Goal: Task Accomplishment & Management: Complete application form

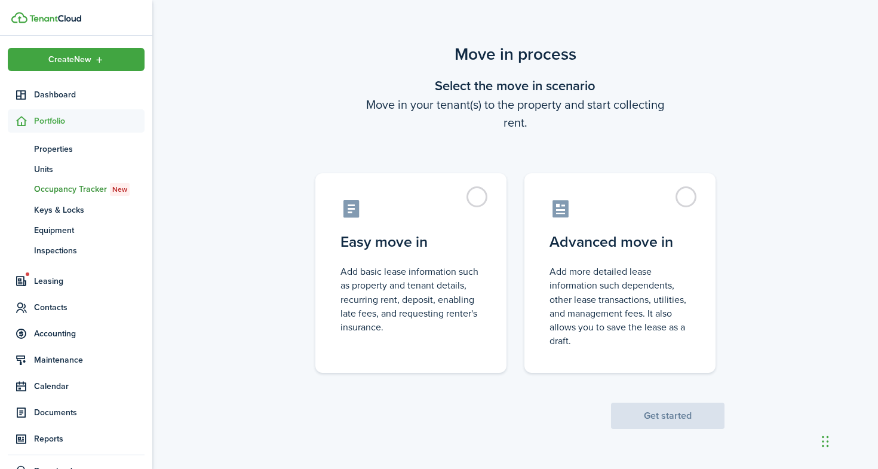
click at [228, 135] on div "Move in process Select the move in scenario Move in your tenant(s) to the prope…" at bounding box center [515, 235] width 726 height 399
click at [828, 437] on div "Chat Widget" at bounding box center [744, 244] width 268 height 450
click at [637, 225] on label "Advanced move in Add more detailed lease information such dependents, other lea…" at bounding box center [619, 269] width 191 height 199
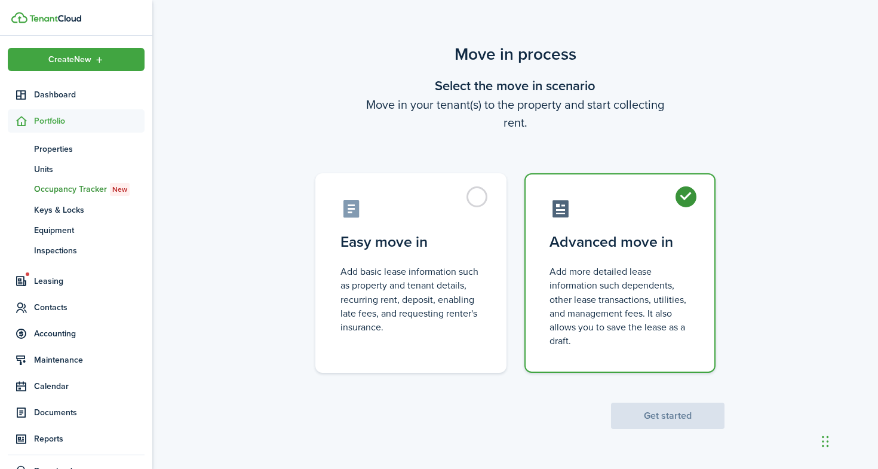
radio input "true"
click at [674, 420] on button "Get started" at bounding box center [667, 415] width 113 height 26
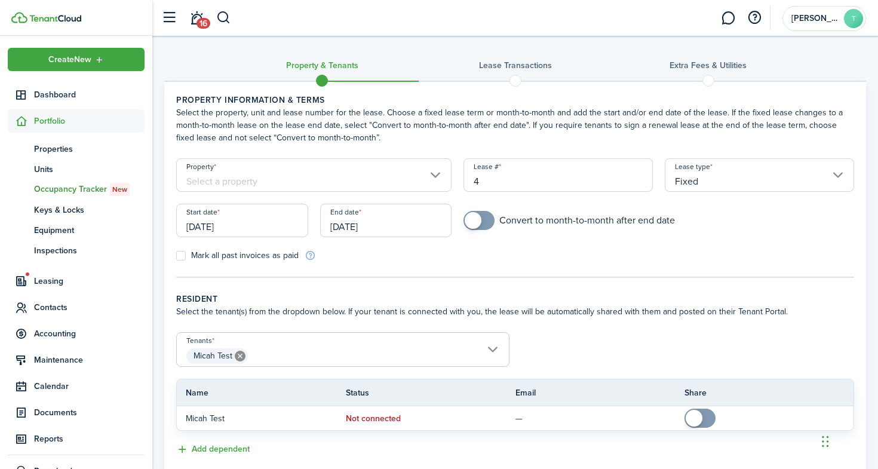
click at [266, 180] on input "Property" at bounding box center [313, 174] width 275 height 33
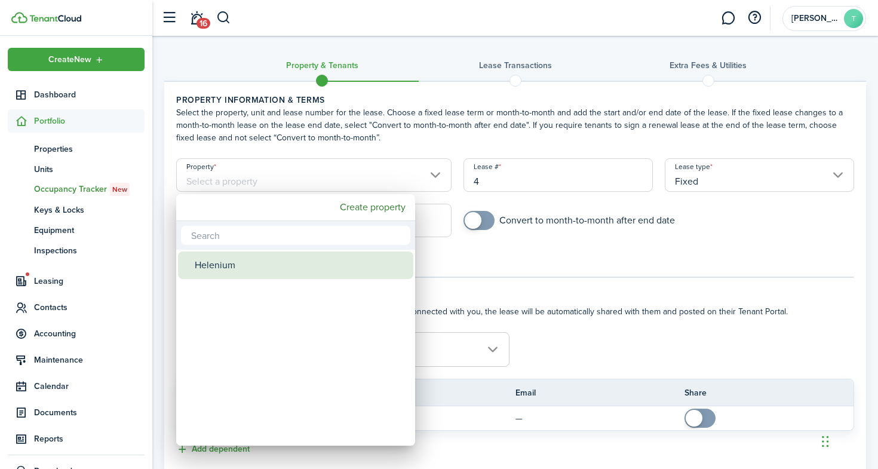
click at [254, 269] on div "Helenium" at bounding box center [300, 264] width 211 height 27
type input "Helenium"
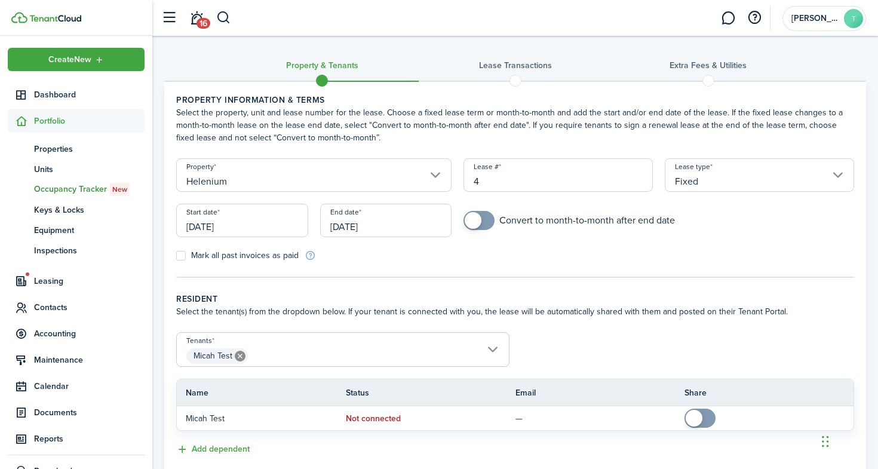
click at [224, 229] on input "[DATE]" at bounding box center [242, 220] width 132 height 33
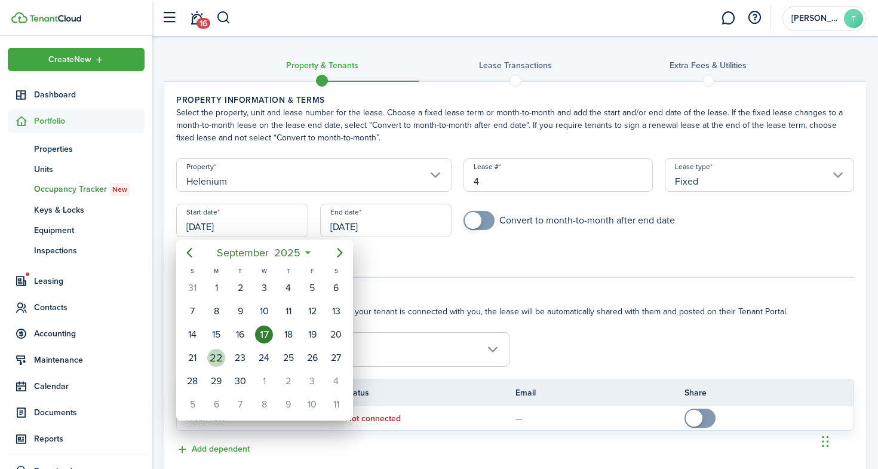
click at [223, 361] on div "22" at bounding box center [216, 358] width 18 height 18
type input "[DATE]"
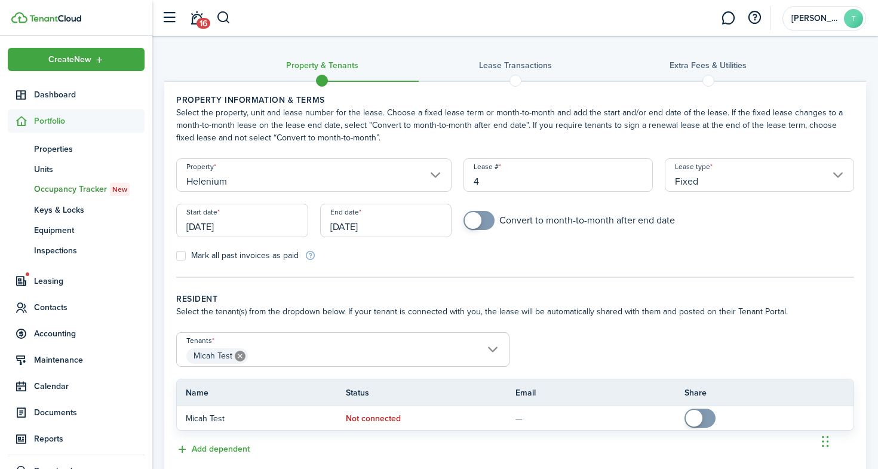
click at [355, 230] on input "[DATE]" at bounding box center [386, 220] width 132 height 33
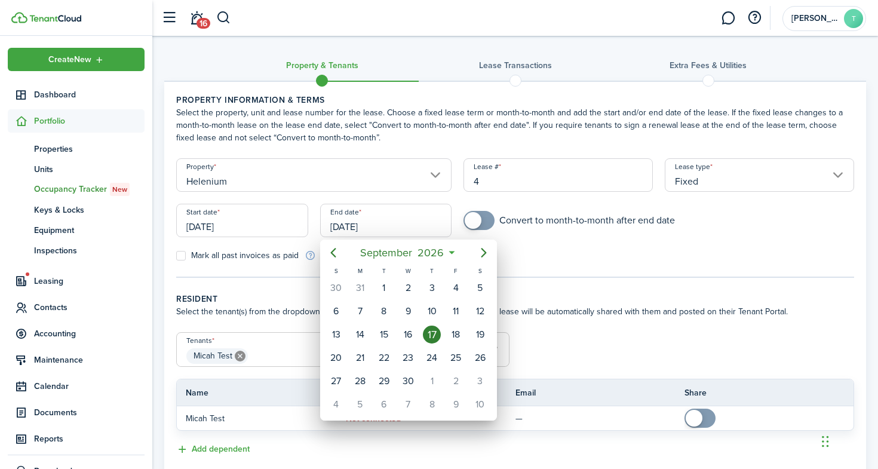
click at [664, 389] on div at bounding box center [438, 234] width 1069 height 660
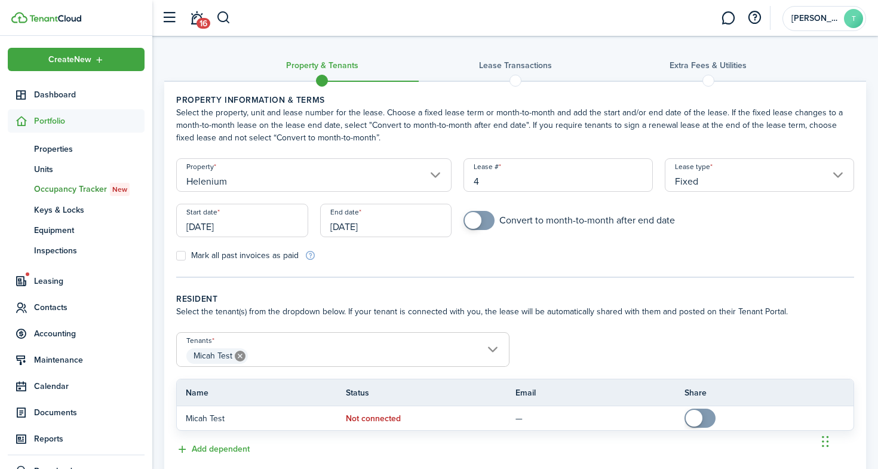
click at [758, 184] on input "Fixed" at bounding box center [759, 174] width 189 height 33
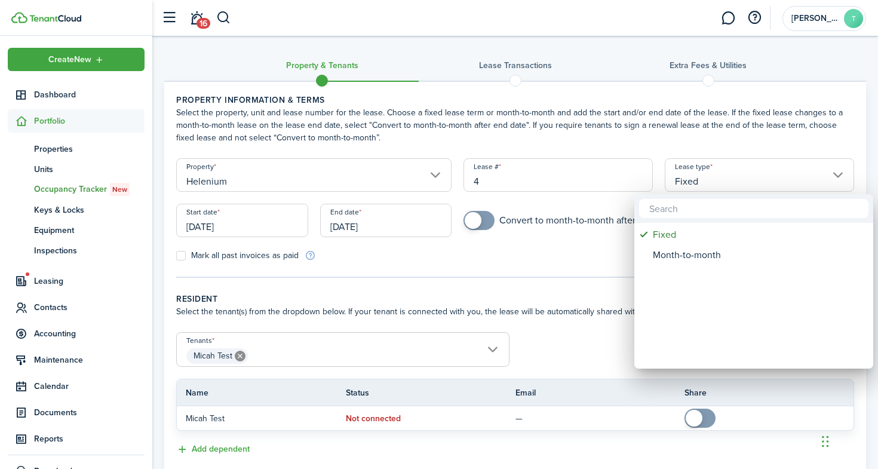
click at [500, 263] on div at bounding box center [438, 234] width 1069 height 660
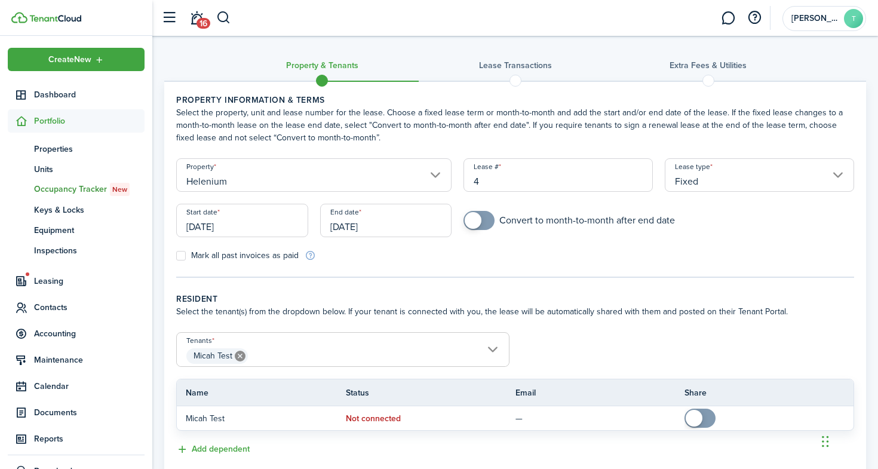
checkbox input "true"
click at [479, 225] on span at bounding box center [473, 220] width 17 height 17
click at [393, 216] on input "[DATE]" at bounding box center [386, 220] width 132 height 33
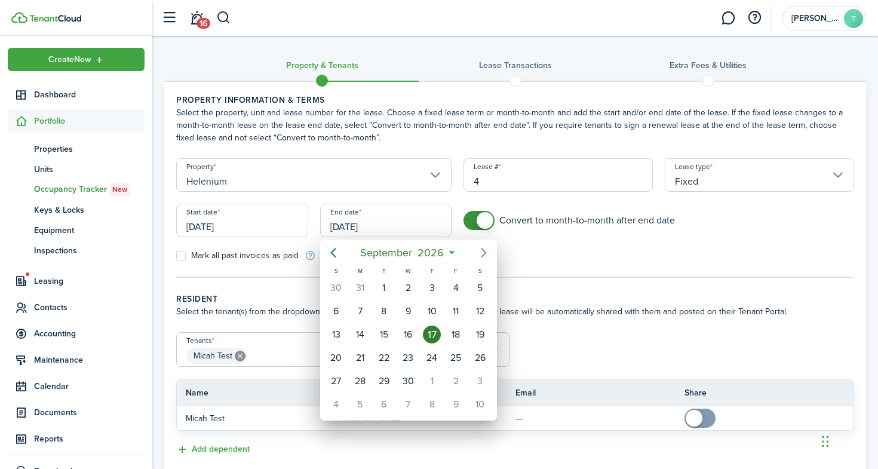
click at [482, 252] on icon "Next page" at bounding box center [484, 252] width 14 height 14
click at [482, 251] on icon "Next page" at bounding box center [484, 252] width 14 height 14
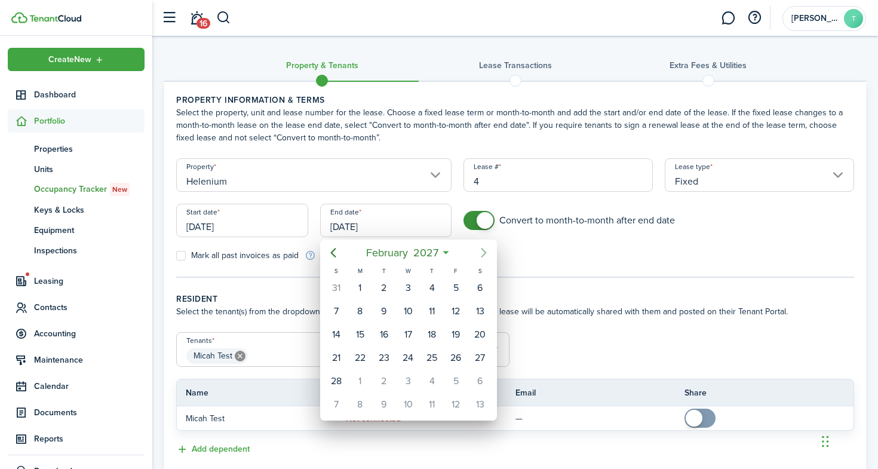
click at [482, 251] on icon "Next page" at bounding box center [484, 252] width 14 height 14
click at [479, 254] on icon "Next page" at bounding box center [484, 252] width 14 height 14
click at [331, 253] on icon "Previous page" at bounding box center [332, 253] width 5 height 10
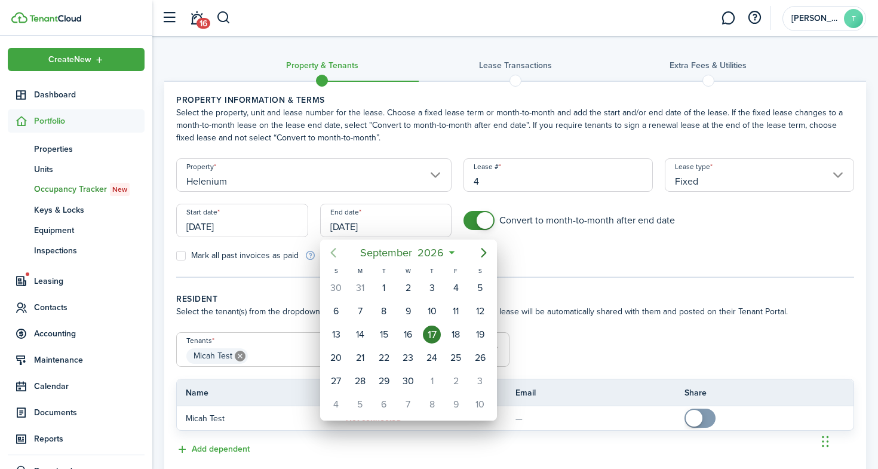
click at [331, 253] on icon "Previous page" at bounding box center [332, 253] width 5 height 10
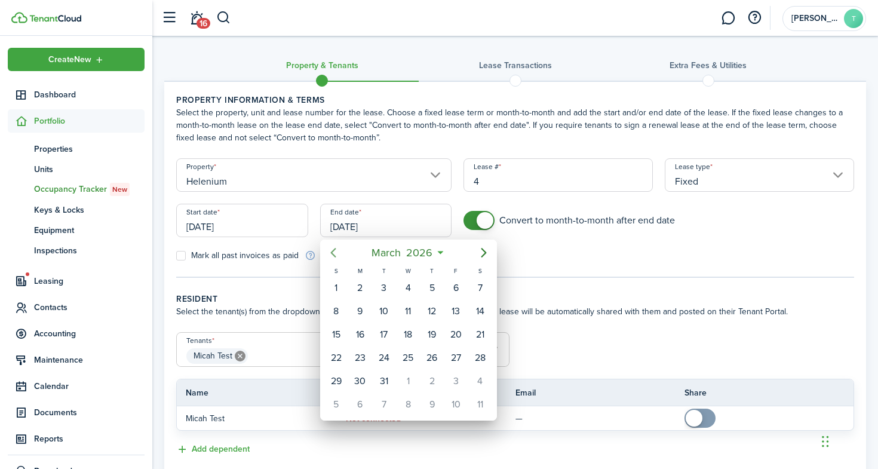
click at [331, 253] on icon "Previous page" at bounding box center [332, 253] width 5 height 10
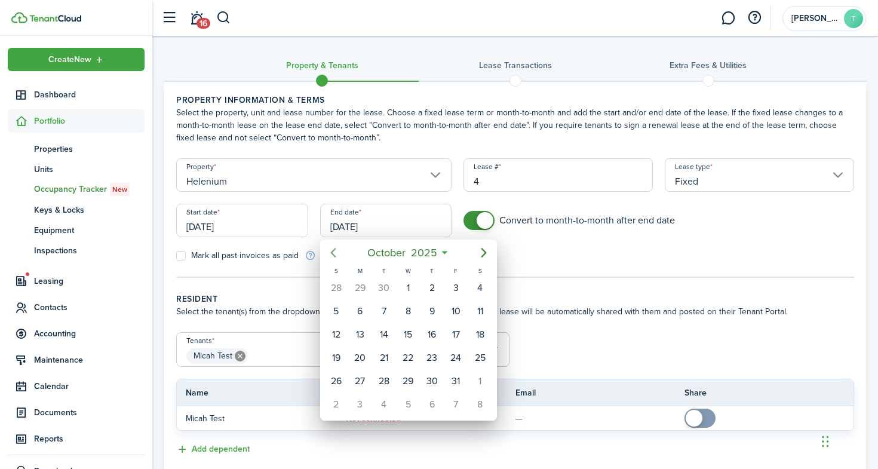
click at [331, 253] on icon "Previous page" at bounding box center [332, 253] width 5 height 10
click at [485, 254] on icon "Next page" at bounding box center [484, 252] width 14 height 14
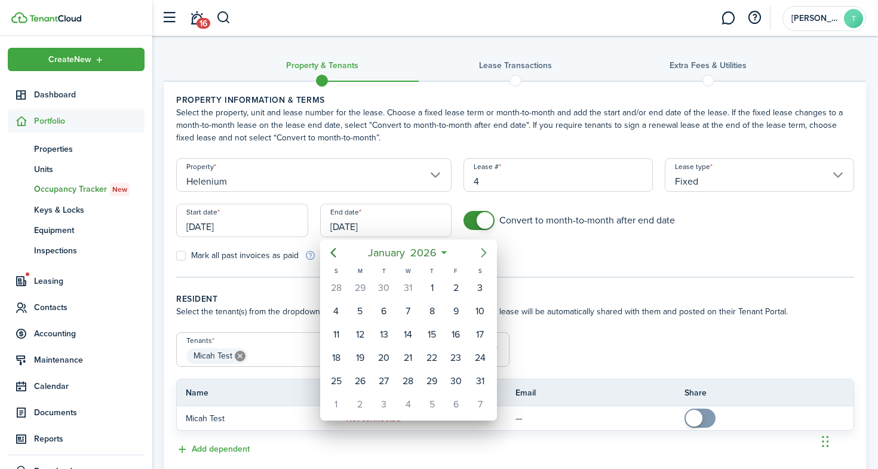
click at [485, 254] on icon "Next page" at bounding box center [484, 252] width 14 height 14
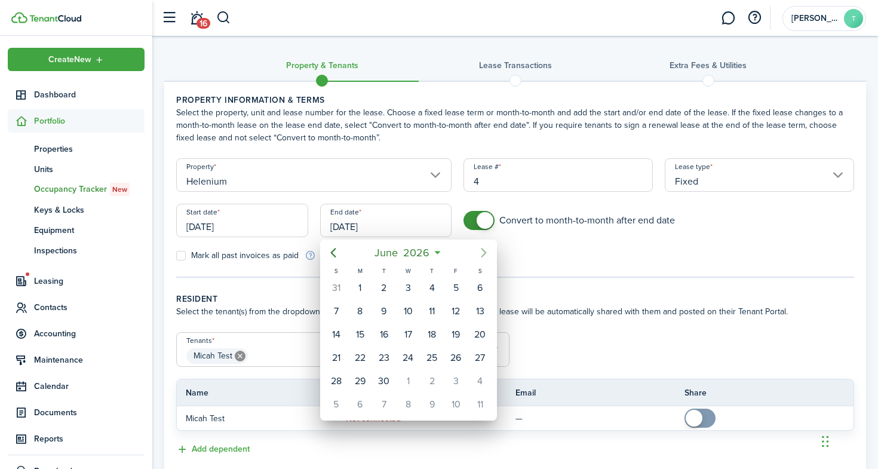
click at [485, 254] on icon "Next page" at bounding box center [484, 252] width 14 height 14
click at [457, 386] on div "31" at bounding box center [456, 381] width 18 height 18
type input "[DATE]"
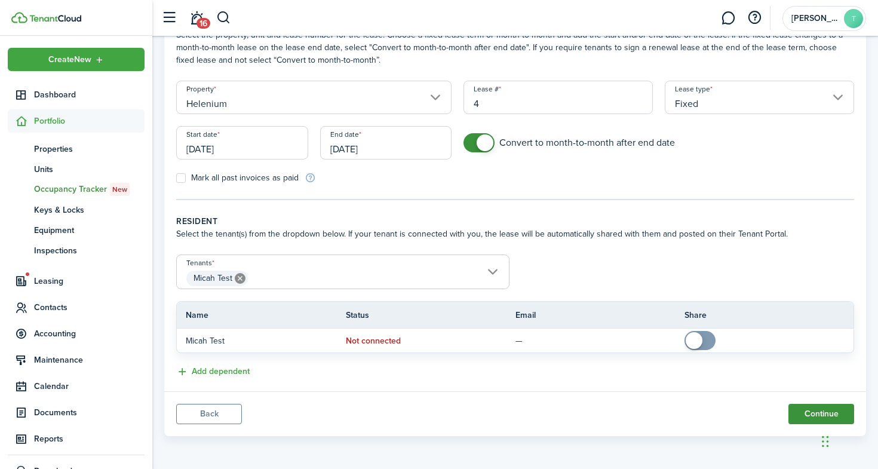
scroll to position [78, 0]
click at [814, 411] on button "Continue" at bounding box center [821, 414] width 66 height 20
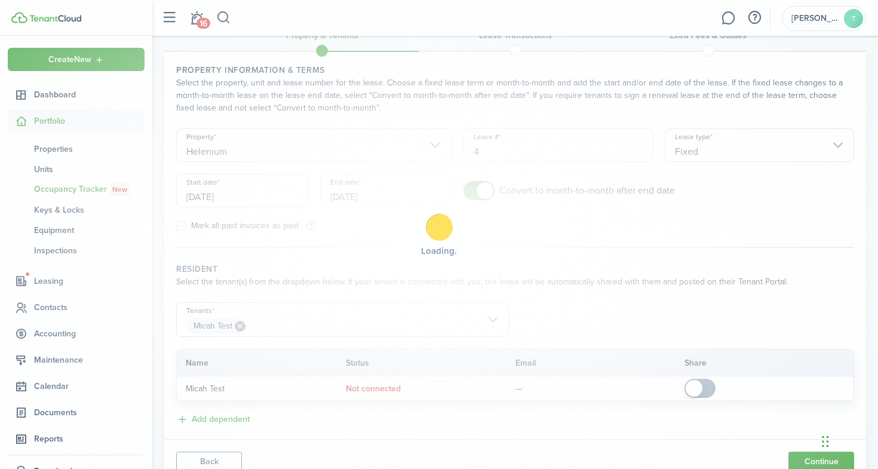
scroll to position [29, 1]
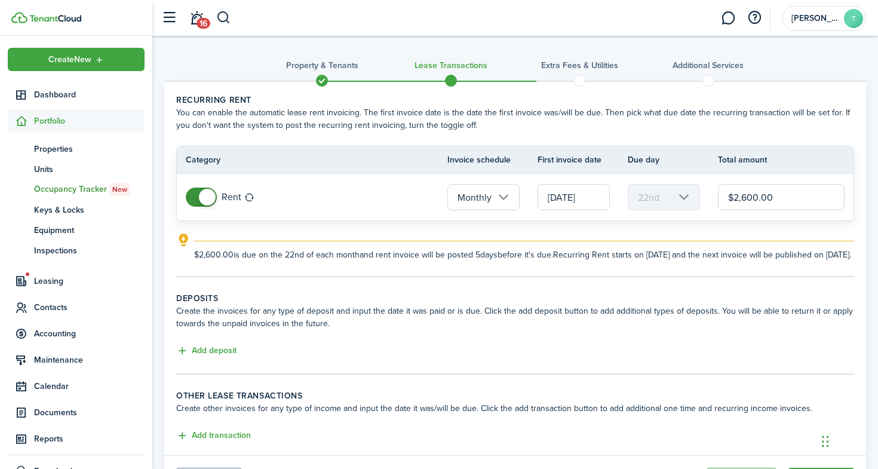
click at [565, 194] on input "[DATE]" at bounding box center [573, 197] width 72 height 26
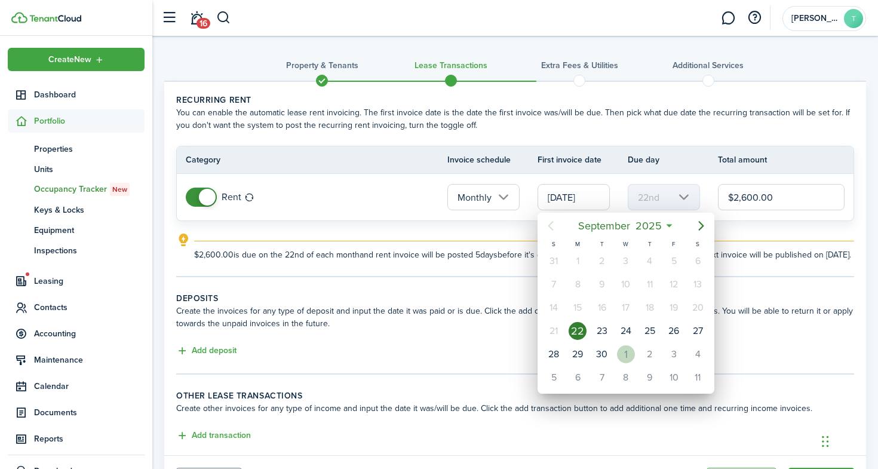
click at [632, 356] on div "1" at bounding box center [626, 354] width 18 height 18
type input "[DATE]"
type input "1st"
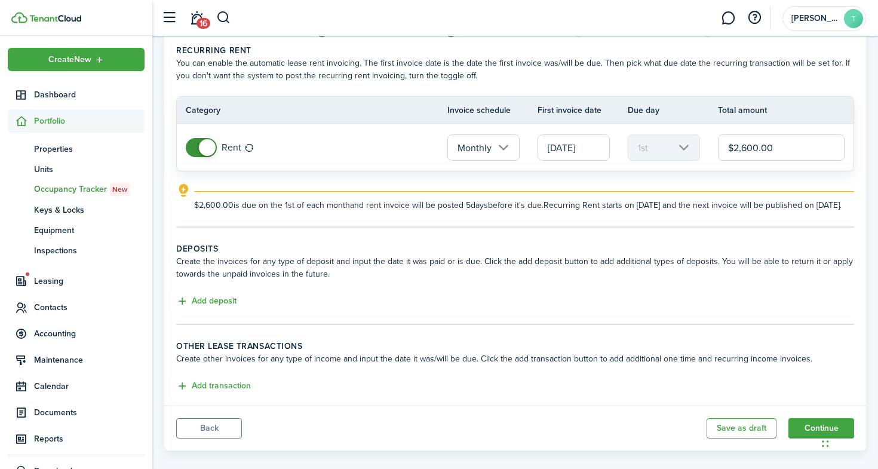
scroll to position [55, 0]
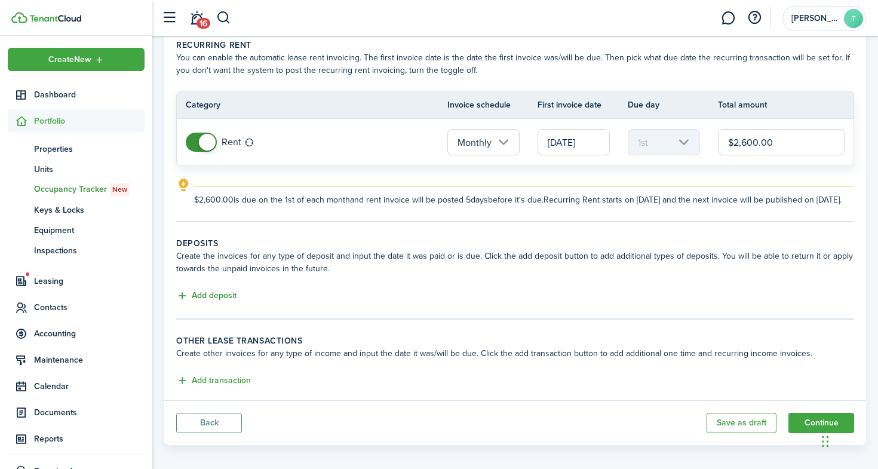
click at [213, 303] on button "Add deposit" at bounding box center [206, 296] width 60 height 14
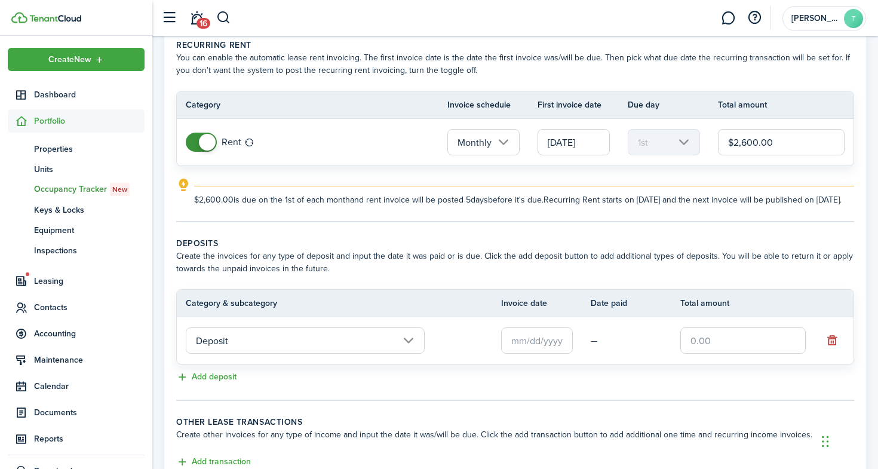
click at [251, 353] on input "Deposit" at bounding box center [305, 340] width 239 height 26
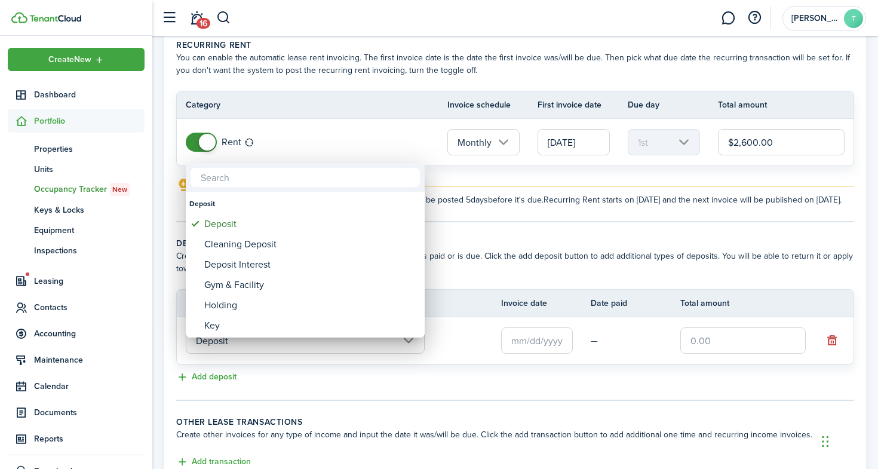
click at [519, 351] on div at bounding box center [438, 234] width 1069 height 660
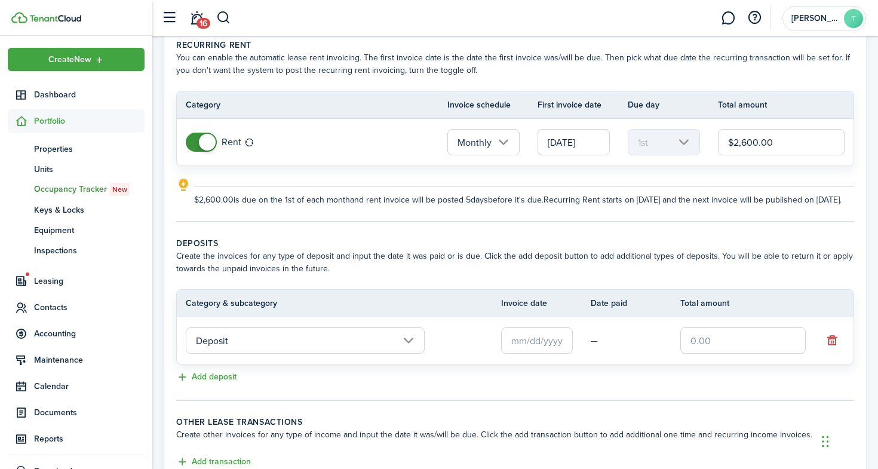
click at [534, 353] on input "text" at bounding box center [537, 340] width 72 height 26
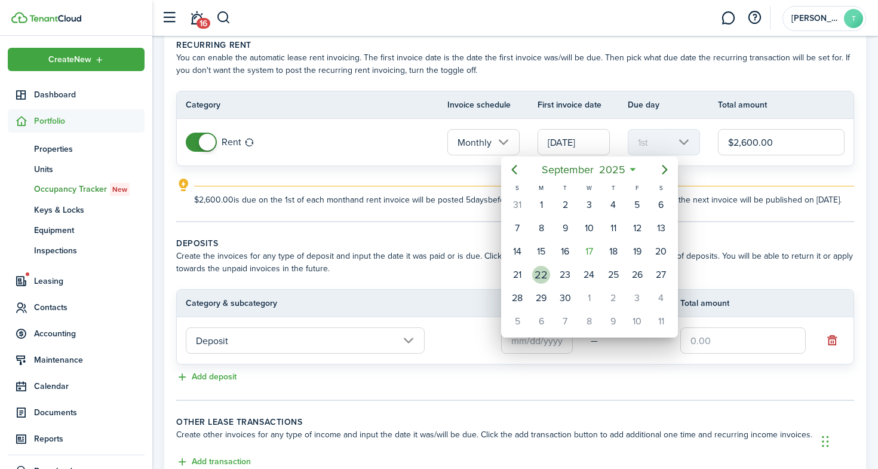
click at [542, 274] on div "22" at bounding box center [541, 275] width 18 height 18
type input "[DATE]"
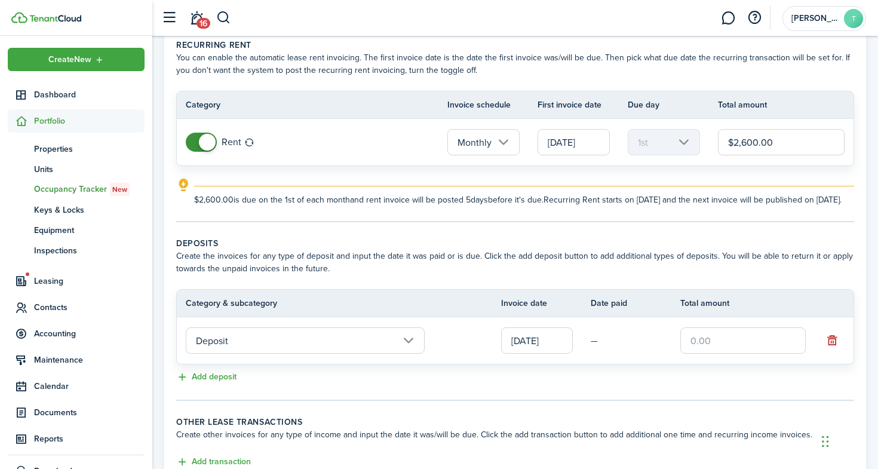
click at [707, 353] on input "text" at bounding box center [742, 340] width 125 height 26
type input "$2,600.00"
click at [580, 379] on lease-classic-deposit "Deposits Create the invoices for any type of deposit and input the date it was …" at bounding box center [515, 310] width 678 height 147
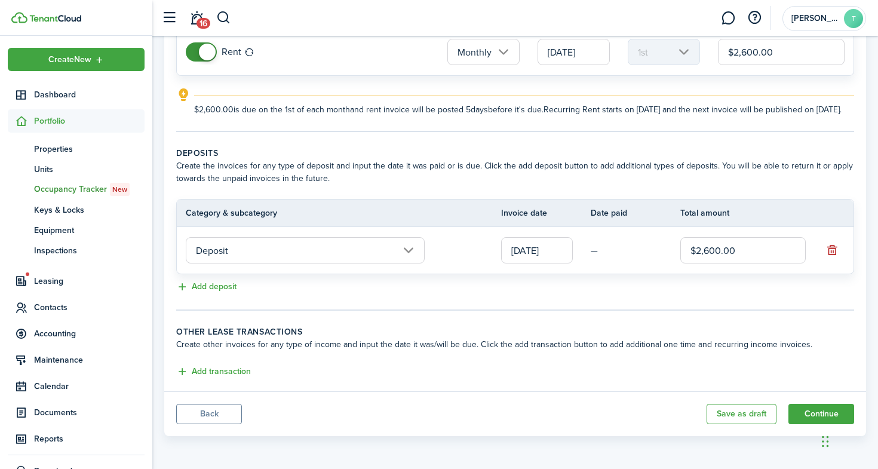
scroll to position [158, 0]
click at [814, 410] on button "Continue" at bounding box center [821, 414] width 66 height 20
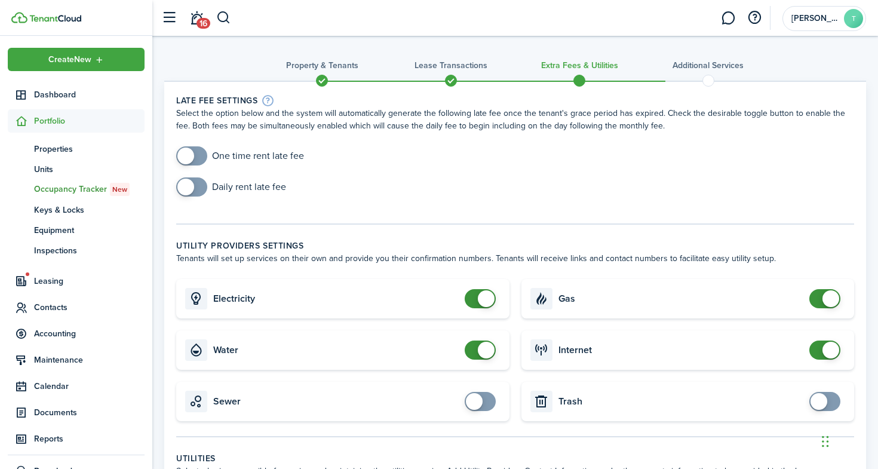
checkbox input "true"
click at [195, 152] on span at bounding box center [192, 155] width 12 height 19
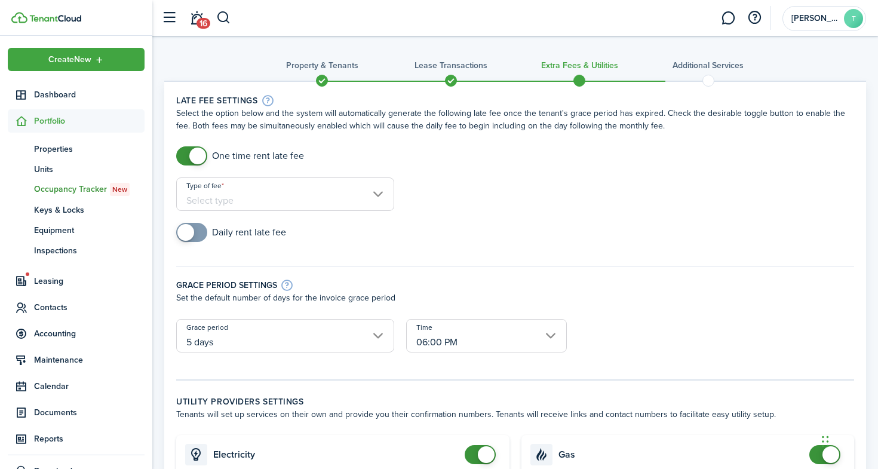
click at [214, 190] on input "Type of fee" at bounding box center [285, 193] width 218 height 33
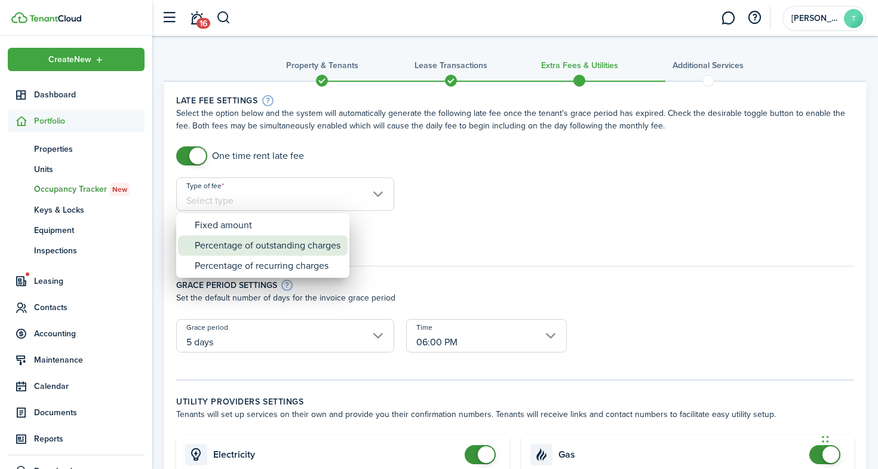
click at [219, 240] on div "Percentage of outstanding charges" at bounding box center [268, 245] width 146 height 20
type input "Percentage of outstanding charges"
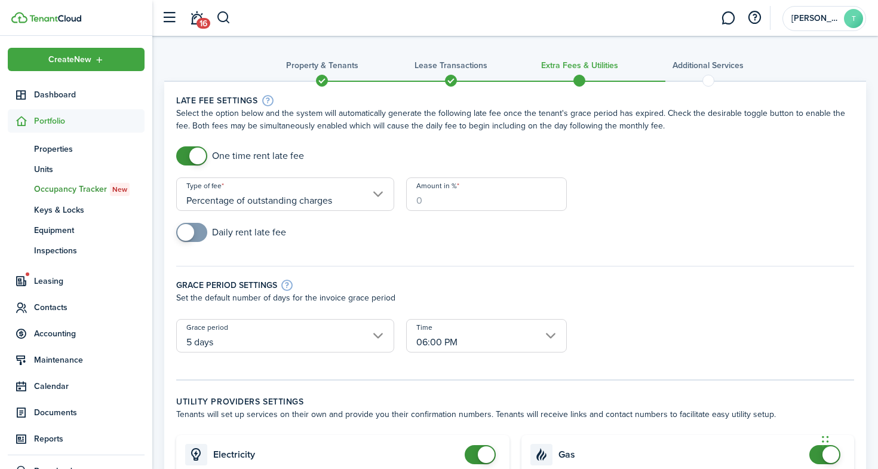
click at [456, 204] on input "Amount in %" at bounding box center [486, 193] width 161 height 33
type input "5"
checkbox input "true"
click at [190, 233] on span at bounding box center [185, 232] width 17 height 17
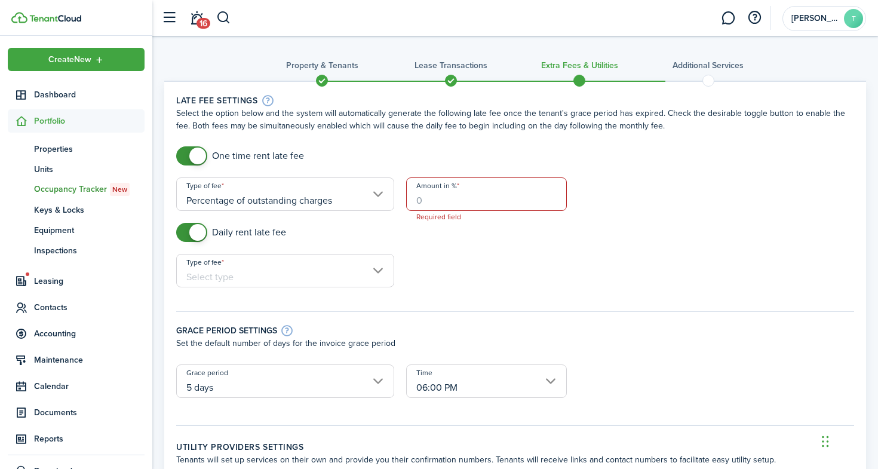
checkbox input "false"
click at [199, 153] on span at bounding box center [197, 155] width 17 height 17
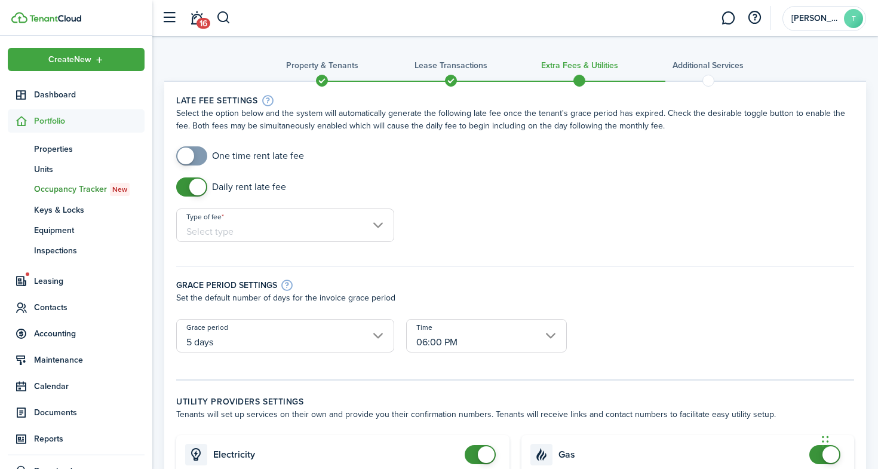
click at [238, 235] on input "Type of fee" at bounding box center [285, 224] width 218 height 33
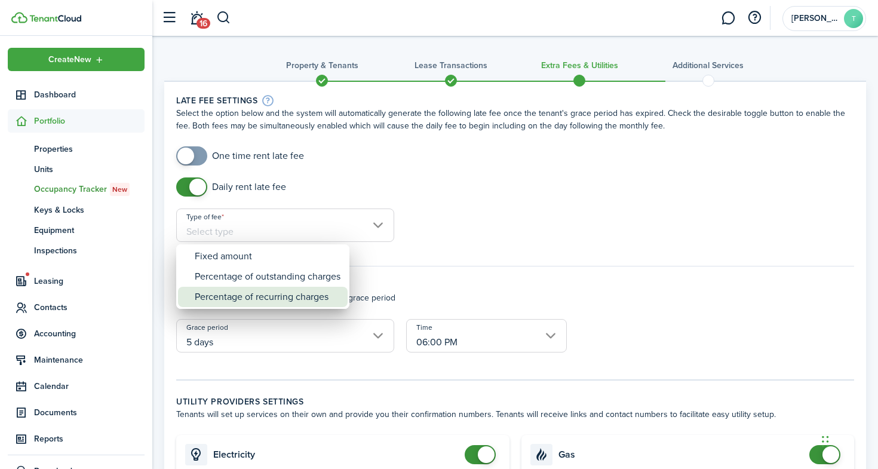
click at [230, 300] on div "Percentage of recurring charges" at bounding box center [268, 297] width 146 height 20
type input "Percentage of recurring charges"
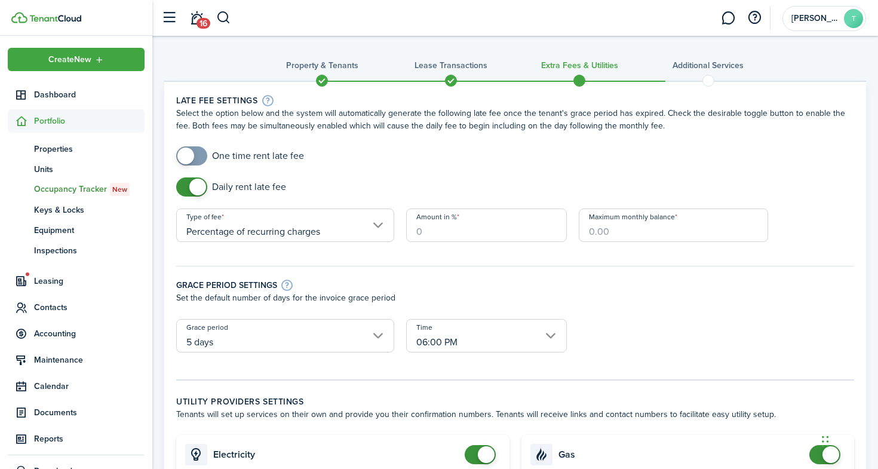
click at [450, 223] on input "Amount in %" at bounding box center [486, 224] width 161 height 33
type input "5"
click at [622, 256] on div "Grace period settings Set the default number of days for the invoice grace peri…" at bounding box center [515, 286] width 690 height 65
click at [622, 236] on input "Maximum monthly balance" at bounding box center [673, 224] width 189 height 33
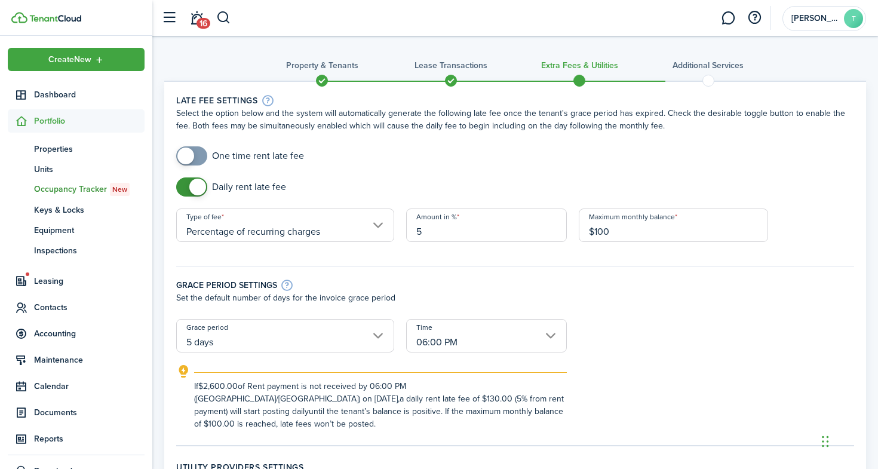
type input "$100.00"
click at [341, 236] on input "Percentage of recurring charges" at bounding box center [285, 224] width 218 height 33
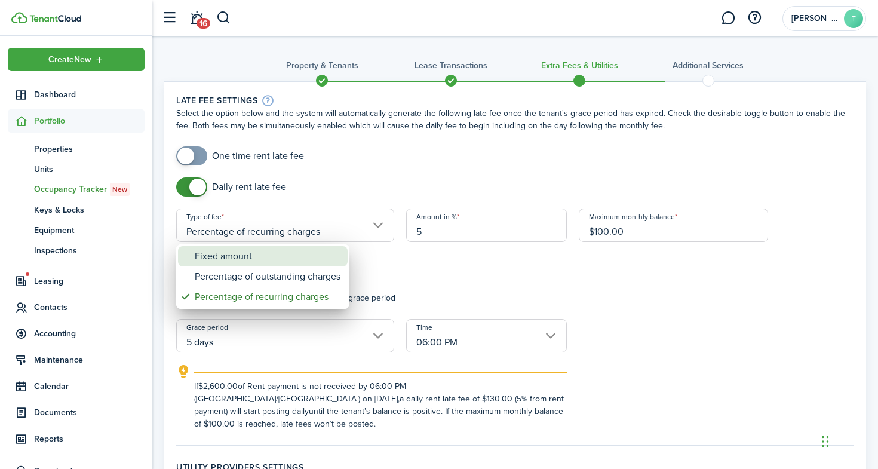
click at [322, 261] on div "Fixed amount" at bounding box center [268, 256] width 146 height 20
type input "Fixed amount"
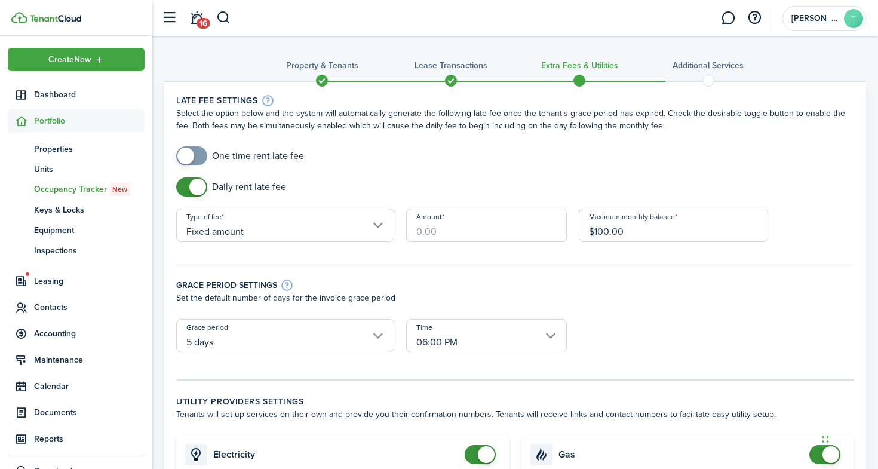
click at [464, 233] on input "Amount" at bounding box center [486, 224] width 161 height 33
drag, startPoint x: 642, startPoint y: 232, endPoint x: 549, endPoint y: 236, distance: 92.6
click at [549, 236] on form "One time rent late fee Daily rent late fee Type of fee Fixed amount Amount Requ…" at bounding box center [515, 255] width 690 height 218
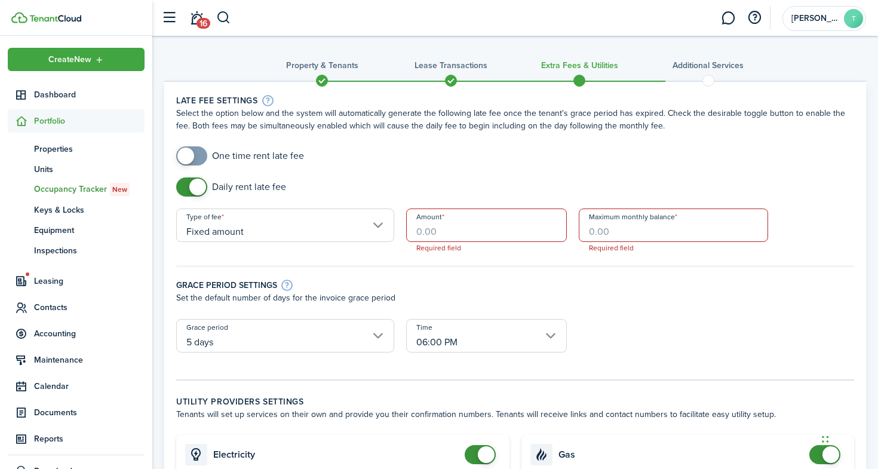
click at [273, 229] on input "Fixed amount" at bounding box center [285, 224] width 218 height 33
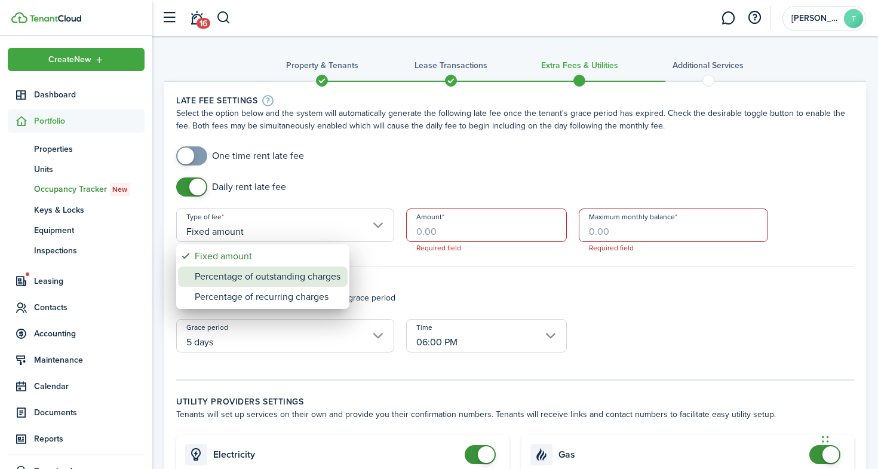
click at [265, 275] on div "Percentage of outstanding charges" at bounding box center [268, 276] width 146 height 20
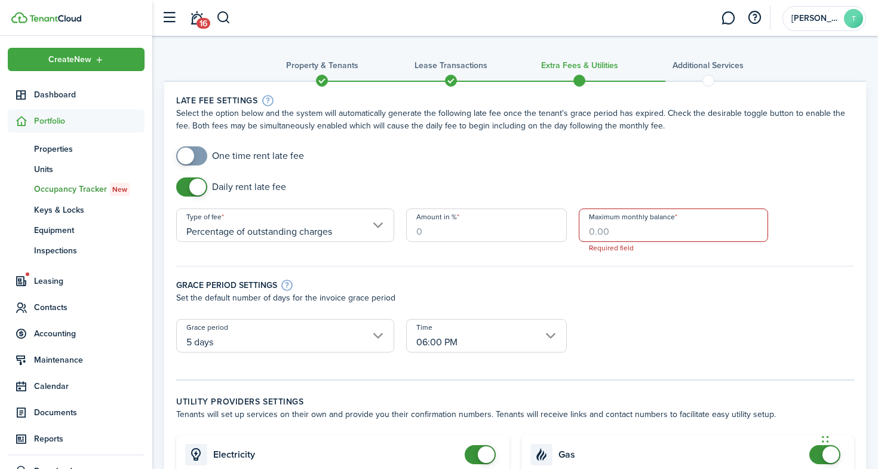
click at [441, 230] on input "Amount in %" at bounding box center [486, 224] width 161 height 33
click at [309, 229] on input "Percentage of outstanding charges" at bounding box center [285, 224] width 218 height 33
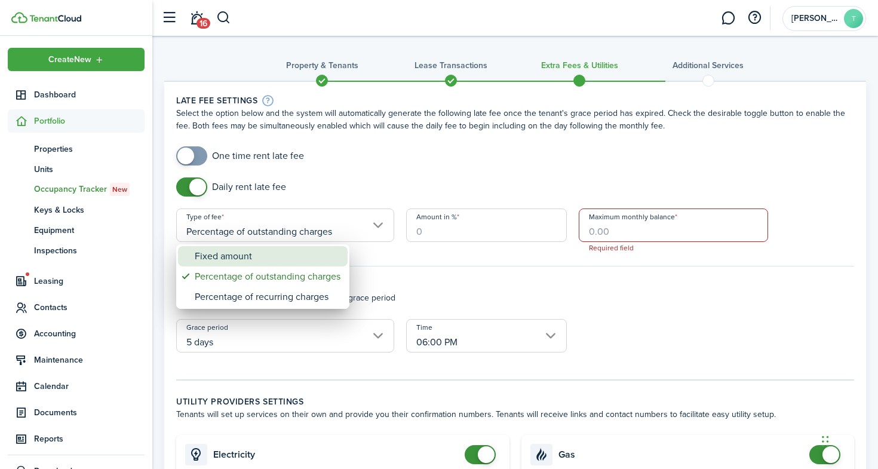
click at [287, 262] on div "Fixed amount" at bounding box center [268, 256] width 146 height 20
type input "Fixed amount"
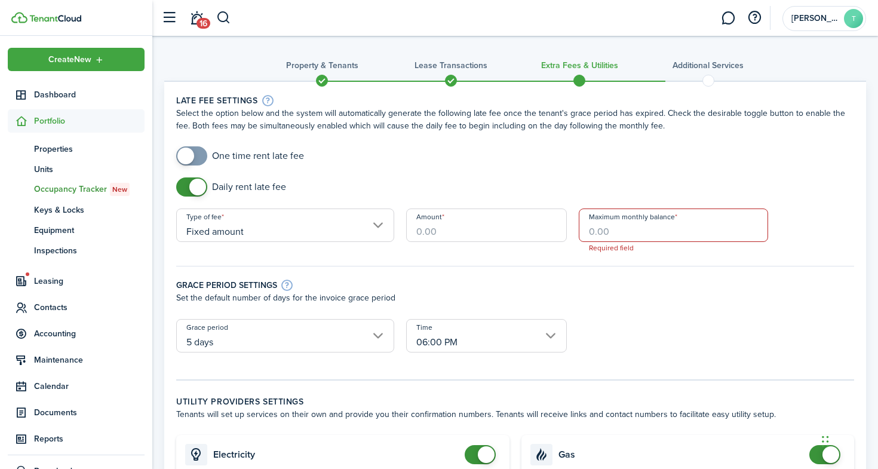
click at [423, 233] on input "Amount" at bounding box center [486, 224] width 161 height 33
checkbox input "true"
click at [186, 155] on span at bounding box center [185, 155] width 17 height 17
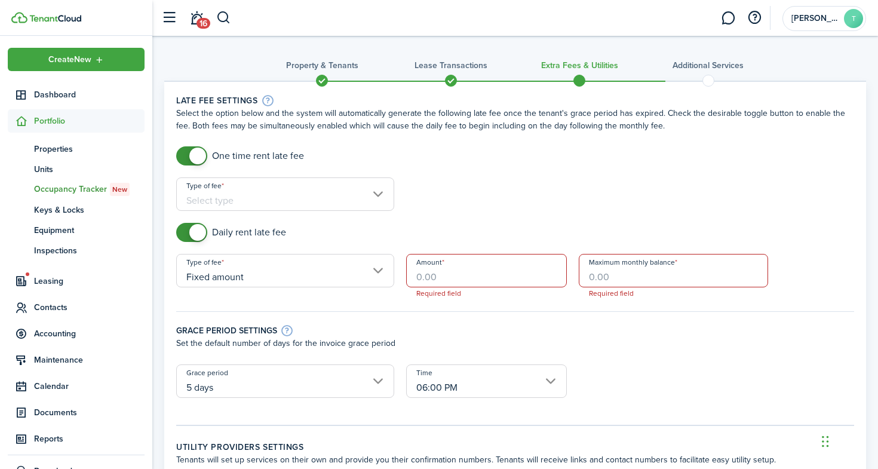
click at [272, 193] on input "Type of fee" at bounding box center [285, 193] width 218 height 33
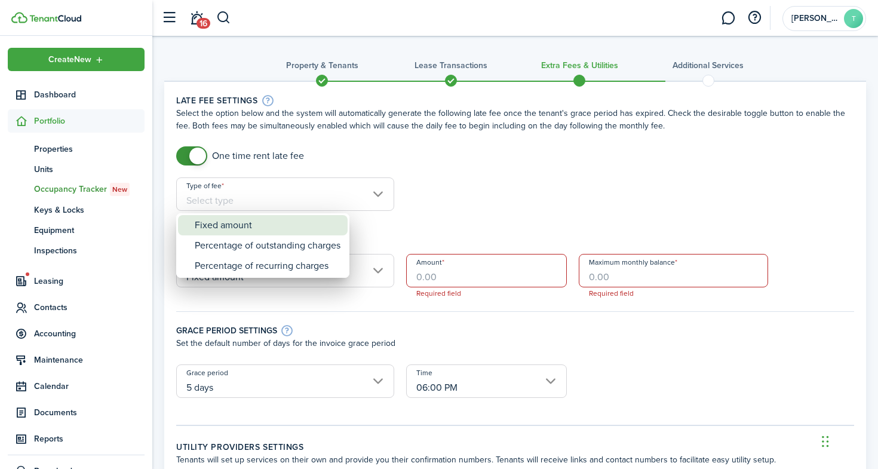
click at [268, 232] on div "Fixed amount" at bounding box center [268, 225] width 146 height 20
type input "Fixed amount"
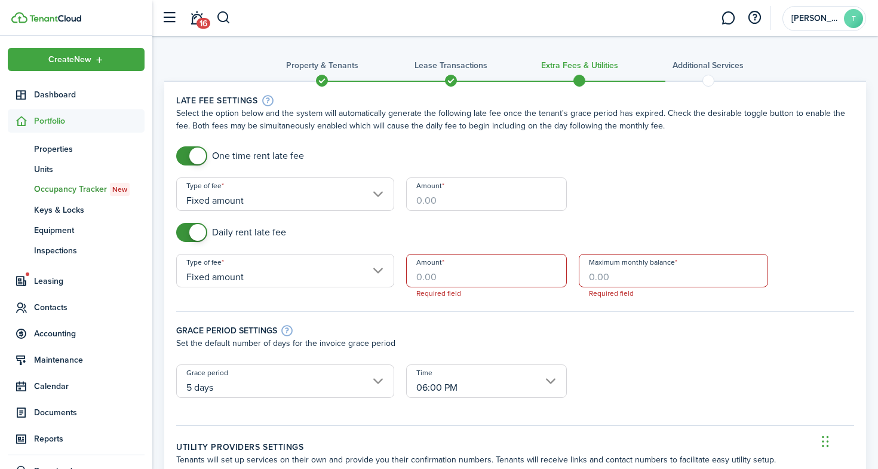
click at [437, 200] on input "Amount" at bounding box center [486, 193] width 161 height 33
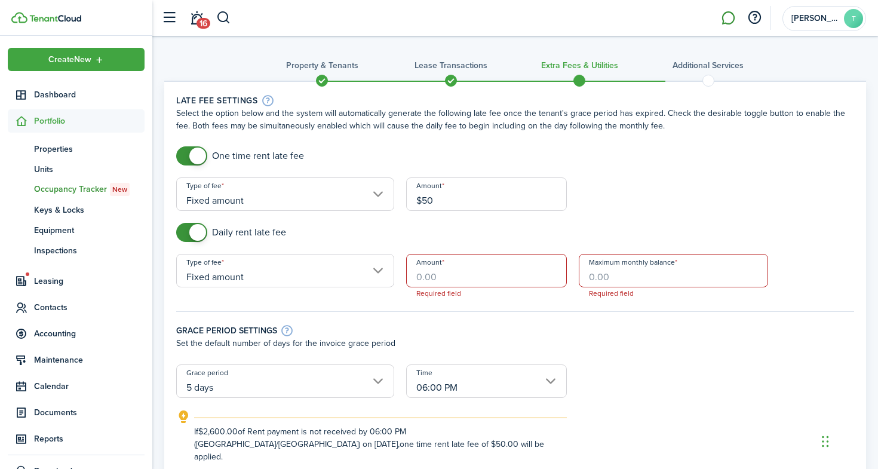
type input "$50.00"
click at [251, 285] on input "Fixed amount" at bounding box center [285, 270] width 218 height 33
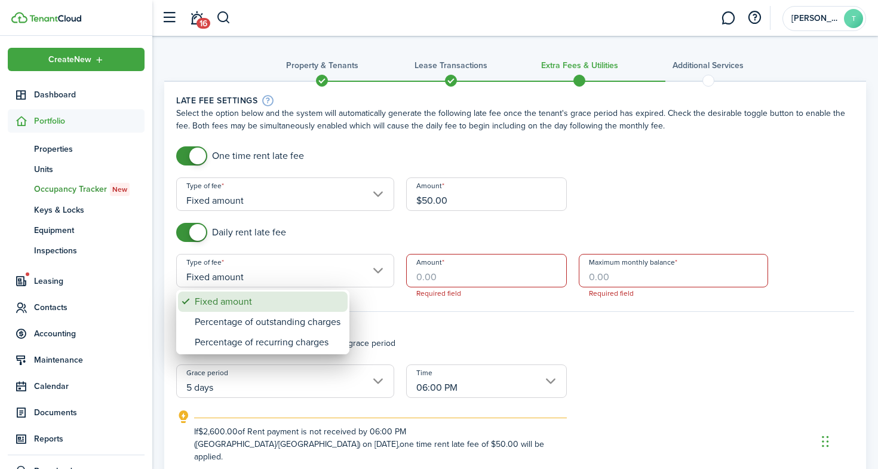
click at [250, 301] on div "Fixed amount" at bounding box center [268, 301] width 146 height 20
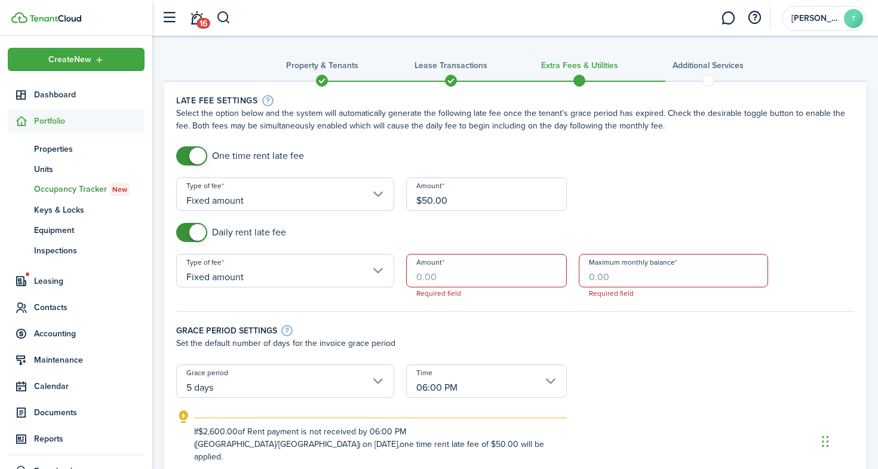
click at [475, 281] on input "Amount" at bounding box center [486, 270] width 161 height 33
type input "$10.00"
click at [410, 314] on div "Grace period settings Set the default number of days for the invoice grace peri…" at bounding box center [515, 331] width 690 height 65
click at [607, 281] on input "Maximum monthly balance" at bounding box center [673, 270] width 189 height 33
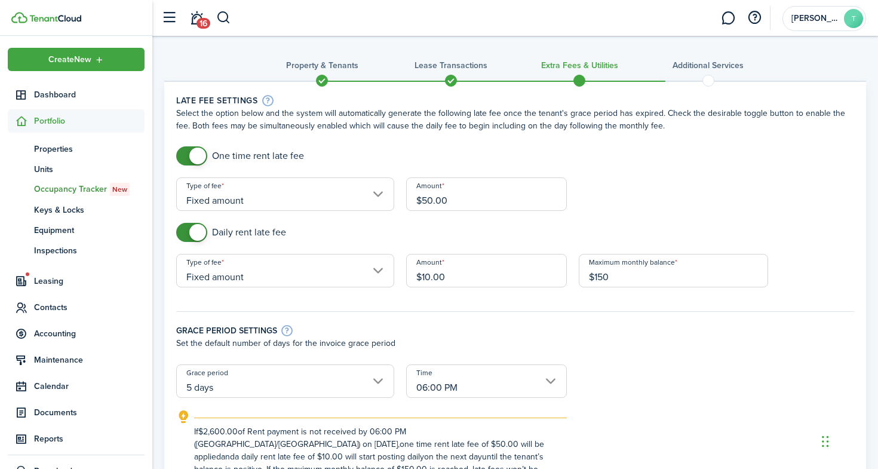
type input "$150.00"
click at [643, 346] on p "Set the default number of days for the invoice grace period" at bounding box center [515, 343] width 678 height 13
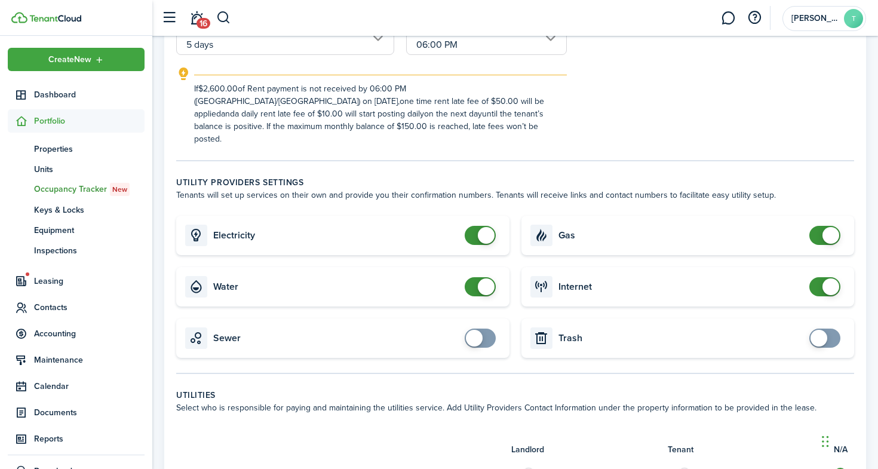
scroll to position [344, 0]
checkbox input "true"
click at [829, 327] on span at bounding box center [825, 336] width 12 height 19
checkbox input "true"
click at [480, 328] on span at bounding box center [474, 336] width 17 height 17
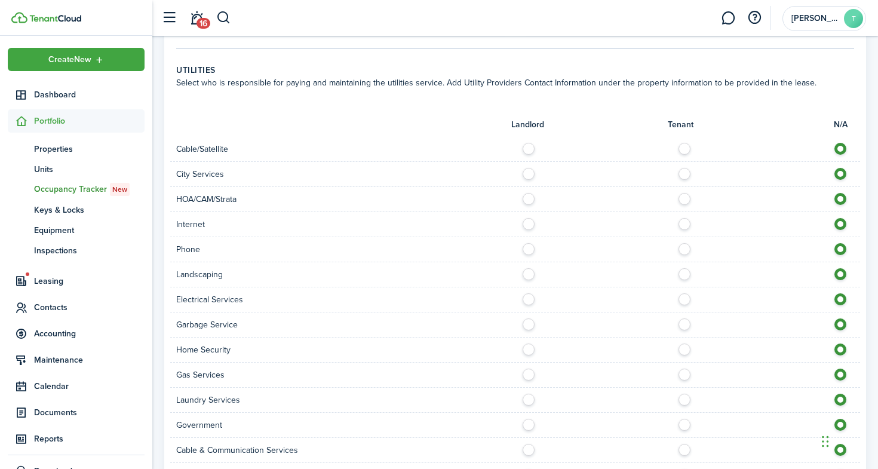
scroll to position [694, 0]
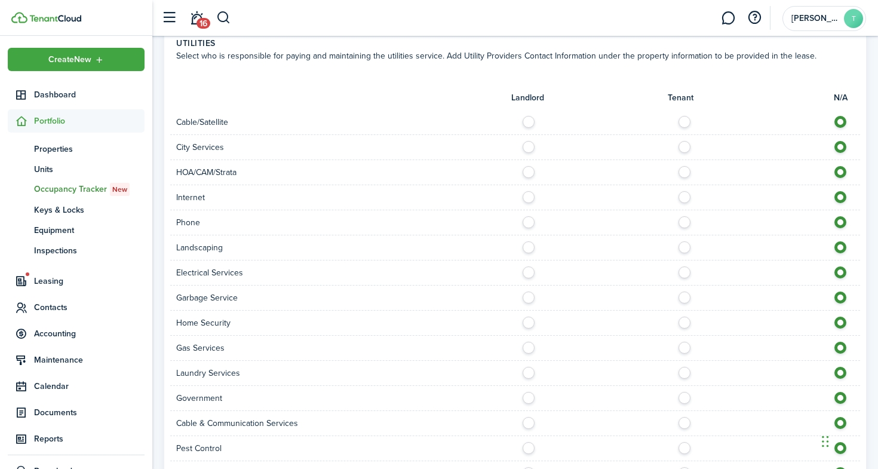
click at [687, 116] on label at bounding box center [687, 119] width 21 height 6
radio input "true"
click at [687, 141] on label at bounding box center [687, 144] width 21 height 6
radio input "true"
click at [533, 166] on label at bounding box center [531, 169] width 21 height 6
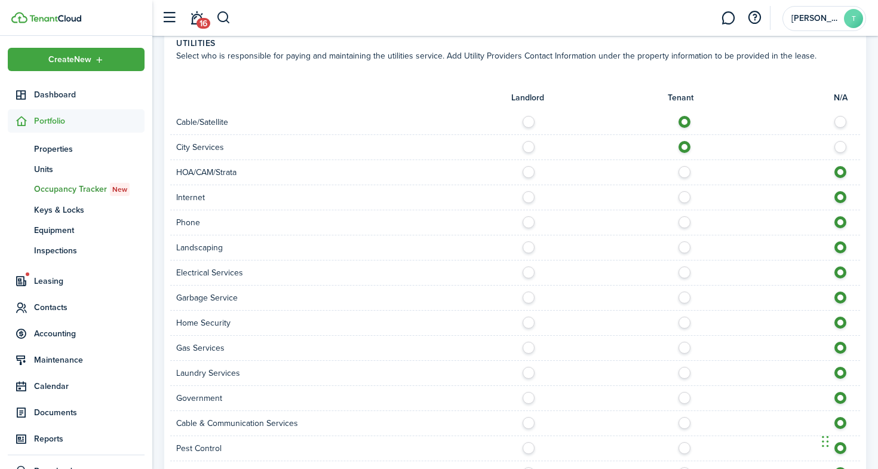
radio input "true"
click at [683, 191] on label at bounding box center [687, 194] width 21 height 6
radio input "true"
click at [687, 216] on label at bounding box center [687, 219] width 21 height 6
radio input "true"
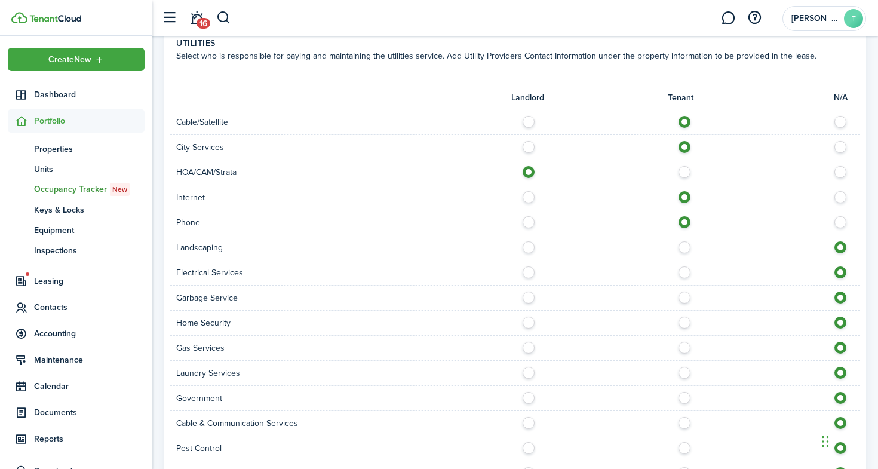
click at [685, 241] on label at bounding box center [687, 244] width 21 height 6
radio input "true"
click at [687, 266] on label at bounding box center [687, 269] width 21 height 6
radio input "true"
click at [685, 291] on label at bounding box center [687, 294] width 21 height 6
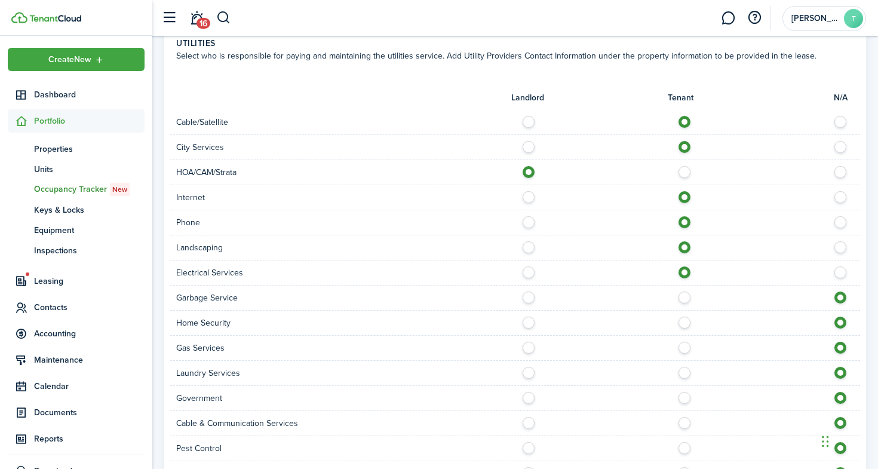
radio input "true"
click at [684, 316] on label at bounding box center [687, 319] width 21 height 6
radio input "true"
click at [684, 342] on label at bounding box center [687, 345] width 21 height 6
radio input "true"
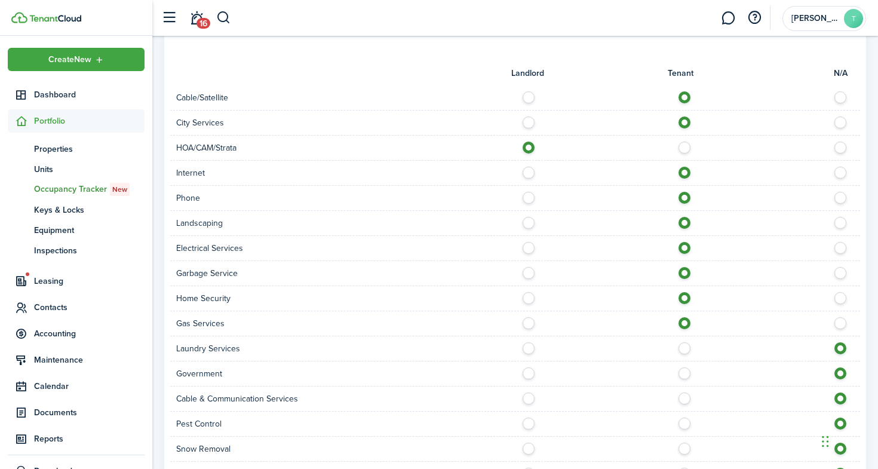
scroll to position [721, 0]
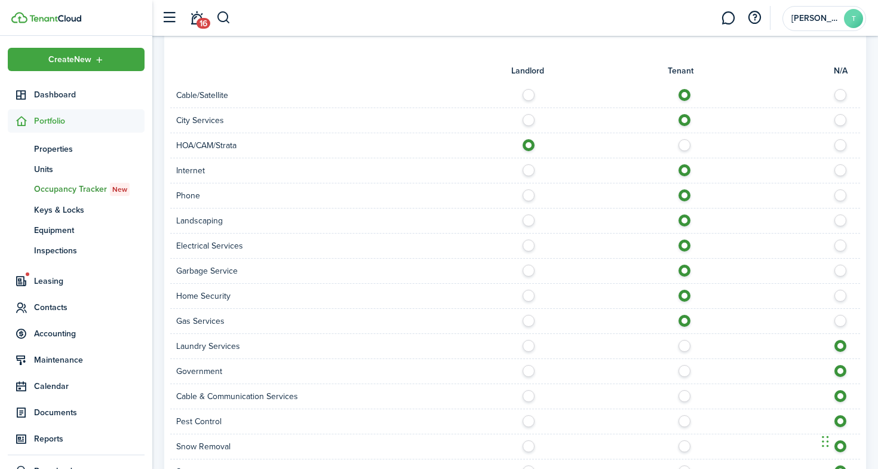
click at [842, 290] on label at bounding box center [843, 293] width 21 height 6
radio input "false"
radio input "true"
click at [843, 189] on label at bounding box center [843, 192] width 21 height 6
radio input "false"
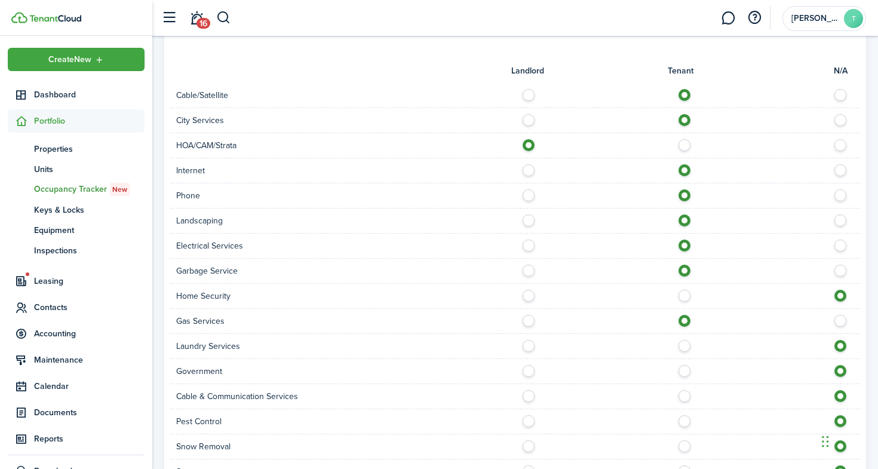
radio input "true"
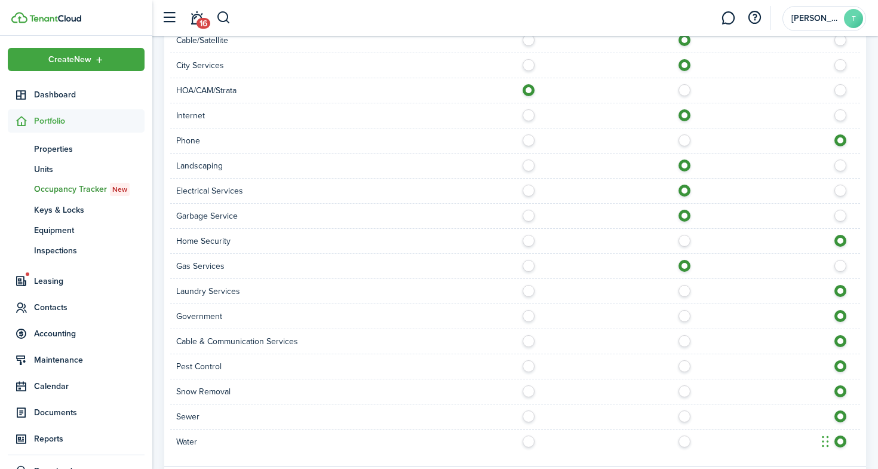
scroll to position [777, 0]
click at [530, 359] on label at bounding box center [531, 362] width 21 height 6
radio input "true"
click at [683, 384] on label at bounding box center [687, 387] width 21 height 6
radio input "true"
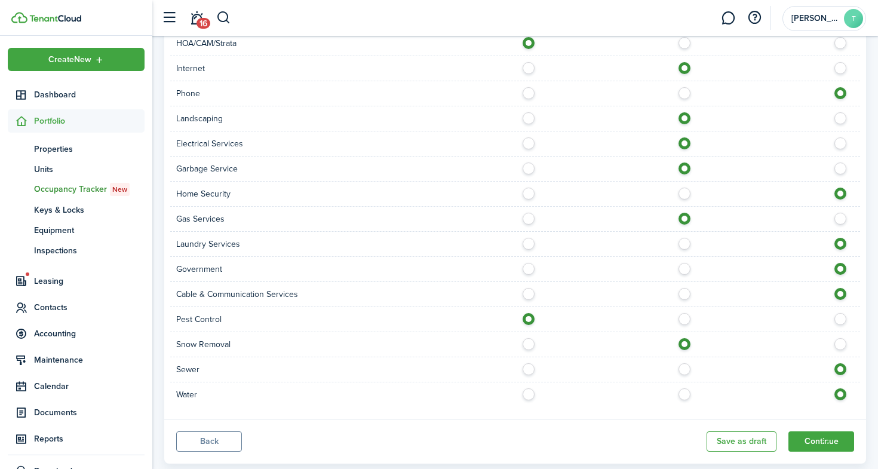
scroll to position [826, 0]
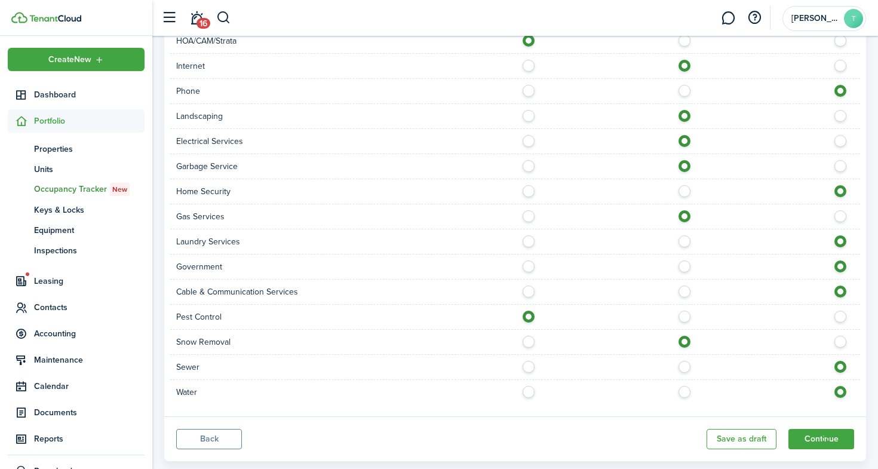
click at [681, 361] on label at bounding box center [687, 364] width 21 height 6
radio input "true"
click at [686, 386] on label at bounding box center [687, 389] width 21 height 6
radio input "true"
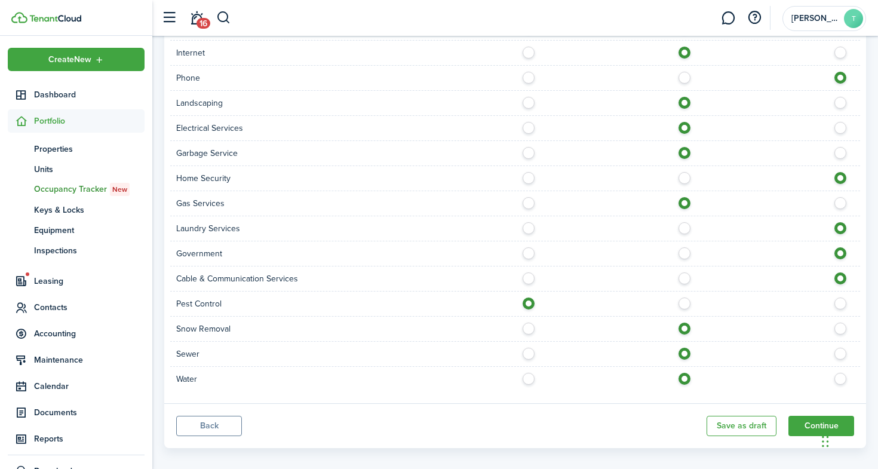
scroll to position [838, 0]
click at [812, 416] on button "Continue" at bounding box center [821, 426] width 66 height 20
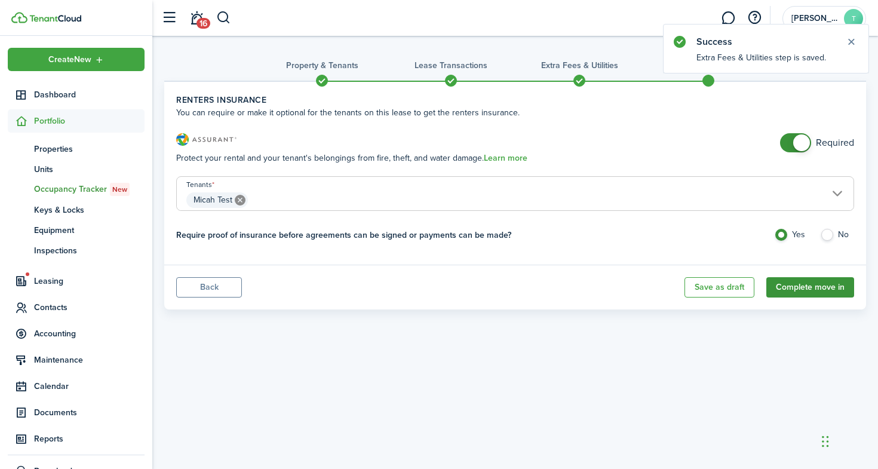
click at [825, 286] on button "Complete move in" at bounding box center [810, 287] width 88 height 20
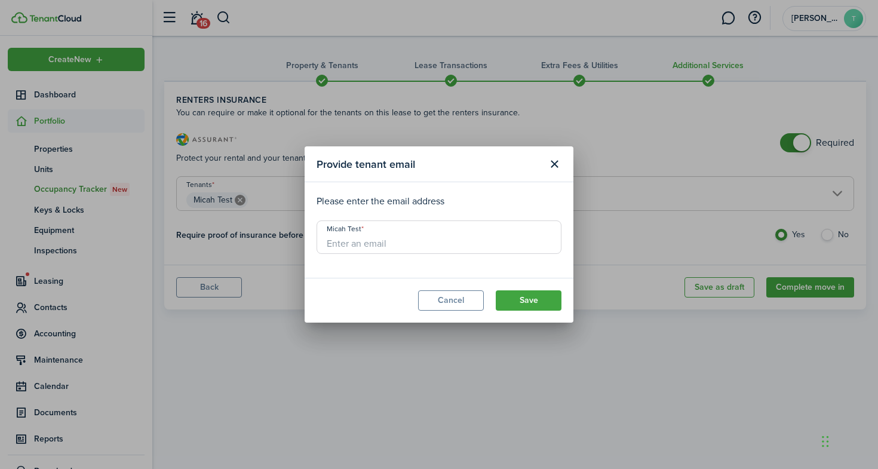
click at [378, 241] on input "Micah Test" at bounding box center [438, 236] width 245 height 33
type input "[EMAIL_ADDRESS][DOMAIN_NAME]"
click at [427, 239] on input "[EMAIL_ADDRESS][DOMAIN_NAME]" at bounding box center [438, 236] width 245 height 33
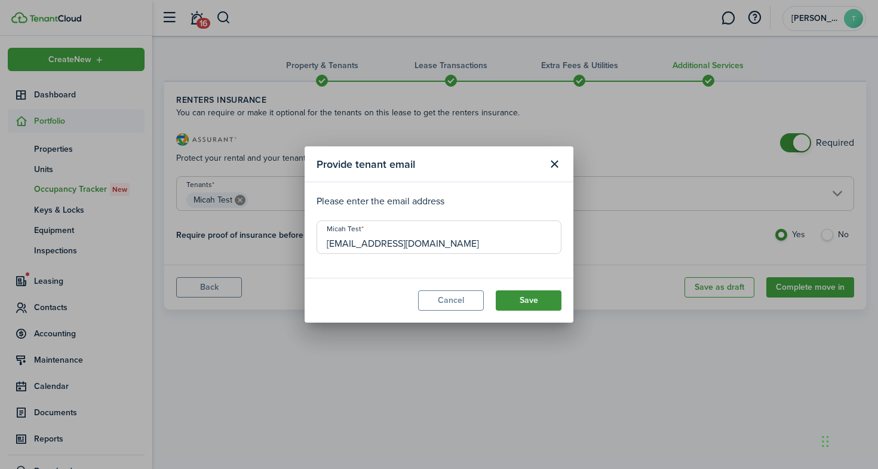
click at [523, 304] on button "Save" at bounding box center [529, 300] width 66 height 20
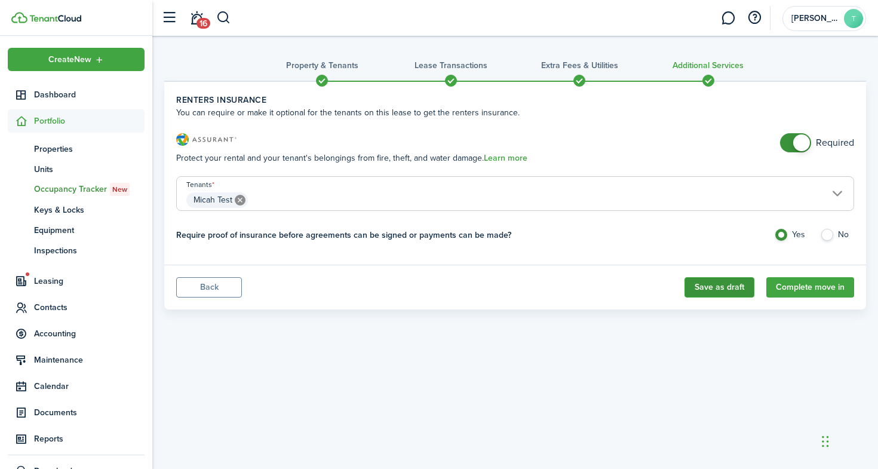
click at [722, 287] on button "Save as draft" at bounding box center [719, 287] width 70 height 20
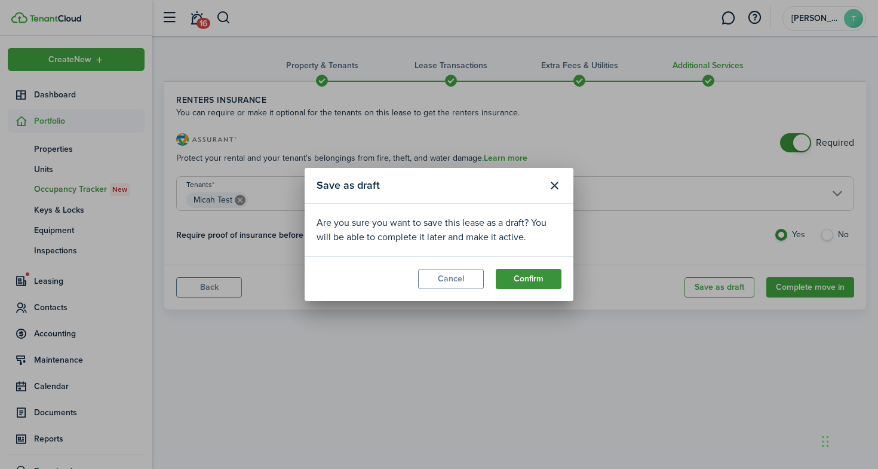
click at [514, 278] on button "Confirm" at bounding box center [529, 279] width 66 height 20
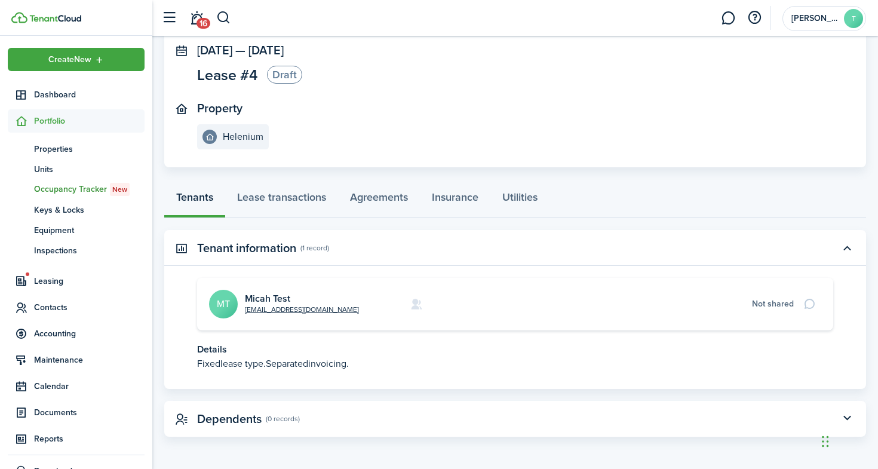
scroll to position [72, 0]
click at [287, 195] on link "Lease transactions" at bounding box center [281, 201] width 113 height 36
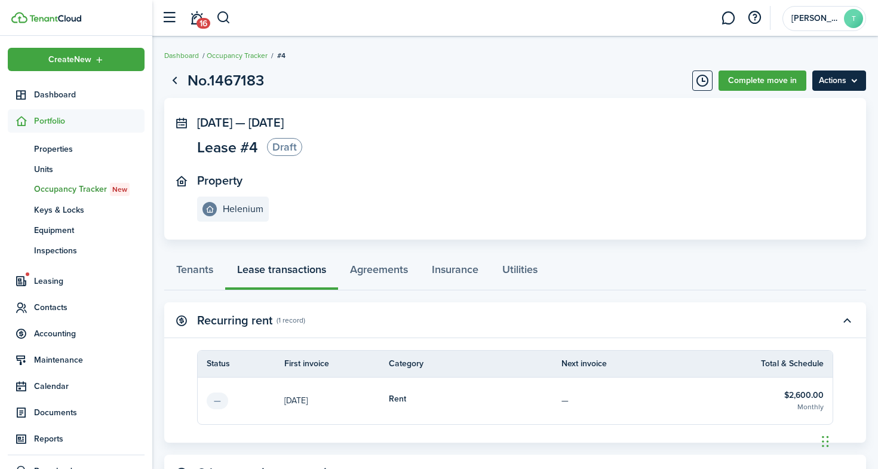
click at [823, 87] on menu-btn "Actions" at bounding box center [839, 80] width 54 height 20
click at [780, 85] on link "Complete move in" at bounding box center [762, 80] width 88 height 20
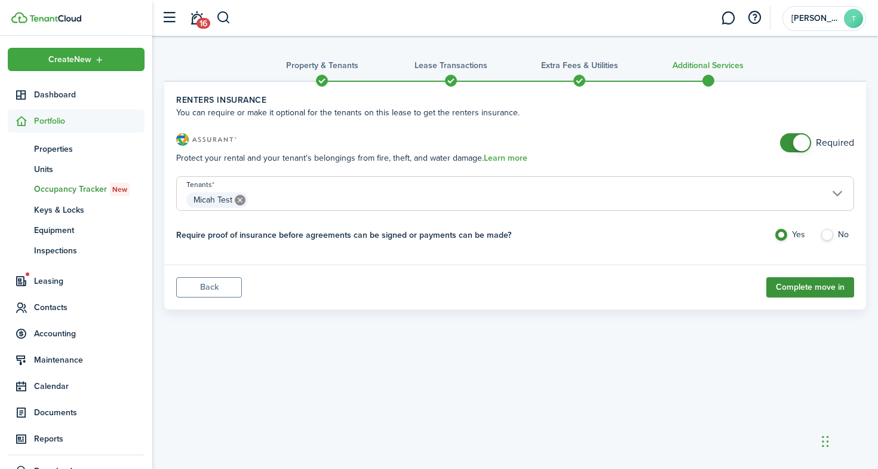
click at [792, 291] on button "Complete move in" at bounding box center [810, 287] width 88 height 20
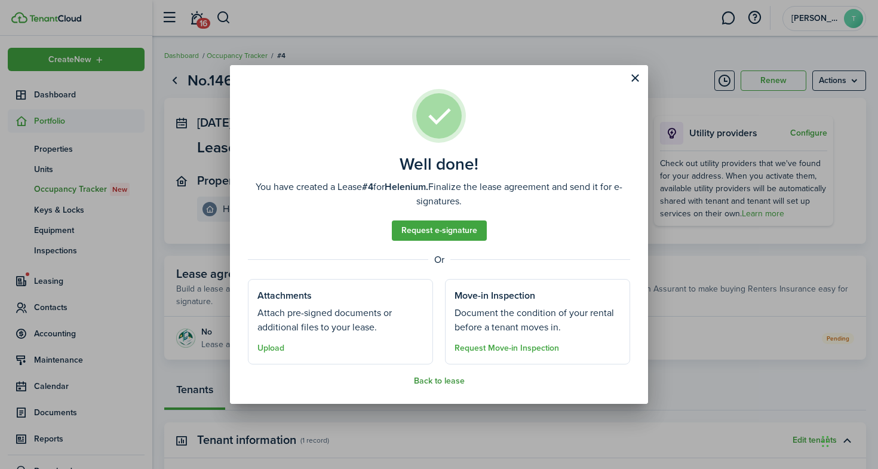
click at [435, 377] on button "Back to lease" at bounding box center [439, 381] width 51 height 10
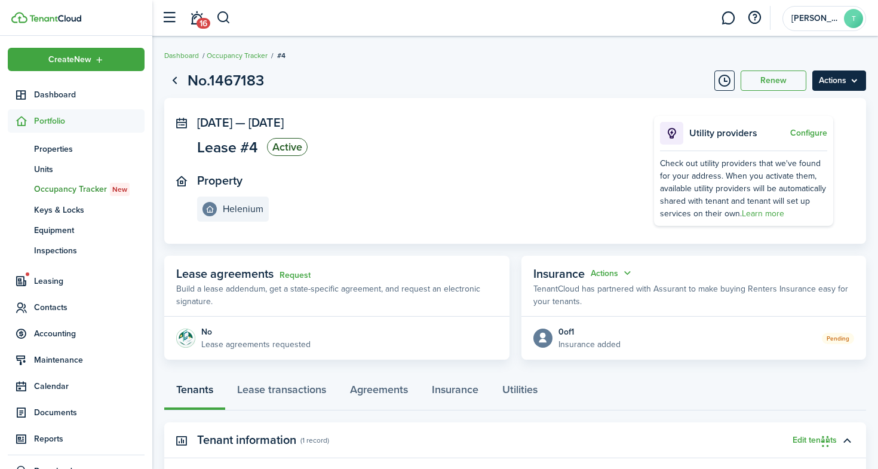
click at [841, 77] on menu-btn "Actions" at bounding box center [839, 80] width 54 height 20
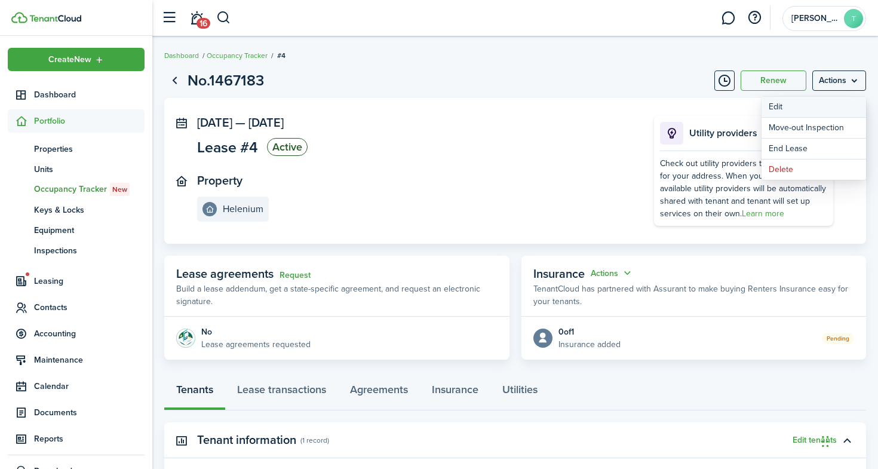
click at [785, 113] on button "Edit" at bounding box center [813, 107] width 104 height 20
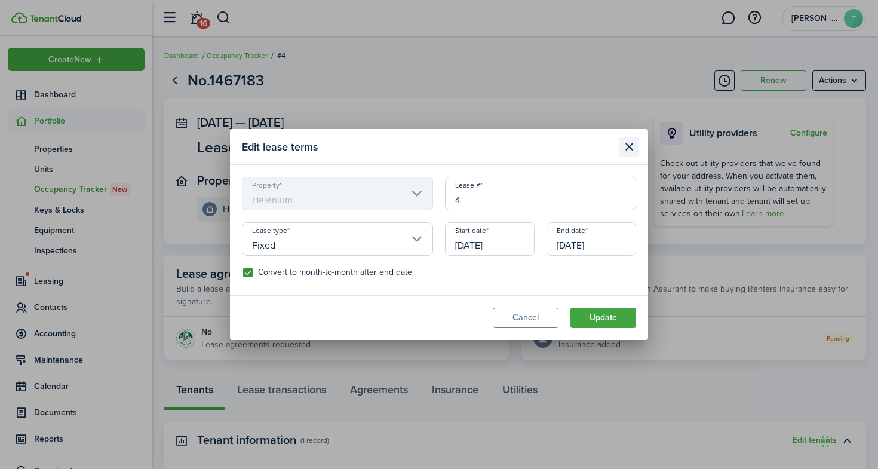
click at [628, 140] on button "Close modal" at bounding box center [629, 147] width 20 height 20
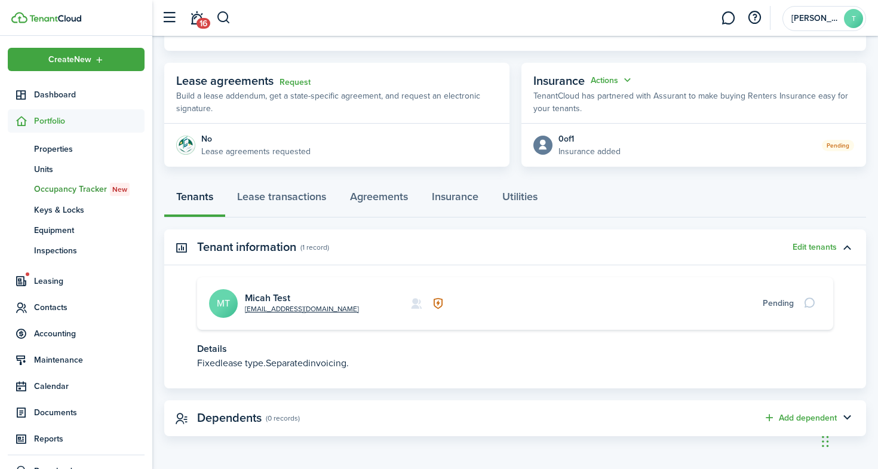
scroll to position [192, 0]
click at [318, 196] on link "Lease transactions" at bounding box center [281, 200] width 113 height 36
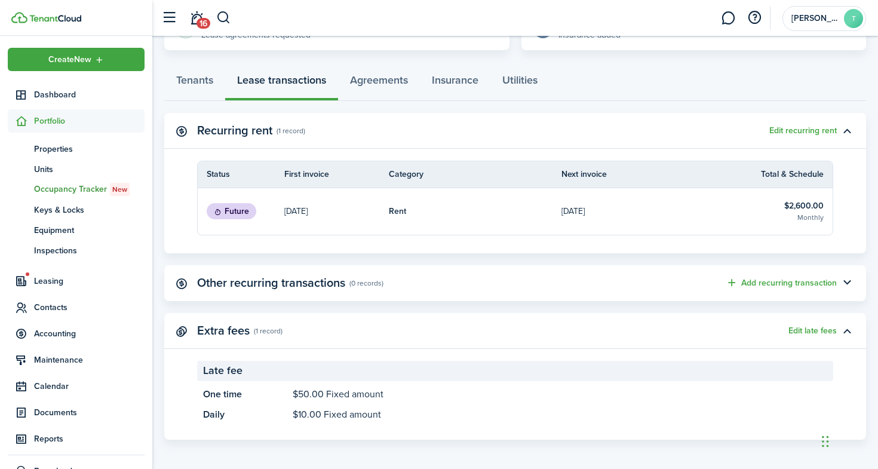
scroll to position [312, 0]
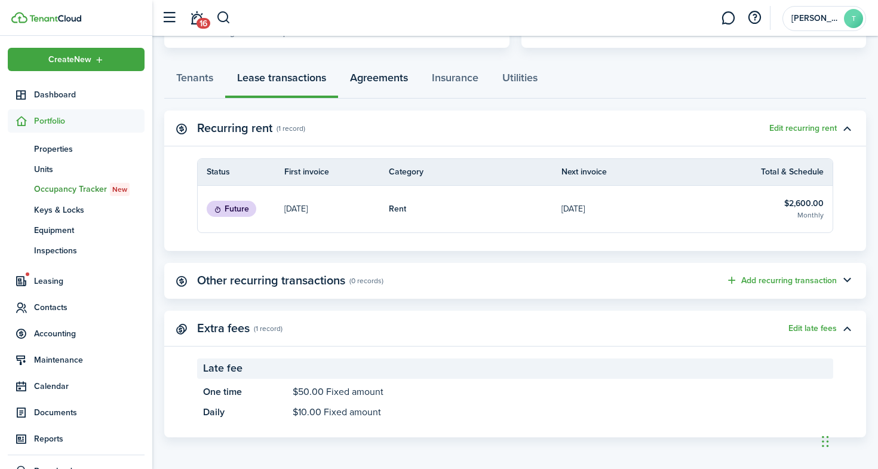
click at [399, 82] on link "Agreements" at bounding box center [379, 81] width 82 height 36
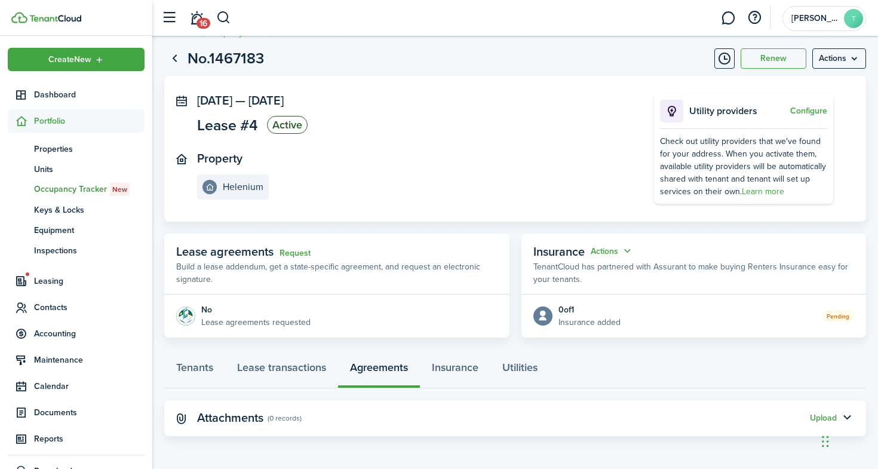
scroll to position [21, 0]
click at [187, 372] on link "Tenants" at bounding box center [194, 371] width 61 height 36
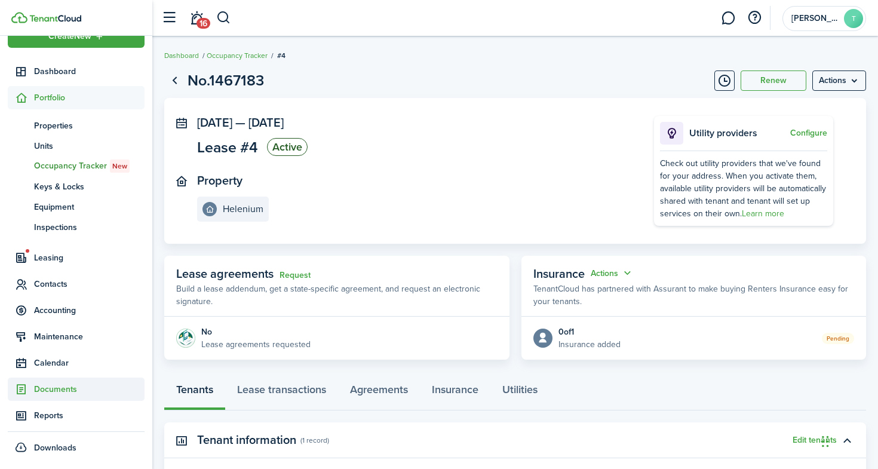
scroll to position [23, 0]
click at [50, 412] on span "Reports" at bounding box center [89, 415] width 110 height 13
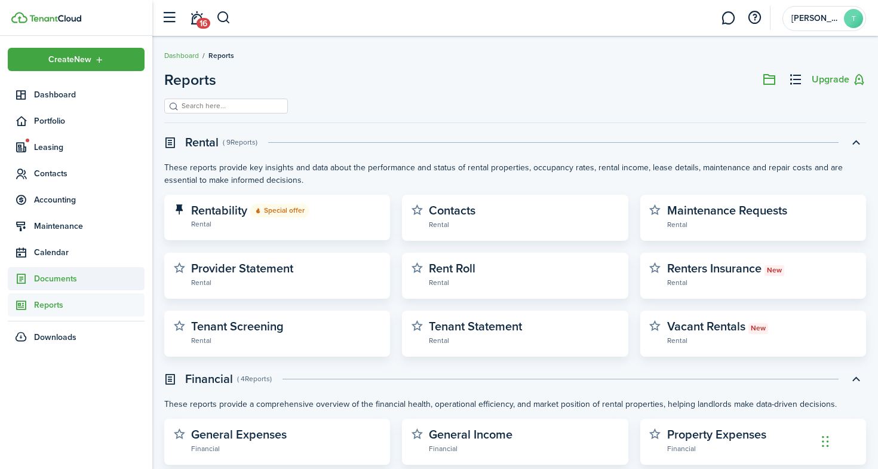
click at [47, 282] on span "Documents" at bounding box center [89, 278] width 110 height 13
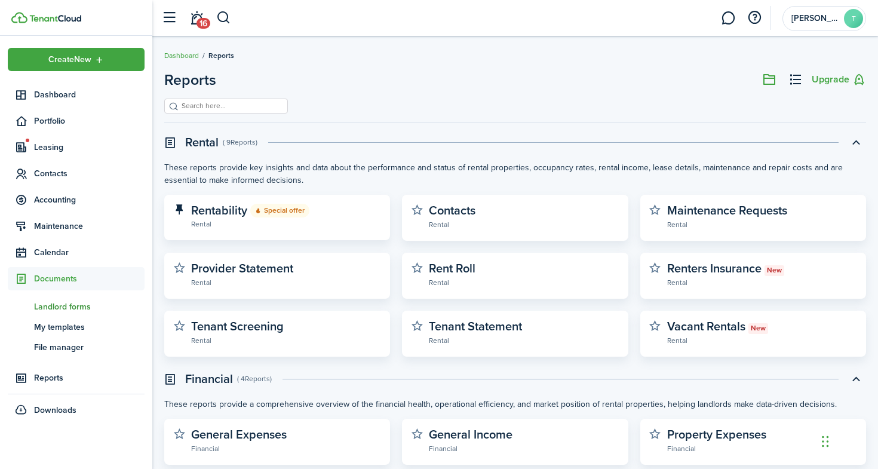
click at [64, 302] on span "Landlord forms" at bounding box center [89, 306] width 110 height 13
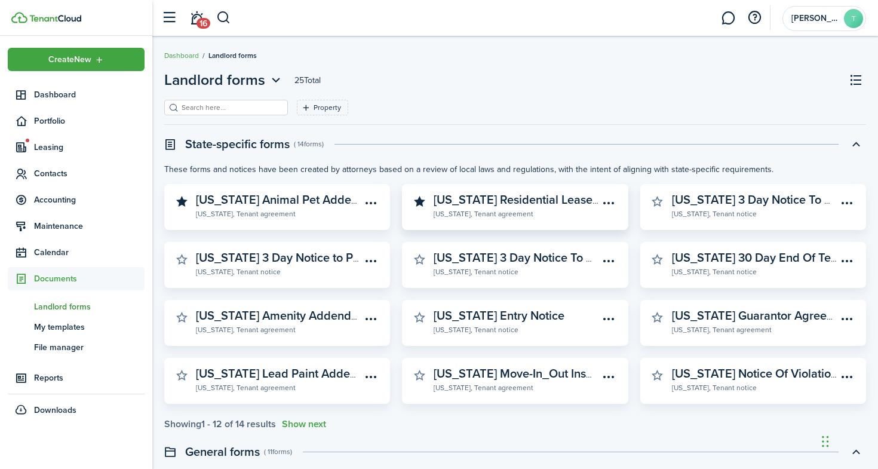
click at [495, 210] on widget-stats-subtitle "[US_STATE], Tenant agreement" at bounding box center [516, 213] width 165 height 12
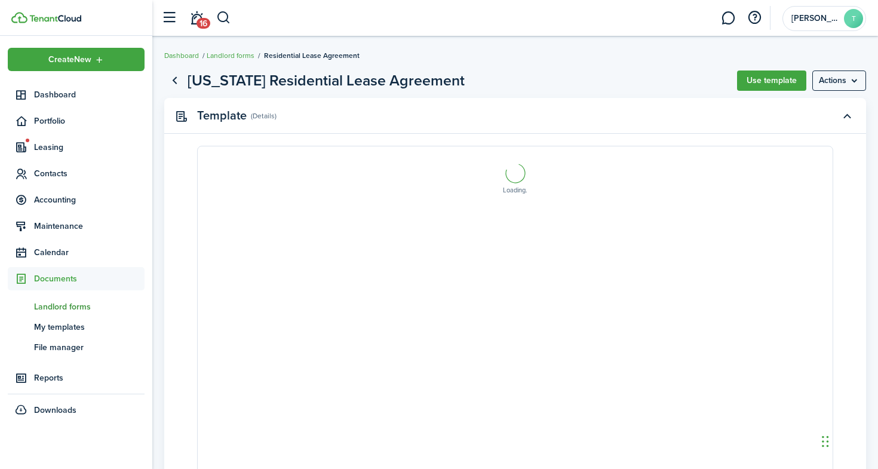
select select "fit"
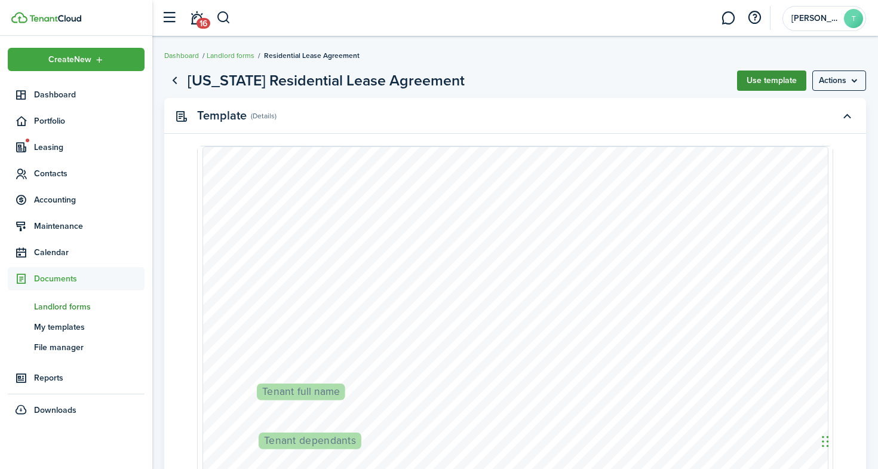
click at [792, 81] on button "Use template" at bounding box center [771, 80] width 69 height 20
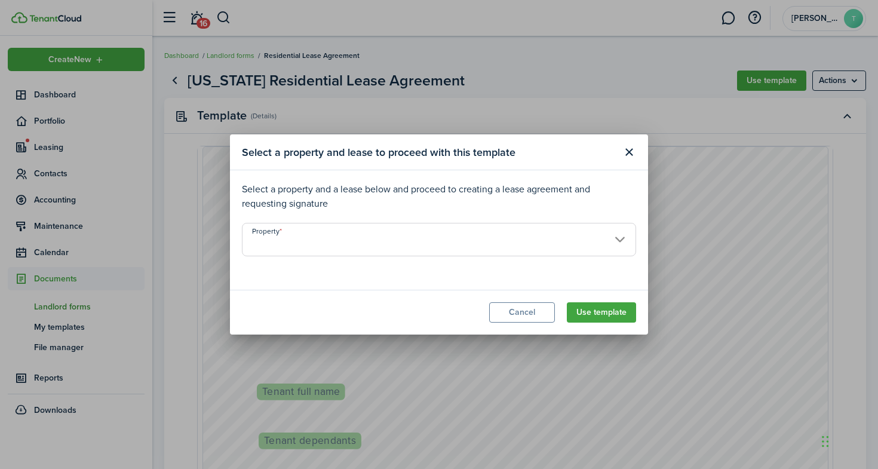
click at [270, 240] on input "Property" at bounding box center [439, 239] width 394 height 33
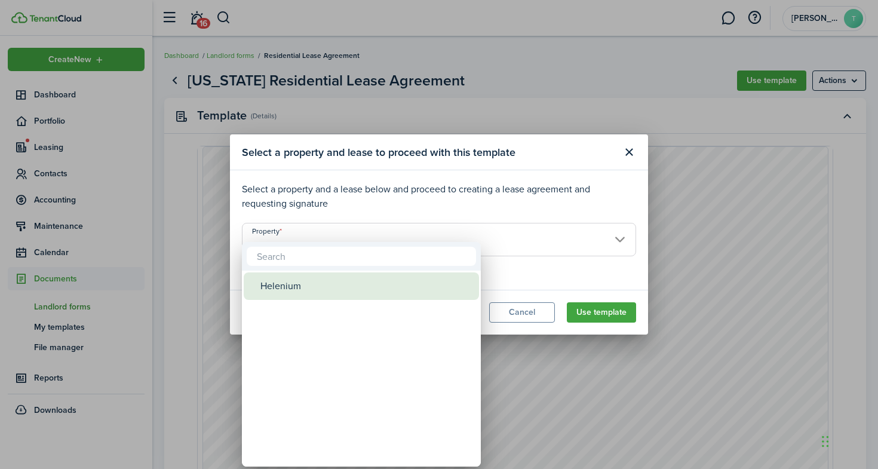
click at [270, 288] on div "Helenium" at bounding box center [365, 285] width 211 height 27
type input "Helenium"
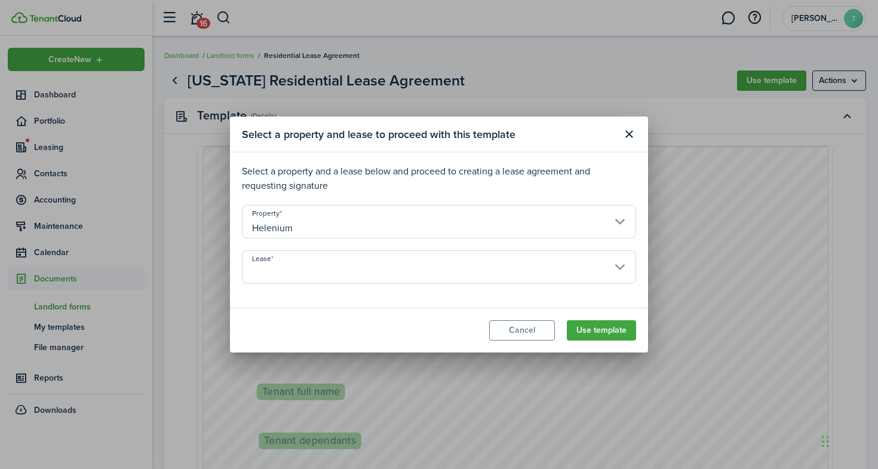
click at [293, 265] on input "Lease" at bounding box center [439, 266] width 394 height 33
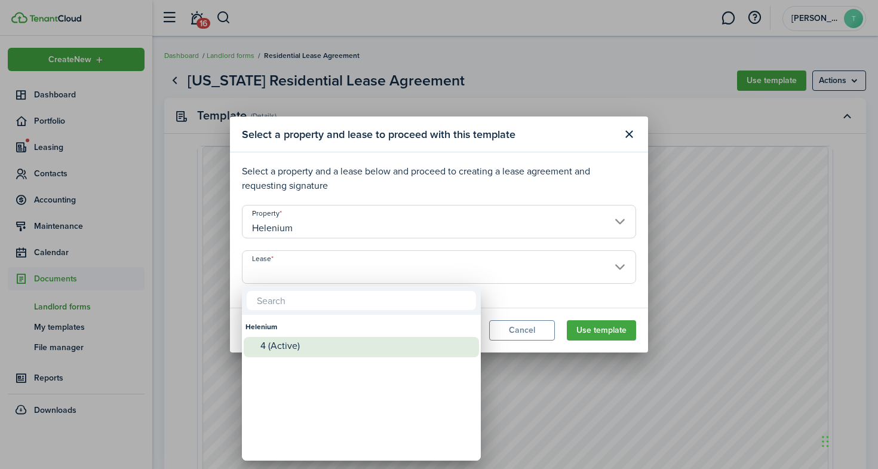
click at [287, 351] on div "4 (Active)" at bounding box center [365, 345] width 211 height 11
type input "Helenium. Lease #4 (Active)"
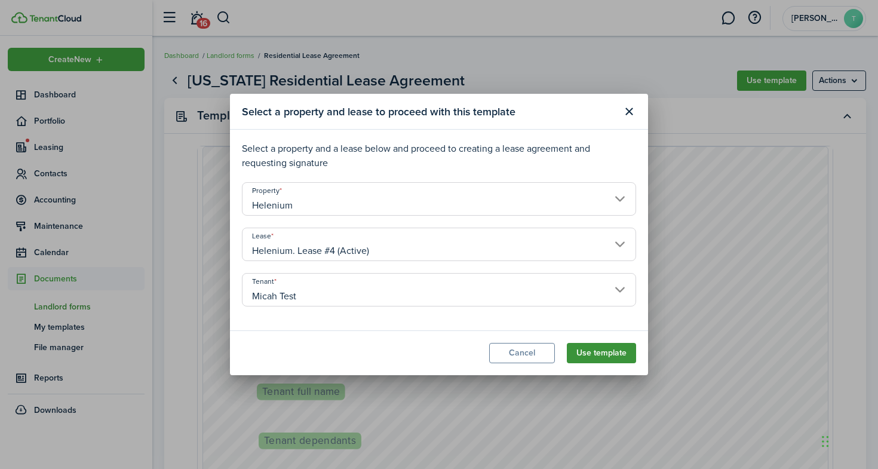
click at [602, 352] on button "Use template" at bounding box center [601, 353] width 69 height 20
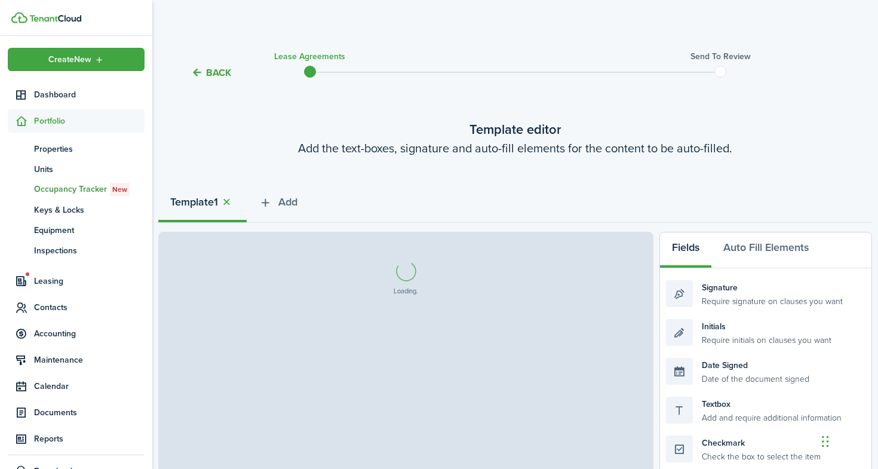
select select "fit"
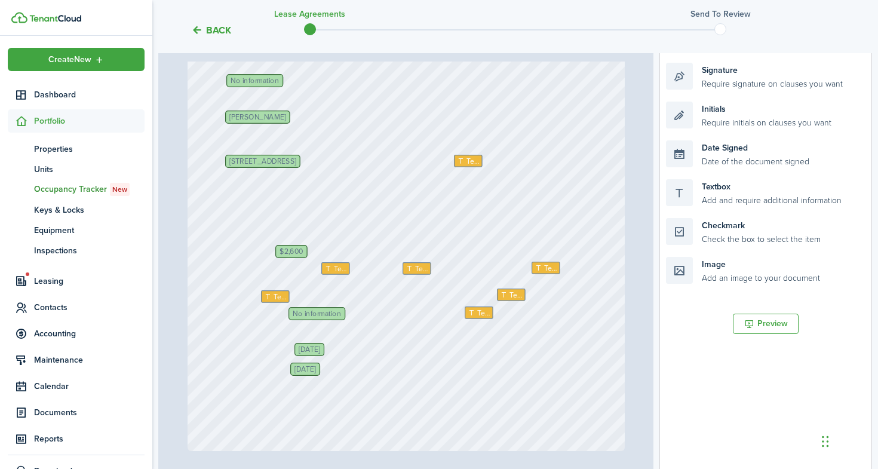
scroll to position [199, 0]
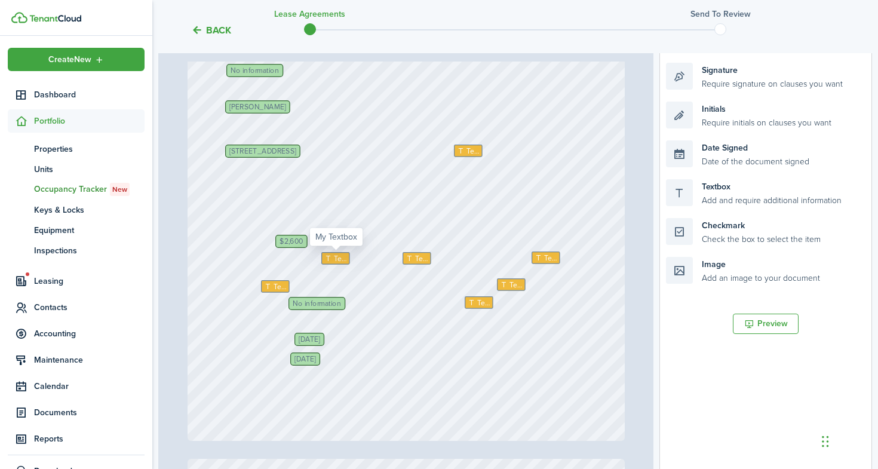
click at [341, 256] on span "Text" at bounding box center [340, 258] width 13 height 11
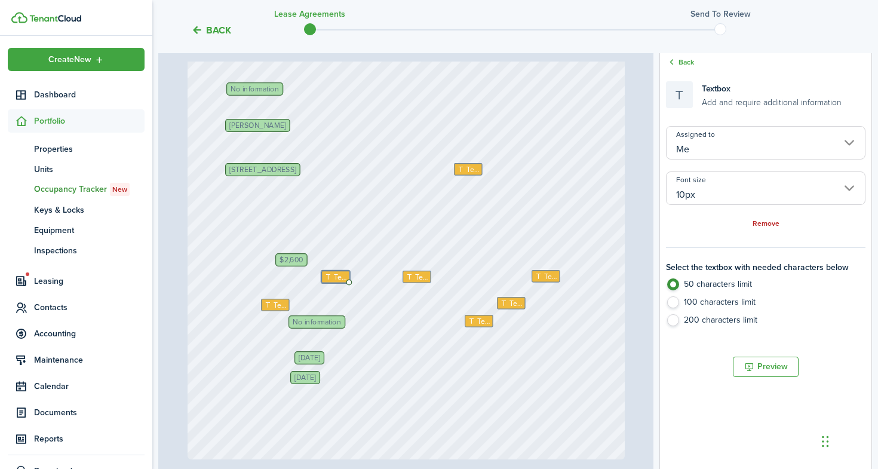
scroll to position [181, 0]
click at [336, 276] on span "Text" at bounding box center [340, 275] width 13 height 11
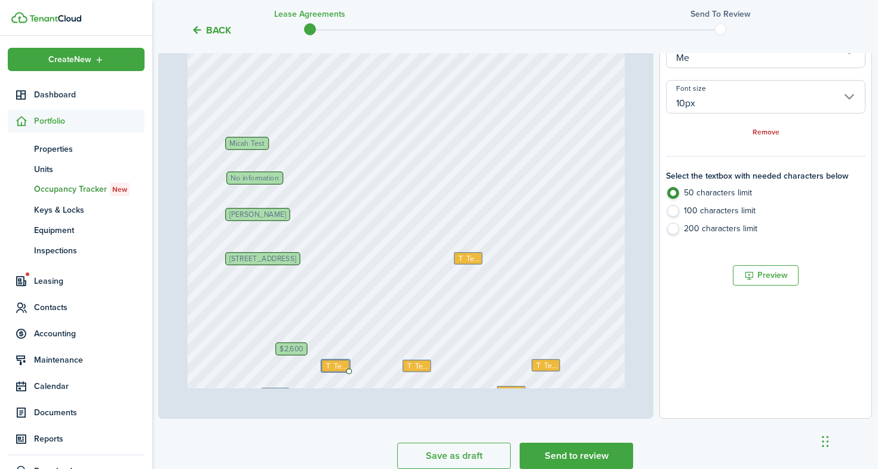
scroll to position [0, 0]
click at [257, 179] on span "No information" at bounding box center [254, 177] width 48 height 7
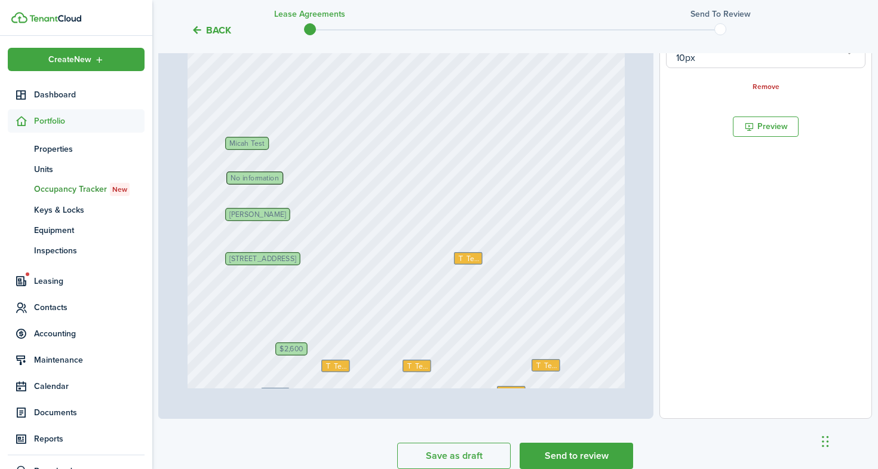
click at [257, 179] on span "No information" at bounding box center [254, 177] width 48 height 7
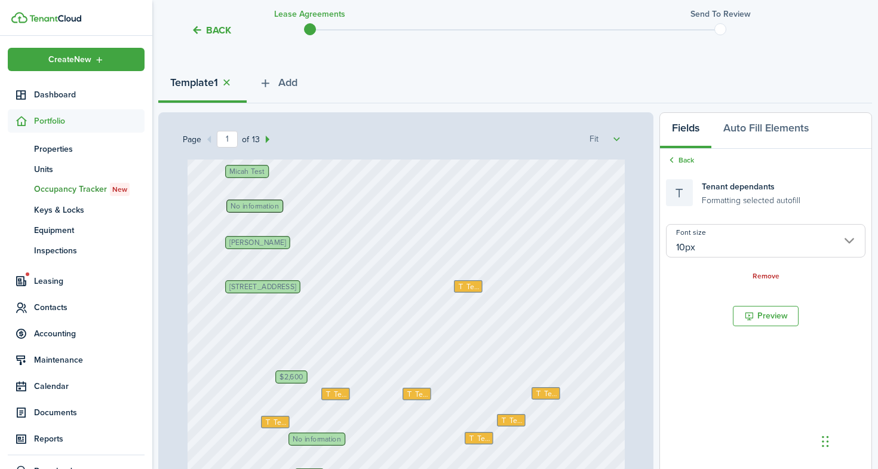
scroll to position [162, 0]
click at [472, 282] on span "Text" at bounding box center [472, 284] width 13 height 11
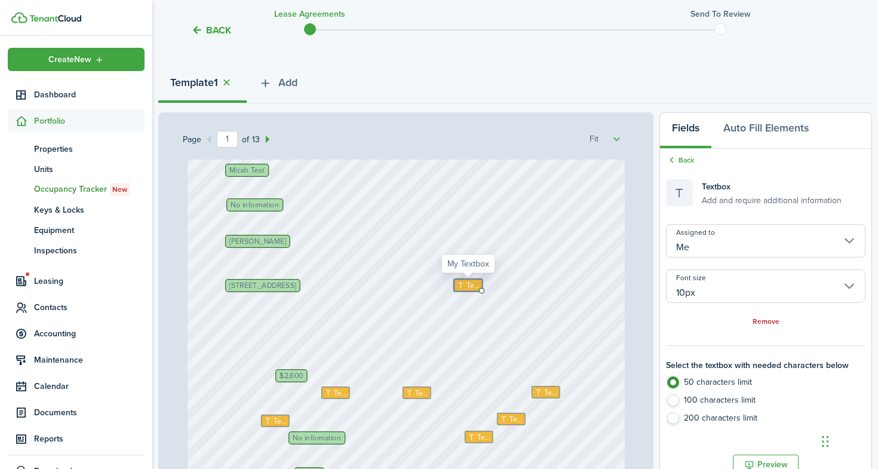
click at [466, 284] on span "Text" at bounding box center [472, 284] width 13 height 11
click at [466, 284] on textarea at bounding box center [468, 285] width 29 height 13
type textarea "Ada"
click at [569, 290] on div "Micah Test [DATE] [PERSON_NAME] Text No information Text Text [DATE] [STREET_AD…" at bounding box center [405, 285] width 437 height 577
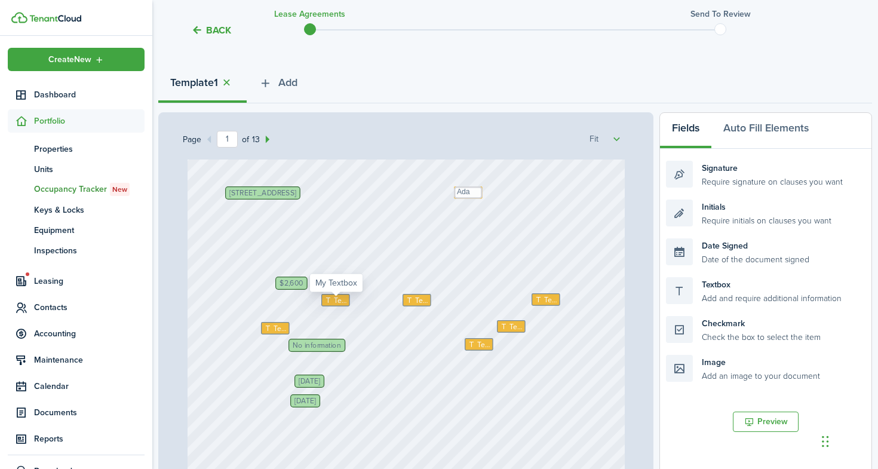
scroll to position [256, 0]
click at [335, 299] on span "Text" at bounding box center [340, 299] width 13 height 11
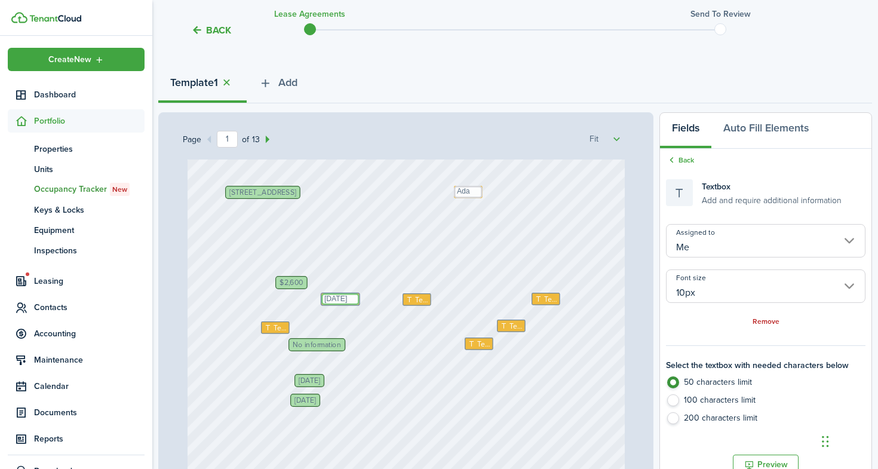
click at [341, 299] on textarea "[DATE]" at bounding box center [340, 299] width 38 height 12
type textarea "[DATE]"
click at [416, 300] on span "Text" at bounding box center [420, 299] width 13 height 11
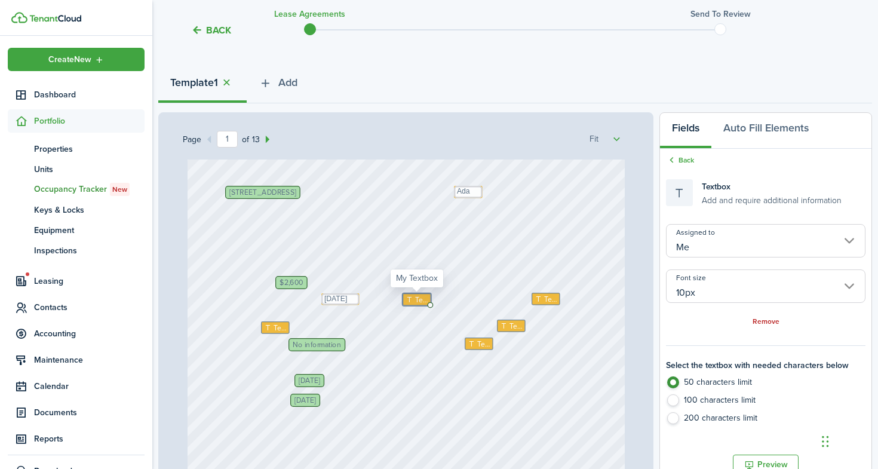
click at [416, 300] on span "Text" at bounding box center [420, 299] width 13 height 11
click at [0, 0] on textarea at bounding box center [0, 0] width 0 height 0
click at [420, 300] on span "Text" at bounding box center [420, 299] width 13 height 11
type textarea "[DATE]"
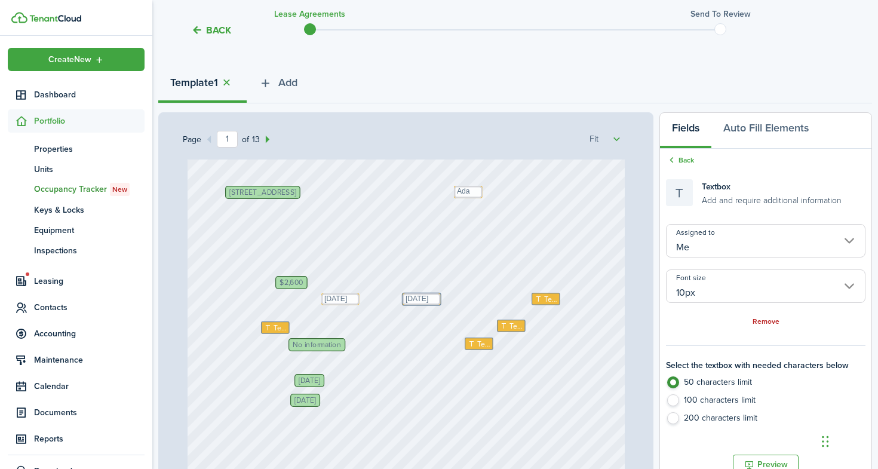
click at [517, 293] on div "Micah Test [DATE] [PERSON_NAME] Text No information Text [DATE] Text [DATE] [DA…" at bounding box center [405, 192] width 437 height 577
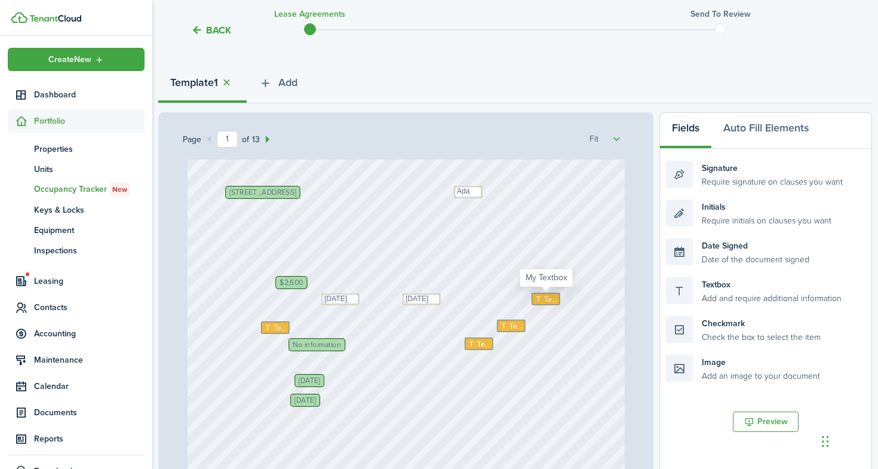
click at [545, 298] on span "Text" at bounding box center [550, 298] width 13 height 11
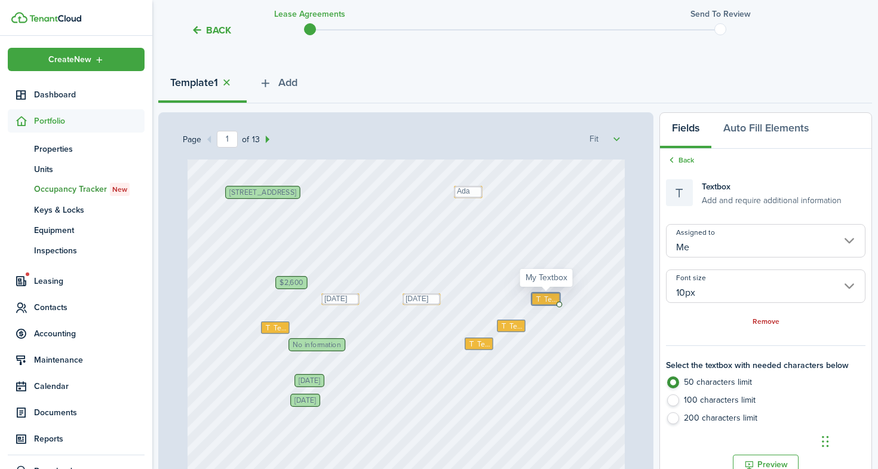
click at [545, 298] on span "Text" at bounding box center [550, 298] width 13 height 11
click at [0, 0] on textarea at bounding box center [0, 0] width 0 height 0
type textarea "0"
click at [557, 333] on div "Micah Test [DATE] [PERSON_NAME] Text 0 No information Text [DATE] Text [DATE] […" at bounding box center [405, 192] width 437 height 577
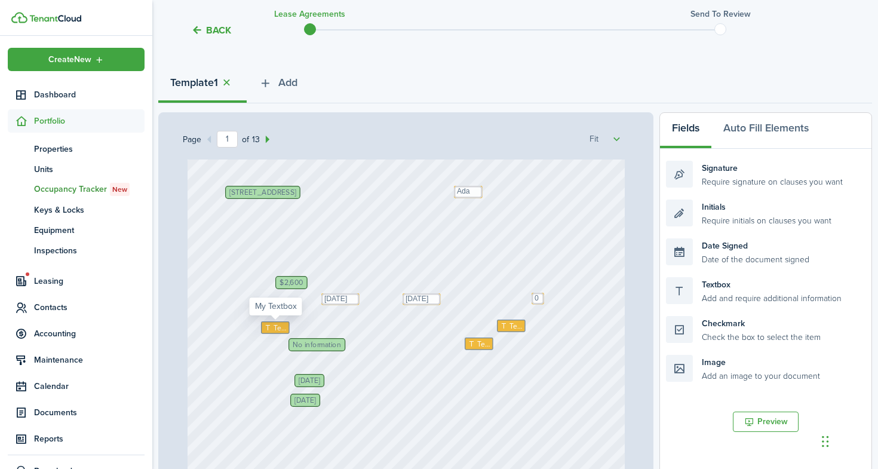
click at [280, 326] on span "Text" at bounding box center [279, 327] width 13 height 11
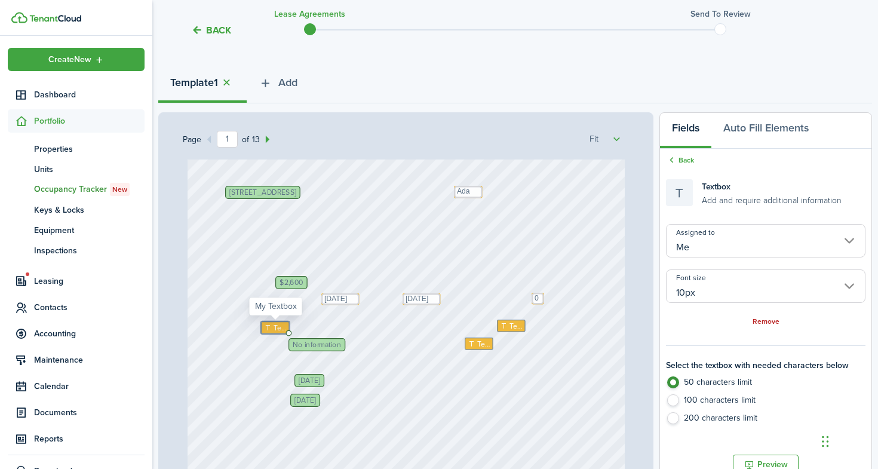
click at [273, 326] on icon at bounding box center [269, 327] width 10 height 7
click at [273, 326] on textarea at bounding box center [275, 327] width 29 height 13
type textarea "50"
click at [396, 334] on div "Micah Test [DATE] [PERSON_NAME] Text 0 No information Text [DATE] Text [DATE] […" at bounding box center [405, 192] width 437 height 577
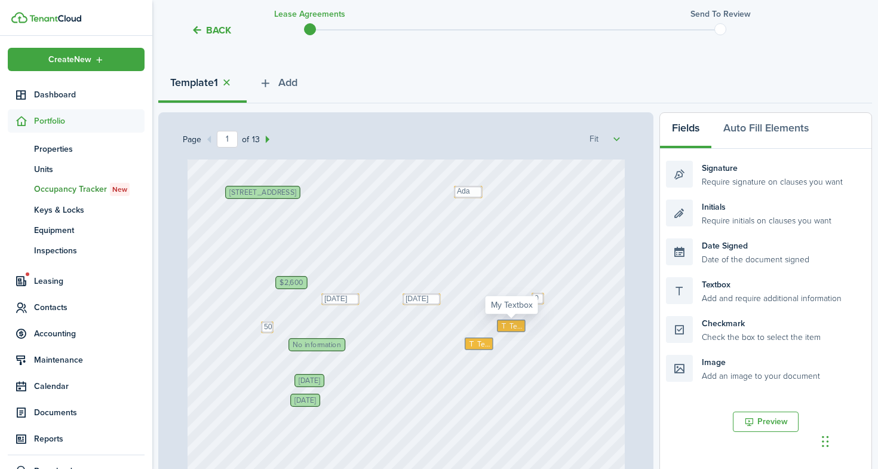
click at [511, 325] on span "Text" at bounding box center [515, 326] width 13 height 11
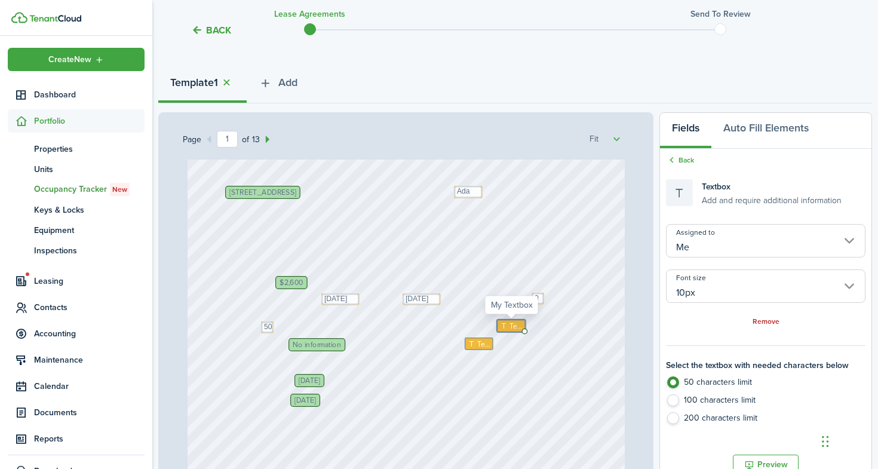
click at [511, 325] on span "Text" at bounding box center [515, 326] width 13 height 11
click at [0, 0] on textarea at bounding box center [0, 0] width 0 height 0
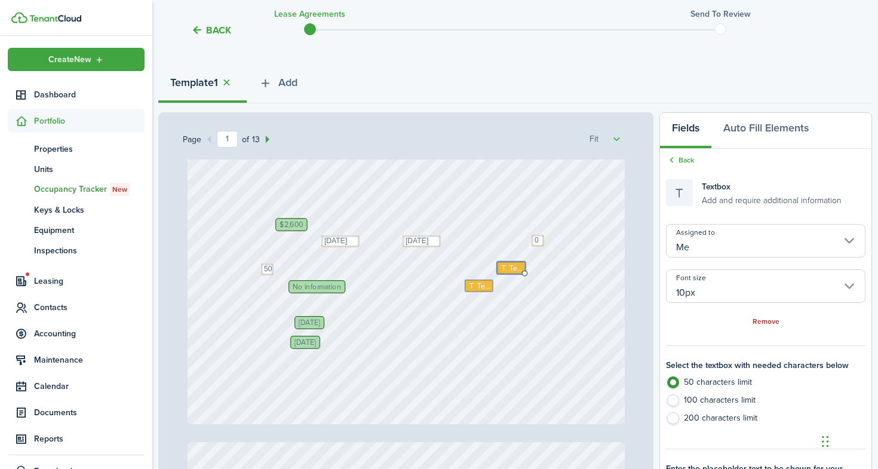
scroll to position [312, 0]
click at [319, 288] on span "No information" at bounding box center [317, 288] width 48 height 7
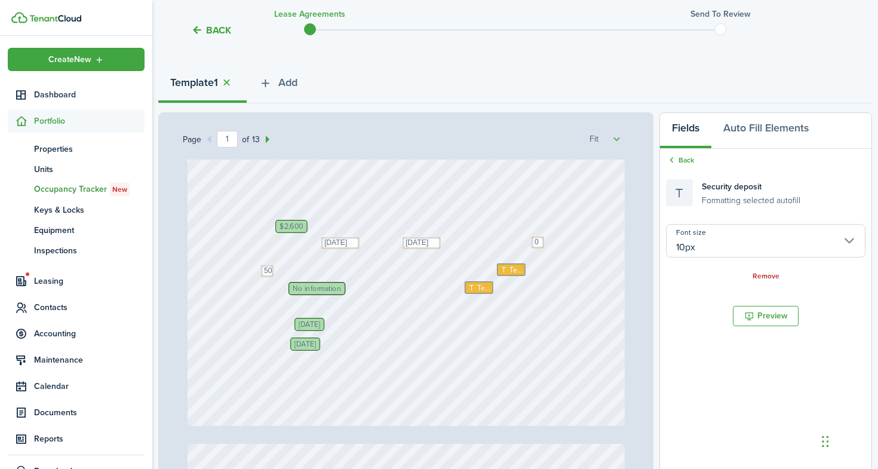
click at [319, 288] on span "No information" at bounding box center [317, 288] width 48 height 7
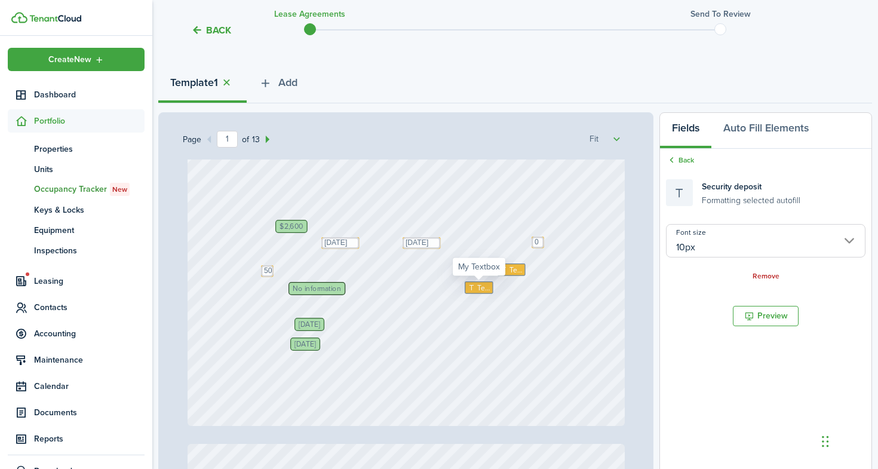
click at [479, 287] on span "Text" at bounding box center [483, 287] width 13 height 11
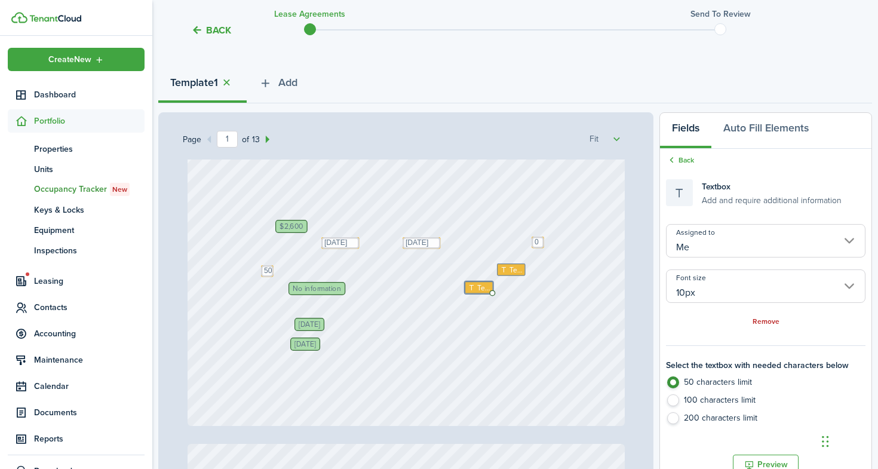
click at [308, 285] on span "No information" at bounding box center [317, 288] width 48 height 7
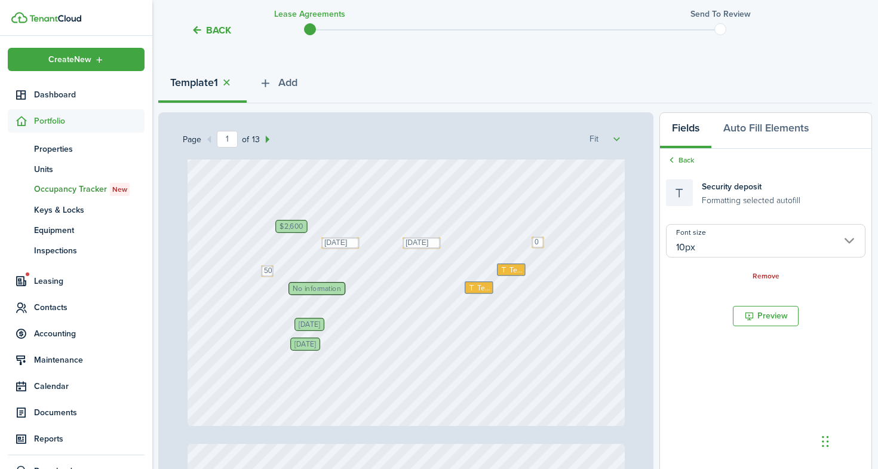
click at [308, 285] on span "No information" at bounding box center [317, 288] width 48 height 7
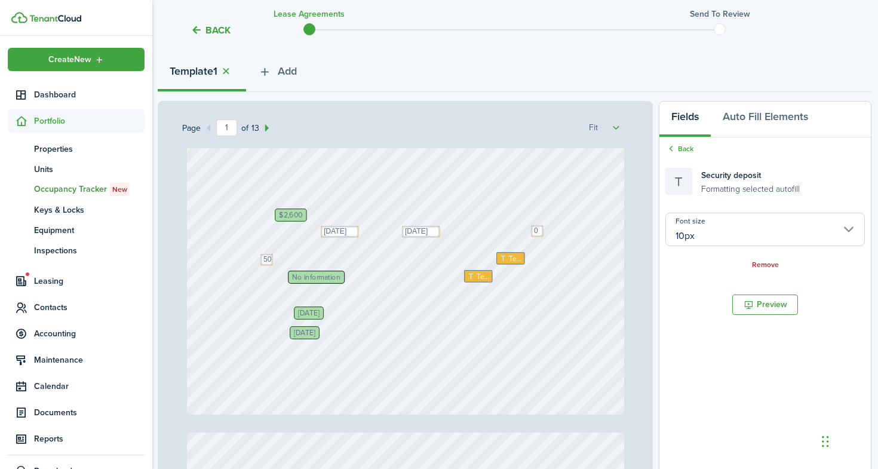
scroll to position [315, 0]
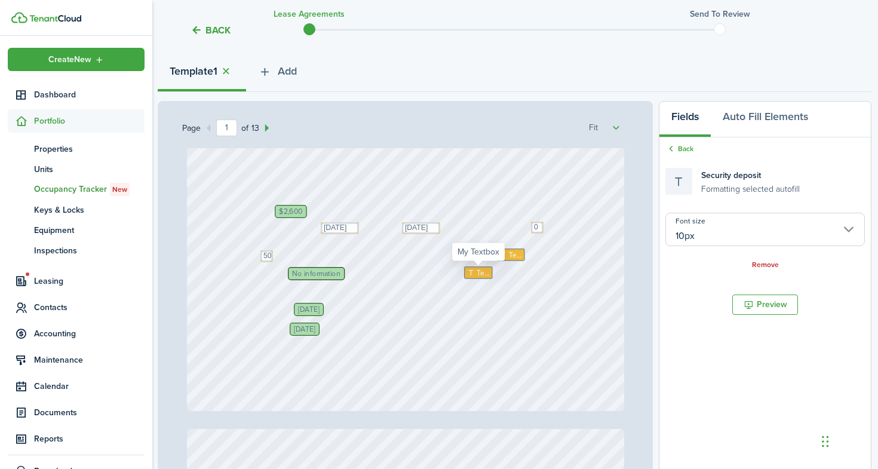
click at [479, 275] on span "Text" at bounding box center [483, 273] width 13 height 11
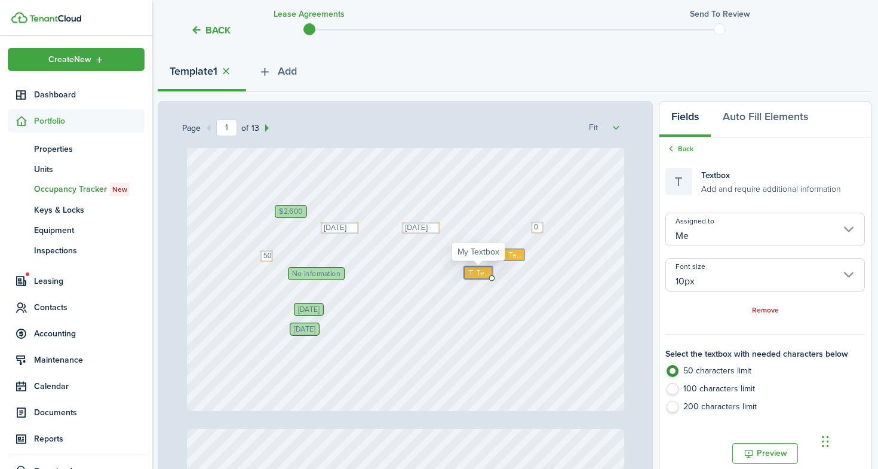
click at [480, 273] on span "Text" at bounding box center [483, 273] width 13 height 11
click at [0, 0] on textarea at bounding box center [0, 0] width 0 height 0
click at [480, 273] on textarea at bounding box center [478, 272] width 29 height 13
click at [508, 311] on div "Micah Test [DATE] [PERSON_NAME] Text 0 No information Text [DATE] Text [DATE] […" at bounding box center [405, 121] width 437 height 577
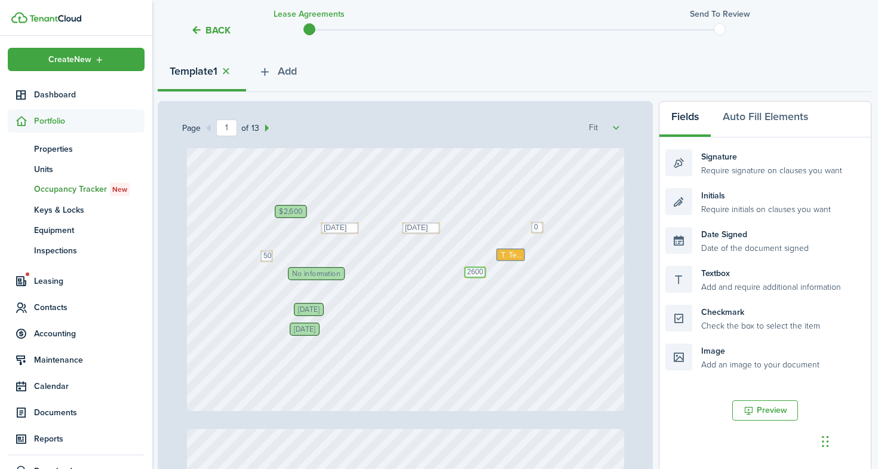
click at [471, 275] on textarea "2600" at bounding box center [475, 272] width 22 height 12
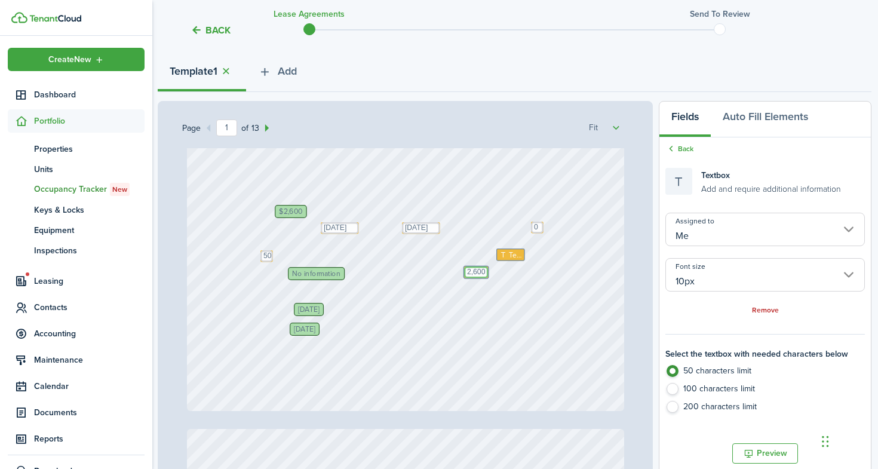
type textarea "2,600"
click at [465, 300] on div "Micah Test [DATE] [PERSON_NAME] Text 0 No information Text [DATE] Text [DATE] […" at bounding box center [405, 121] width 437 height 577
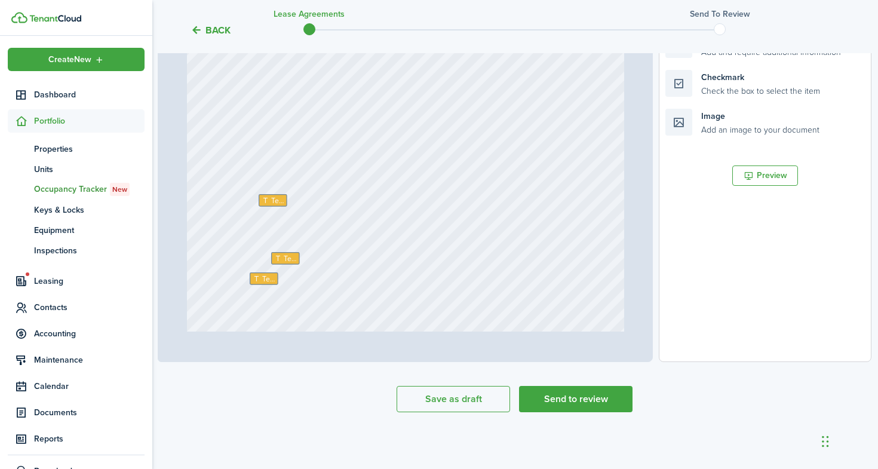
scroll to position [7050, 0]
type input "12"
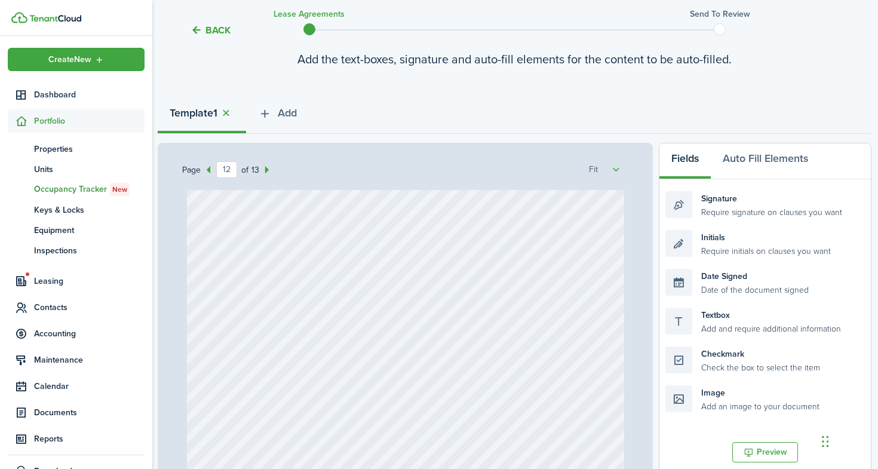
scroll to position [88, 1]
click at [297, 112] on span "Add" at bounding box center [287, 114] width 19 height 16
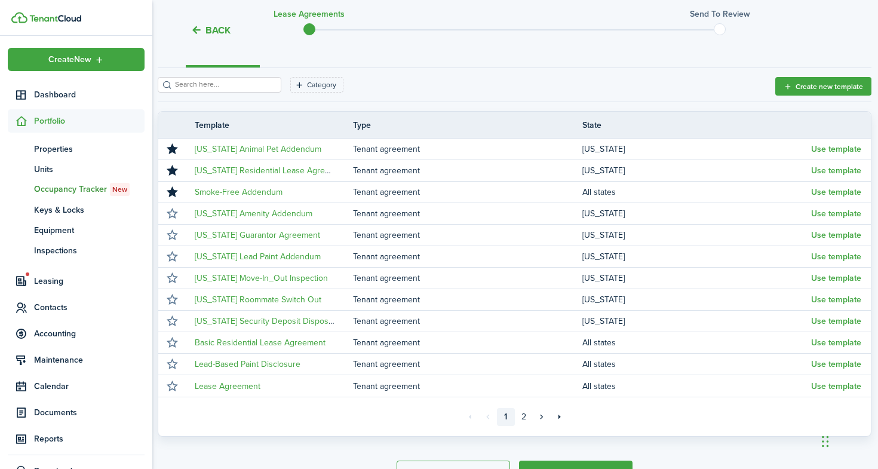
scroll to position [158, 1]
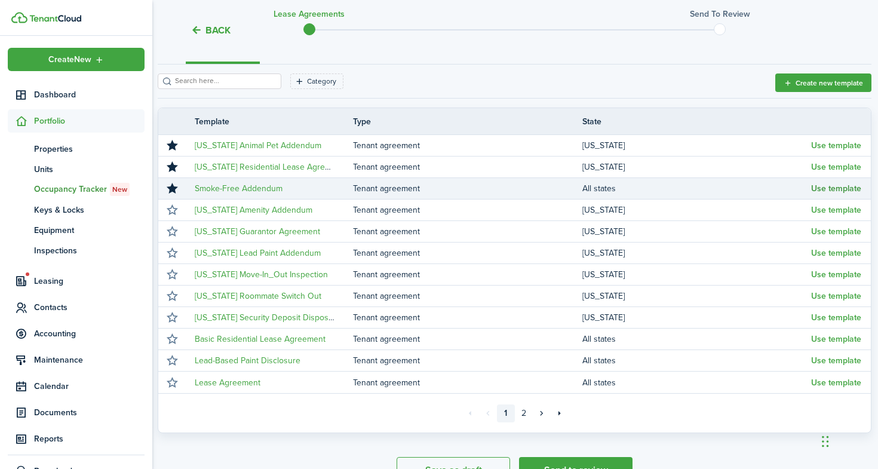
click at [829, 192] on button "Use template" at bounding box center [836, 189] width 50 height 10
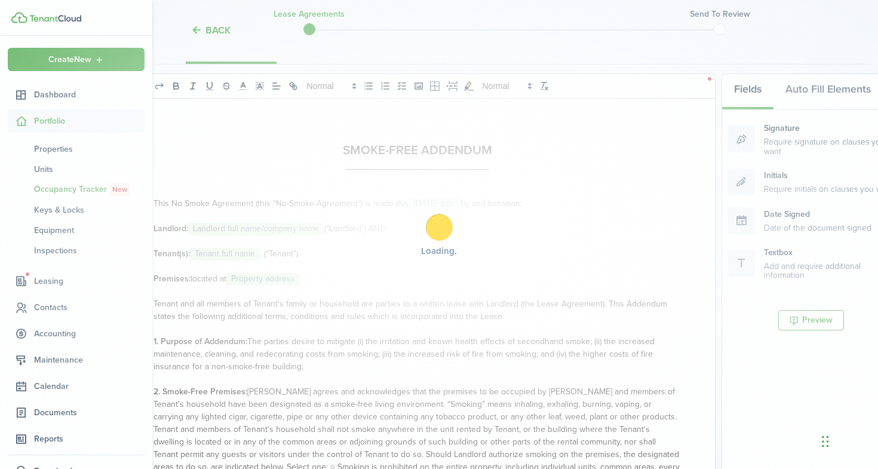
select select "fit"
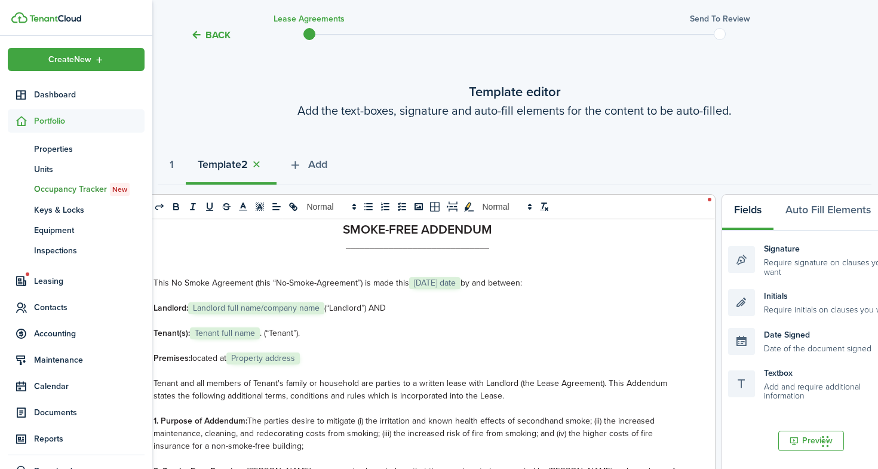
scroll to position [36, 0]
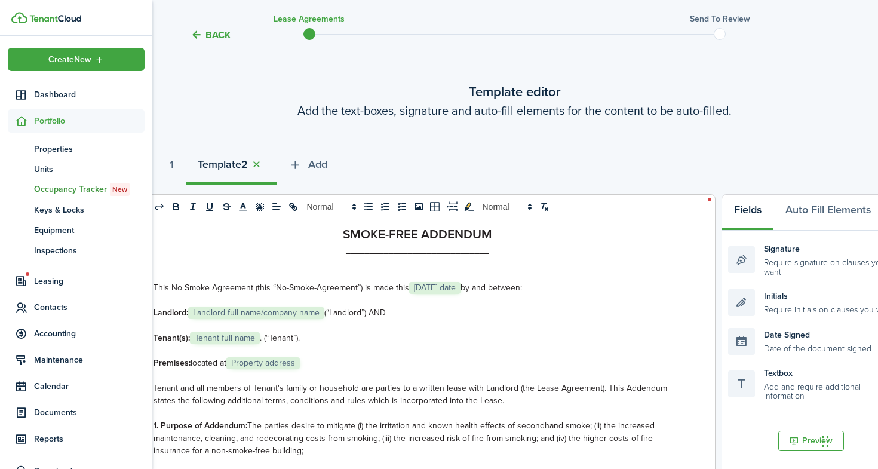
click at [423, 289] on span "[DATE] date" at bounding box center [434, 288] width 51 height 12
click at [379, 278] on p at bounding box center [417, 275] width 528 height 13
click at [433, 285] on span "[DATE] date" at bounding box center [434, 288] width 51 height 12
click at [281, 276] on p at bounding box center [417, 275] width 528 height 13
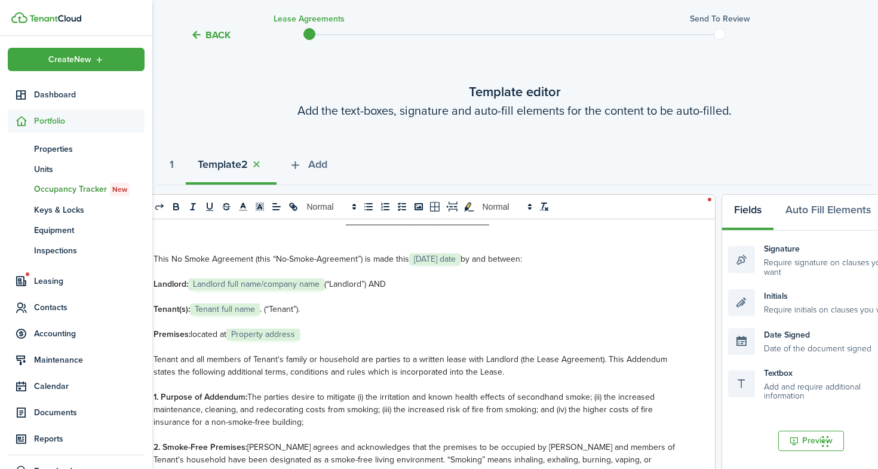
scroll to position [83, 0]
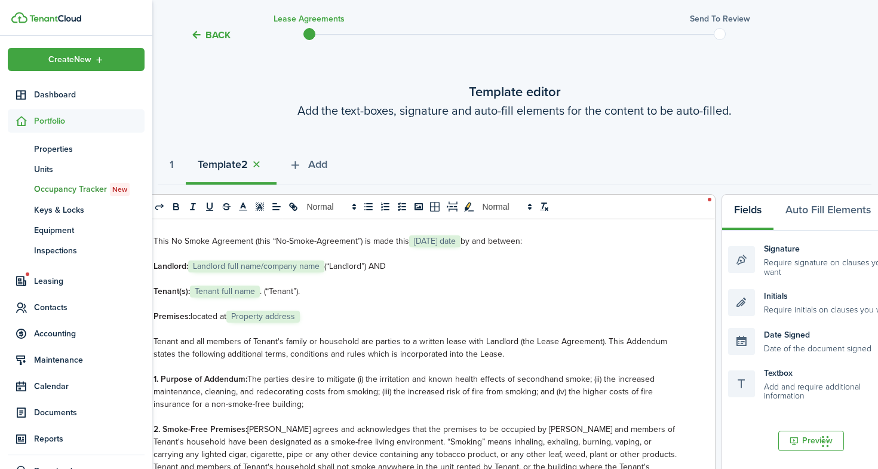
click at [269, 316] on span "Property address" at bounding box center [262, 317] width 73 height 12
click at [328, 312] on p "Premises: located at ﻿ Property address ﻿" at bounding box center [417, 316] width 528 height 13
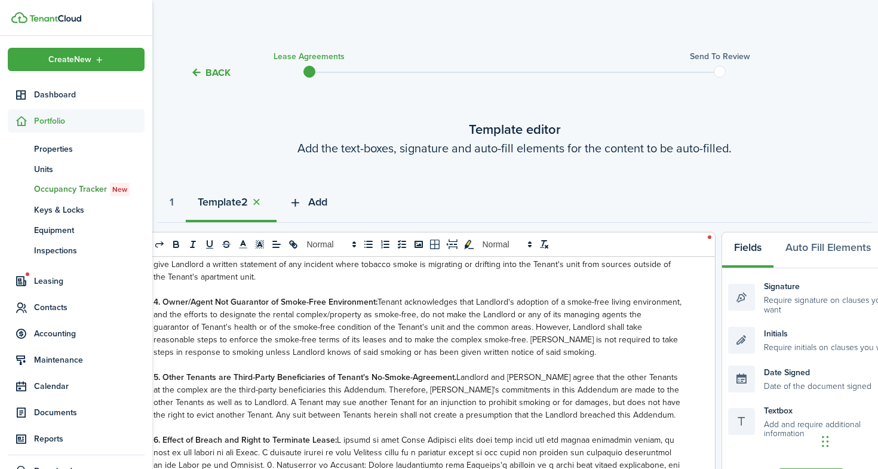
scroll to position [0, 1]
click at [320, 207] on span "Add" at bounding box center [317, 202] width 19 height 16
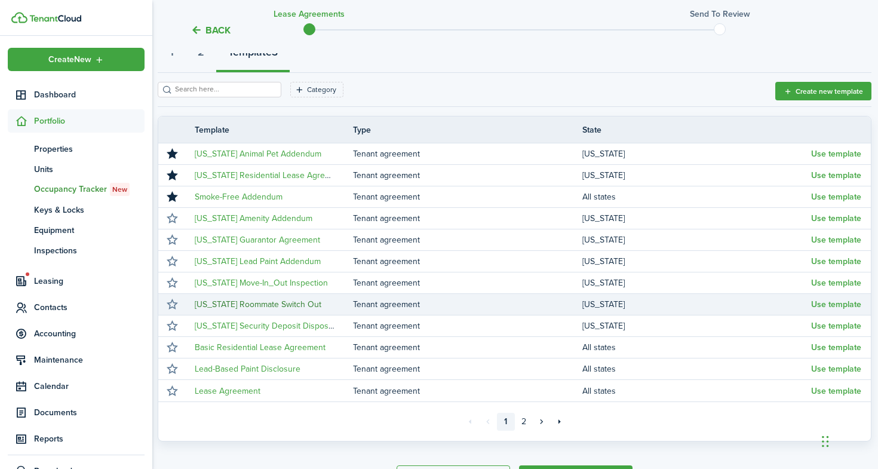
scroll to position [153, 1]
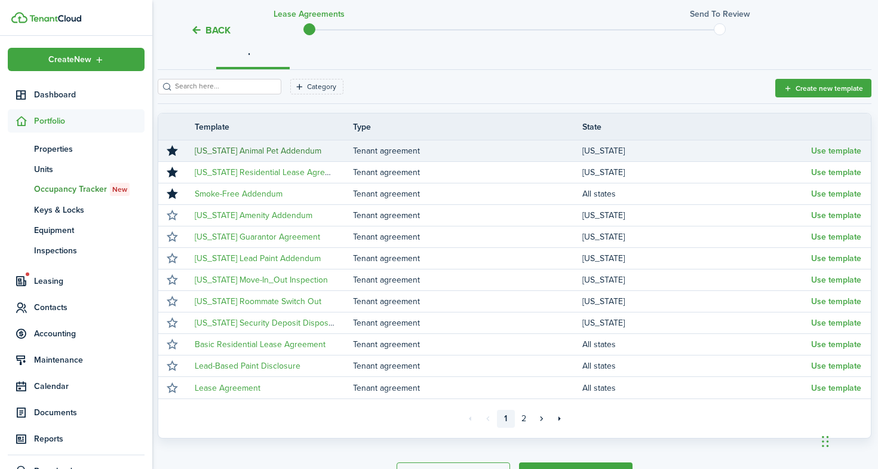
click at [235, 152] on link "[US_STATE] Animal Pet Addendum" at bounding box center [258, 151] width 127 height 13
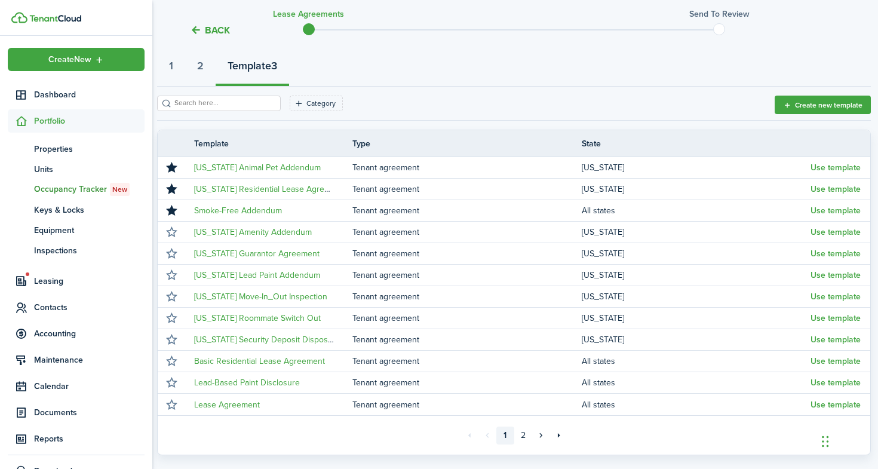
scroll to position [140, 1]
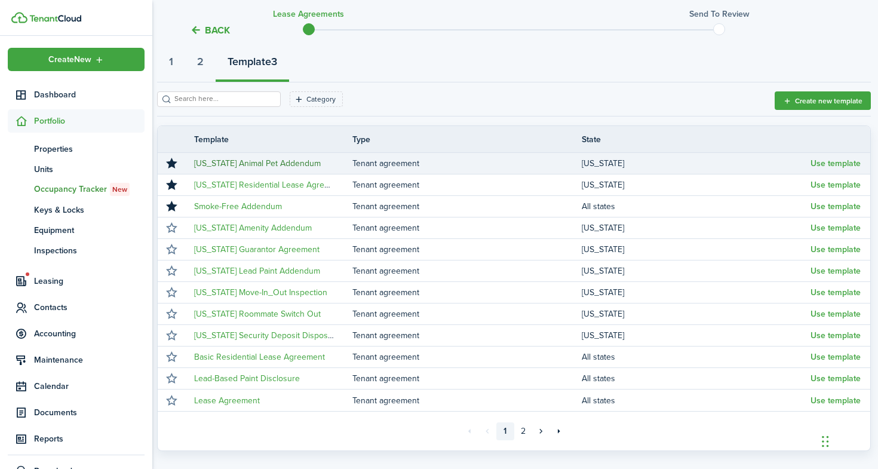
click at [279, 164] on link "[US_STATE] Animal Pet Addendum" at bounding box center [257, 163] width 127 height 13
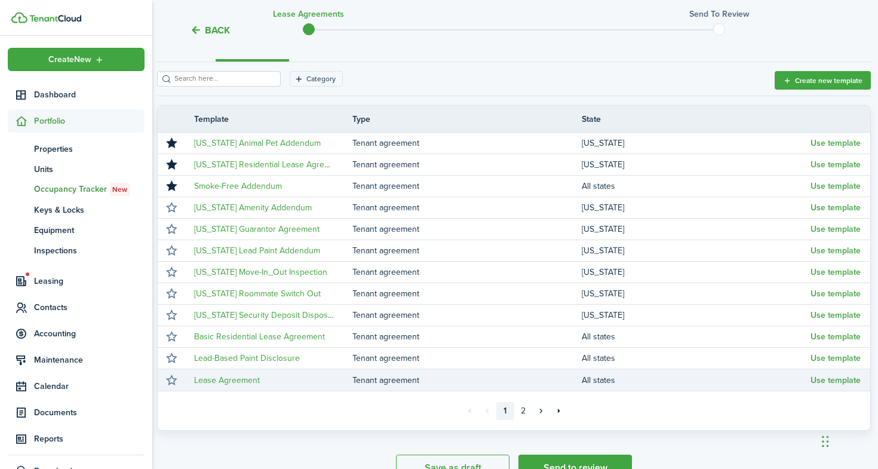
scroll to position [170, 1]
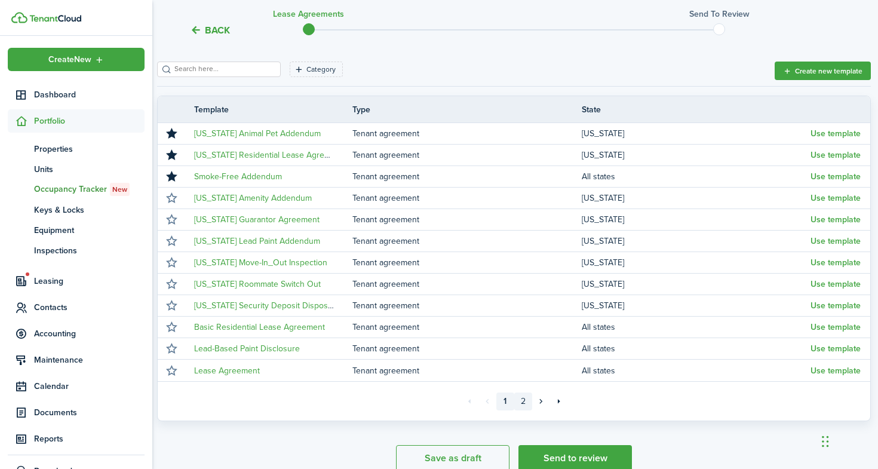
click at [524, 402] on link "2" at bounding box center [523, 401] width 18 height 18
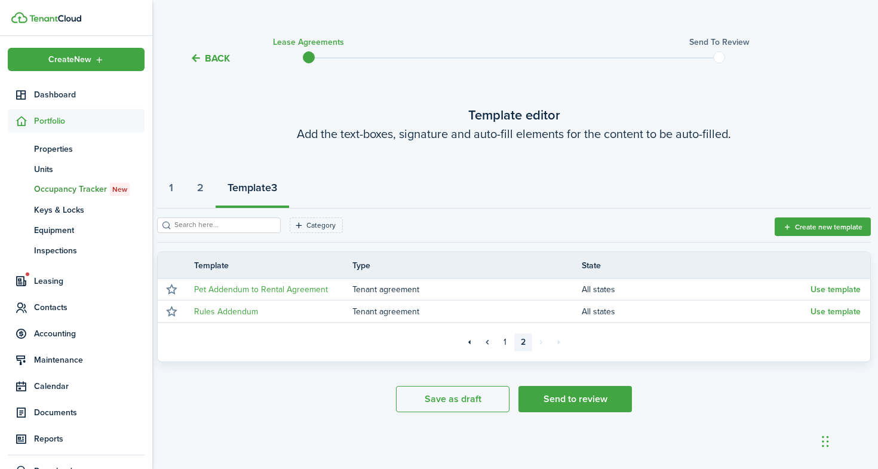
scroll to position [14, 1]
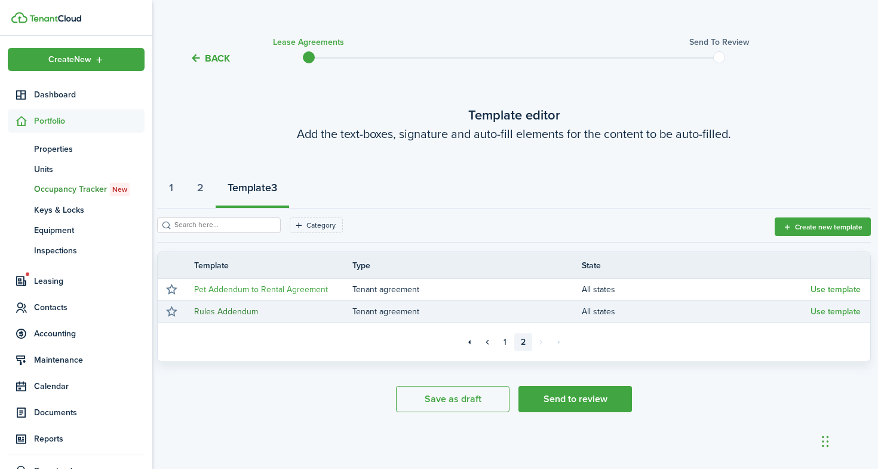
click at [216, 313] on link "Rules Addendum" at bounding box center [226, 311] width 64 height 13
click at [838, 313] on button "Use template" at bounding box center [835, 312] width 50 height 10
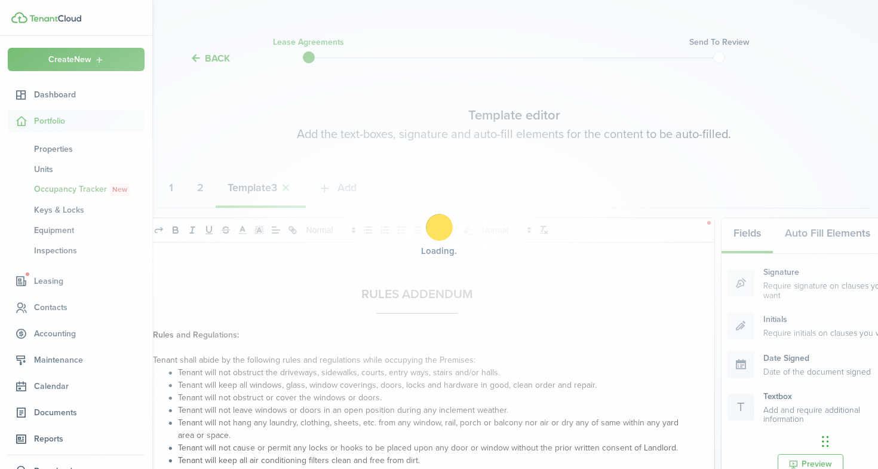
select select "fit"
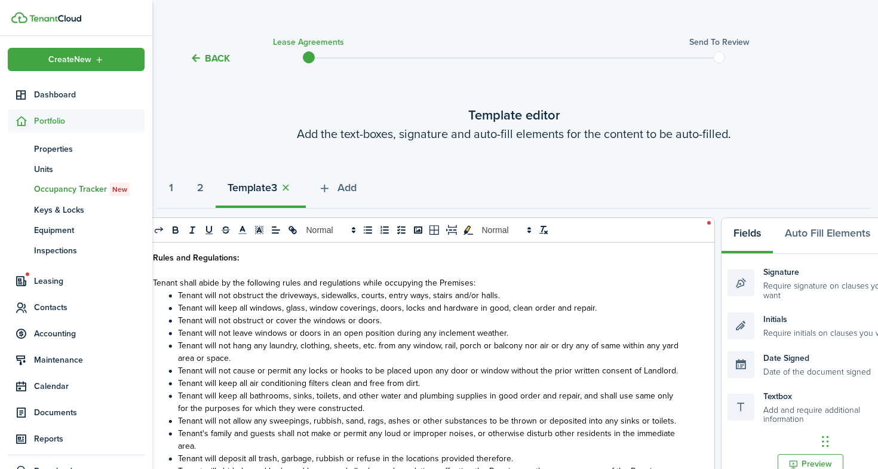
scroll to position [76, 0]
click at [263, 303] on span "Tenant will keep all windows, glass, window coverings, doors, locks and hardwar…" at bounding box center [387, 308] width 419 height 13
click at [610, 303] on li "Tenant will keep all windows, glass, window coverings, doors, locks and hardwar…" at bounding box center [423, 308] width 516 height 13
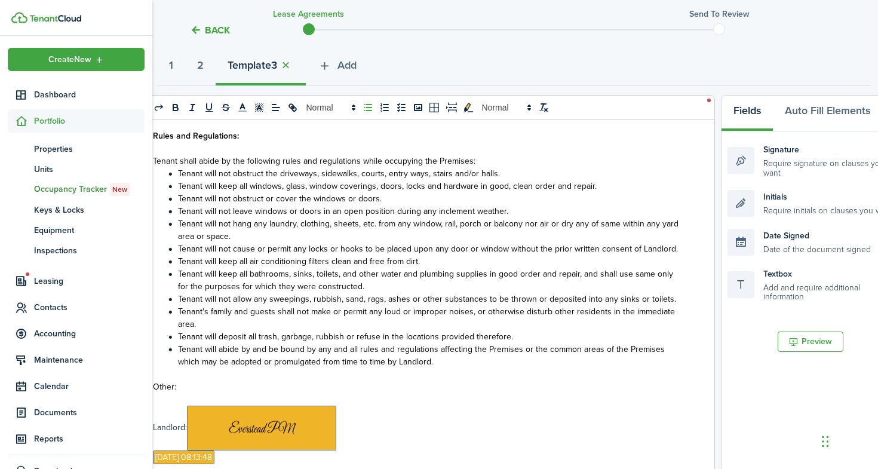
scroll to position [140, 1]
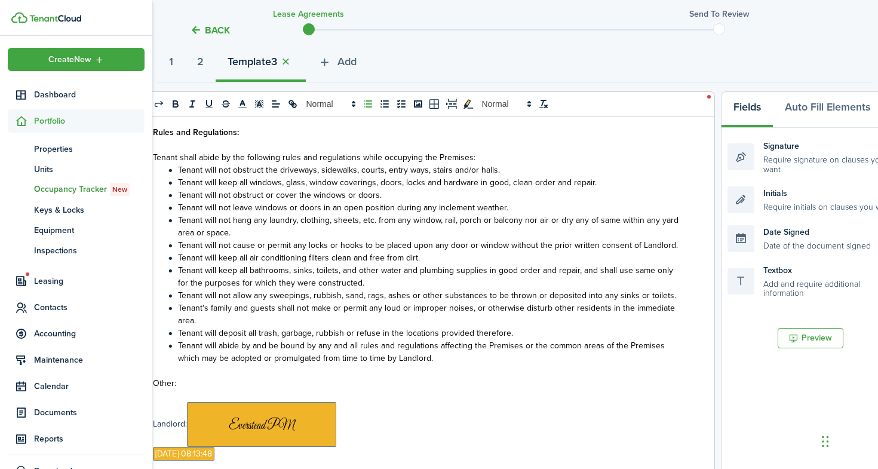
click at [418, 359] on li "Tenant will abide by and be bound by any and all rules and regulations affectin…" at bounding box center [423, 351] width 516 height 25
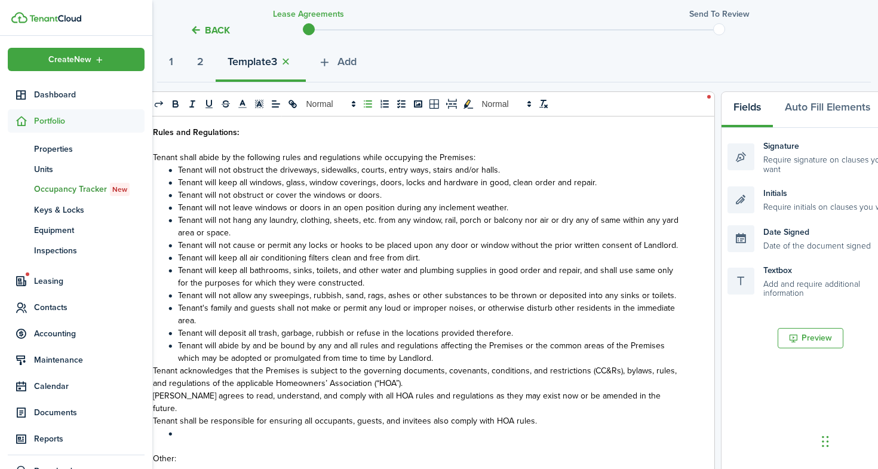
click at [153, 369] on span "Tenant acknowledges that the Premises is subject to the governing documents, co…" at bounding box center [415, 376] width 524 height 25
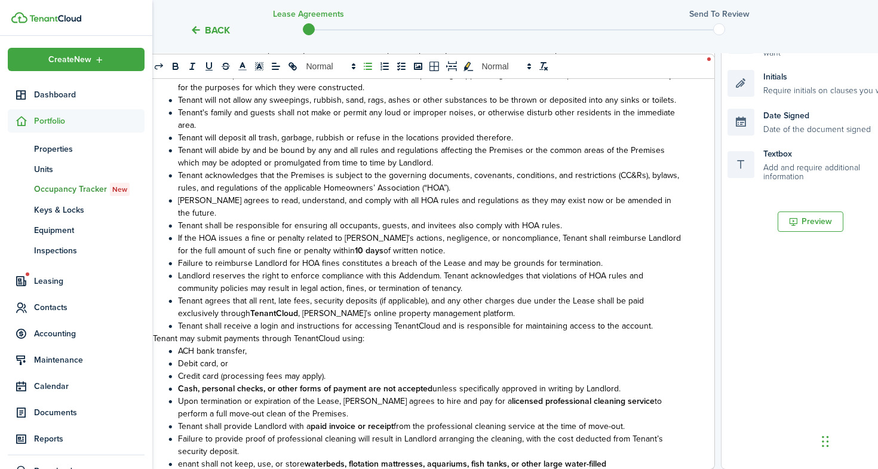
scroll to position [168, 0]
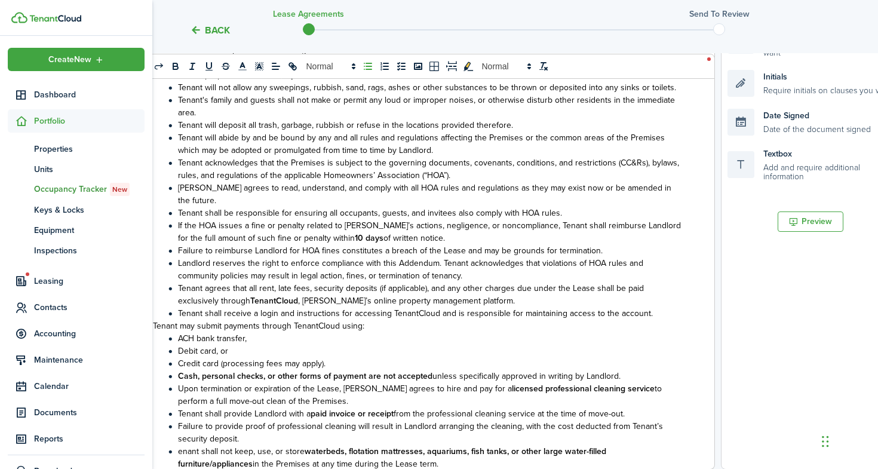
click at [178, 445] on span "enant shall not keep, use, or store" at bounding box center [241, 451] width 127 height 13
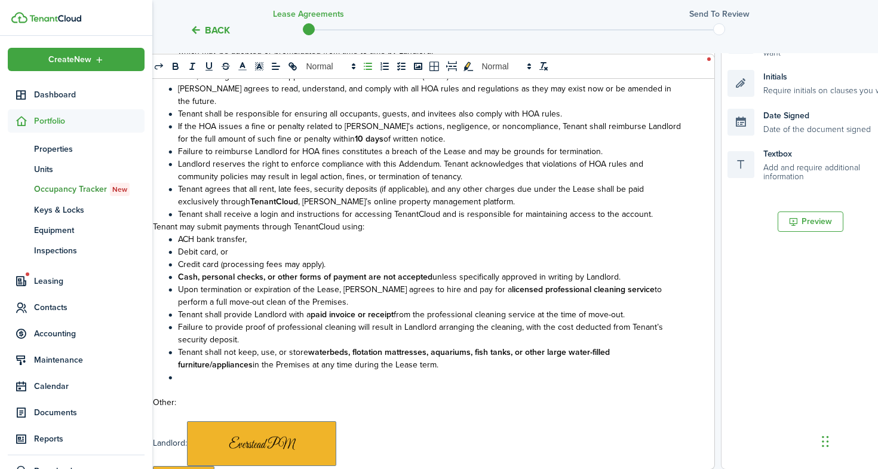
scroll to position [285, 0]
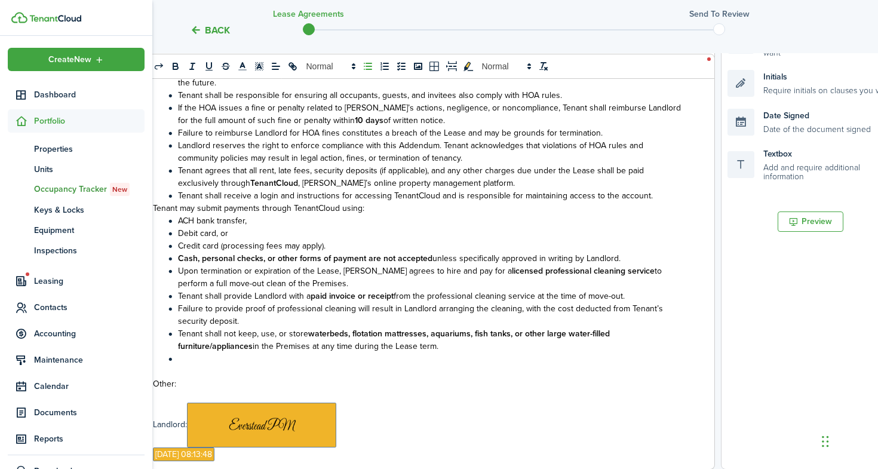
click at [207, 352] on li at bounding box center [423, 358] width 516 height 13
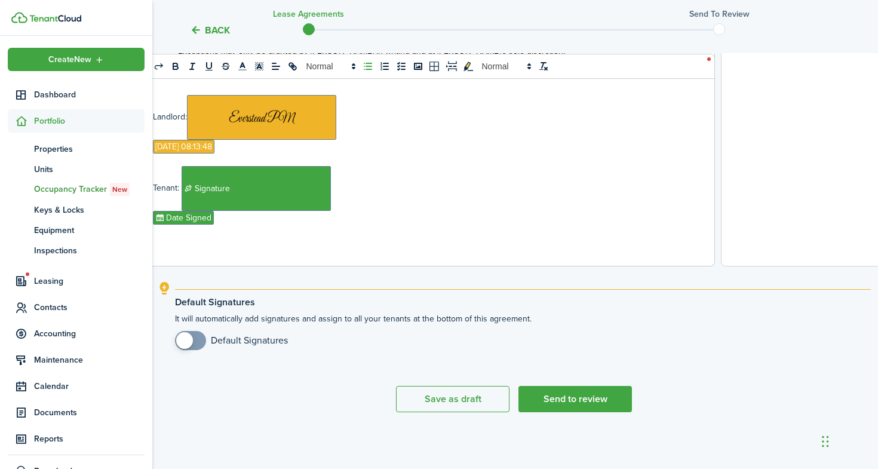
scroll to position [460, 1]
click at [464, 403] on button "Save as draft" at bounding box center [452, 399] width 113 height 26
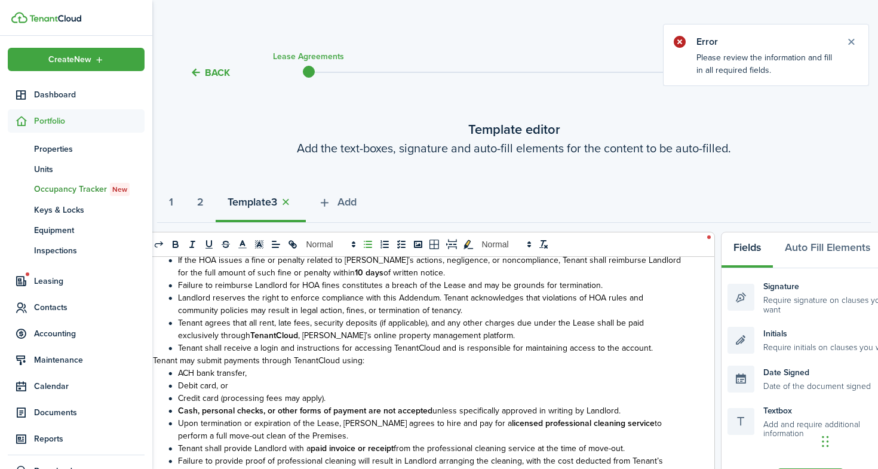
scroll to position [0, 1]
click at [851, 35] on button "Close notify" at bounding box center [851, 41] width 17 height 17
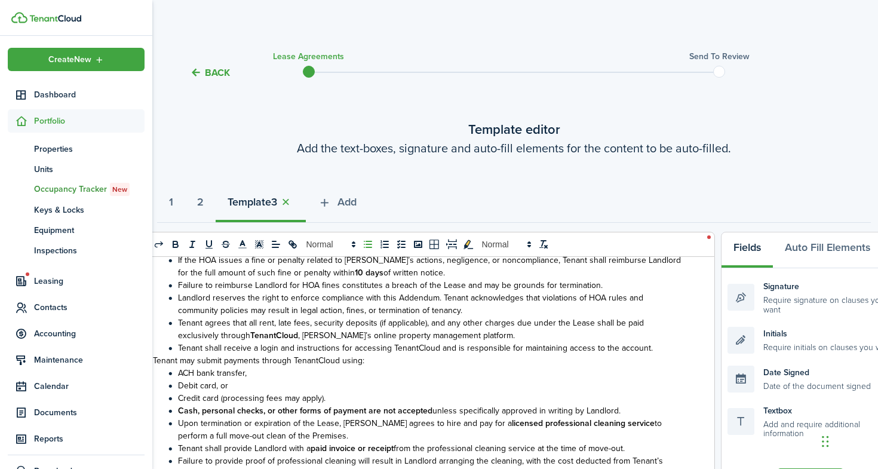
click at [851, 38] on div "Back Lease Agreements Send to review Template editor Add the text-boxes, signat…" at bounding box center [514, 469] width 726 height 866
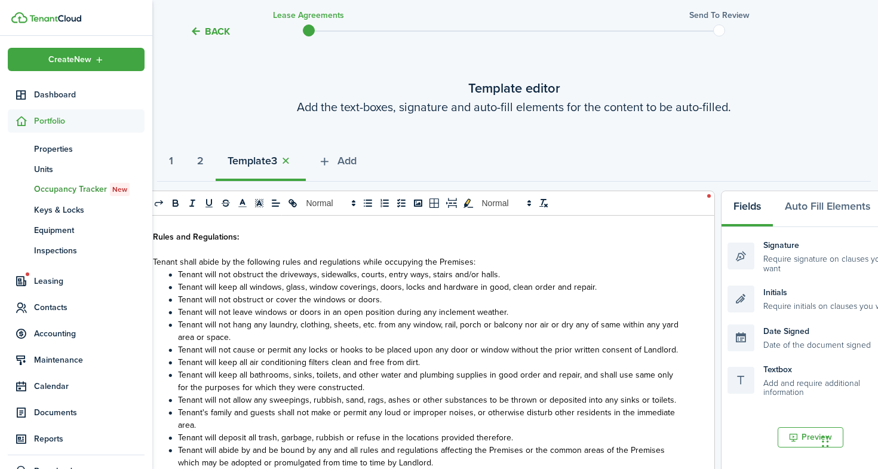
scroll to position [71, 0]
click at [204, 168] on strong "2" at bounding box center [200, 161] width 7 height 16
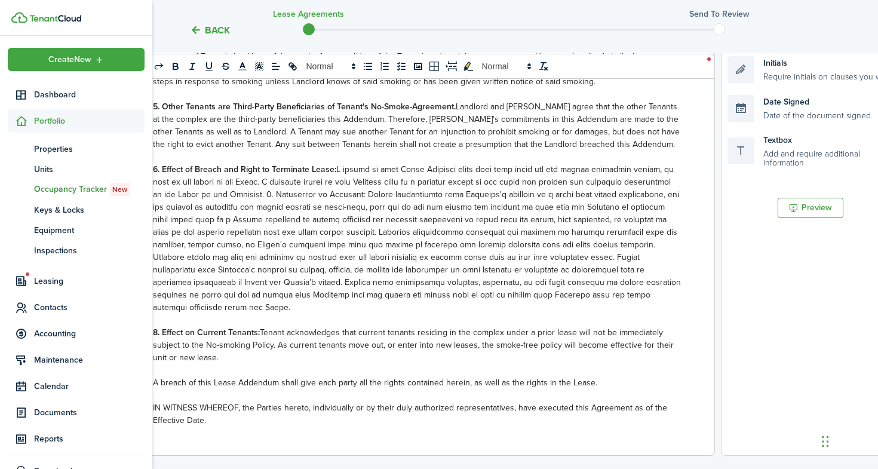
scroll to position [416, 1]
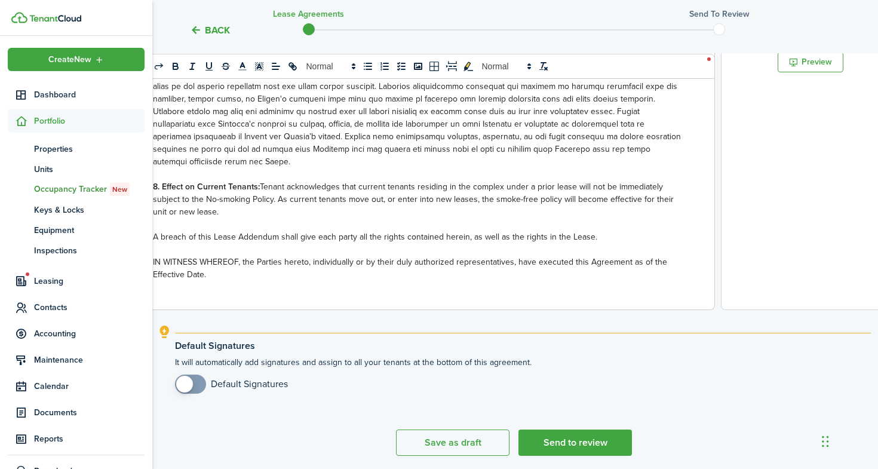
click at [423, 428] on lease-agreement-wizard-select-templates "Template editor Add the text-boxes, signature and auto-fill elements for the co…" at bounding box center [514, 79] width 714 height 752
click at [423, 443] on button "Save as draft" at bounding box center [452, 442] width 113 height 26
click at [852, 40] on button "Close notify" at bounding box center [851, 41] width 17 height 17
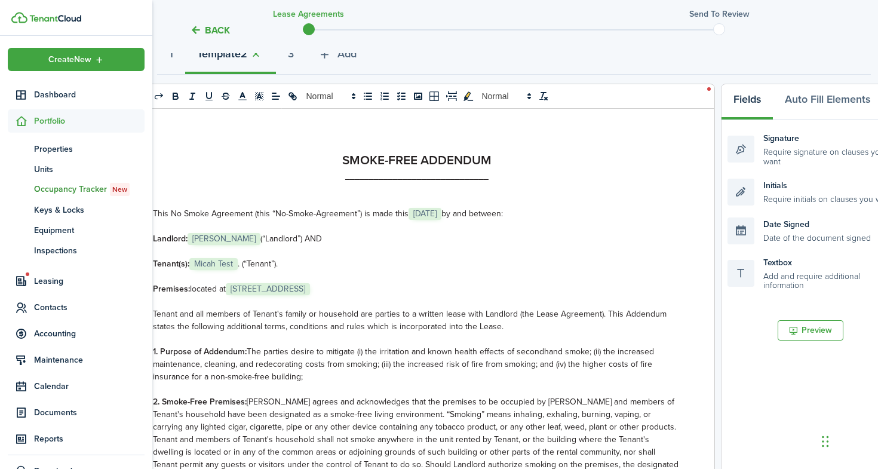
scroll to position [113, 1]
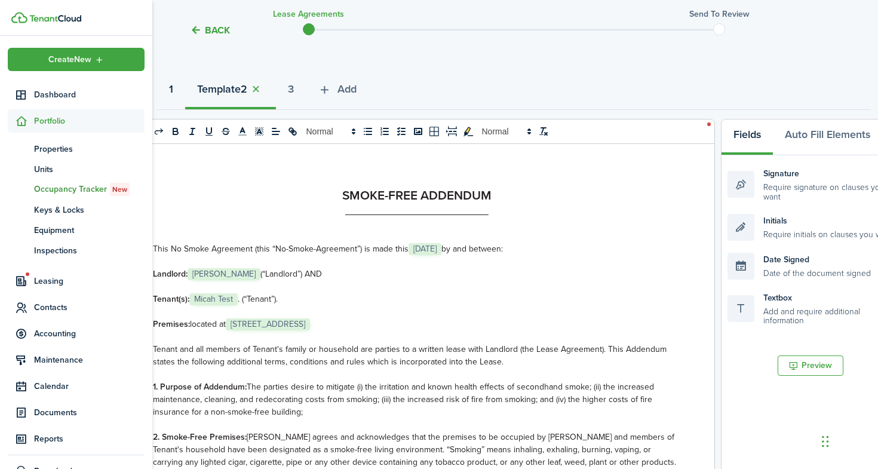
click at [172, 87] on strong "1" at bounding box center [171, 89] width 4 height 16
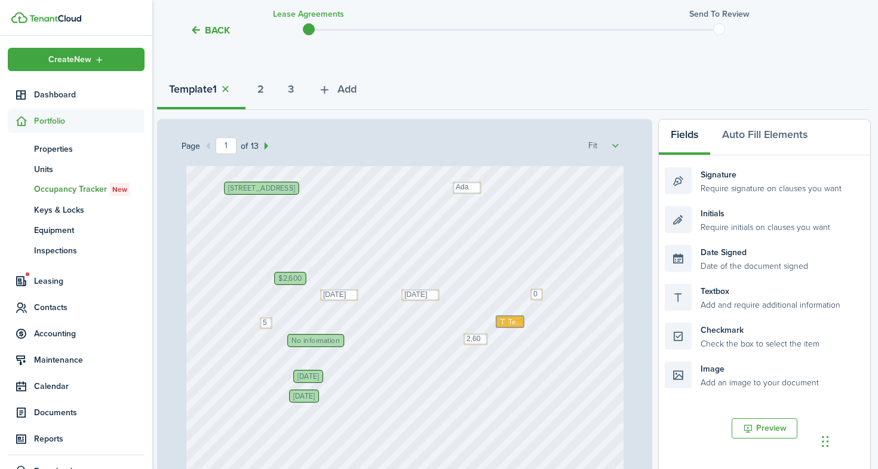
scroll to position [266, 0]
click at [517, 324] on span "Text" at bounding box center [514, 322] width 13 height 11
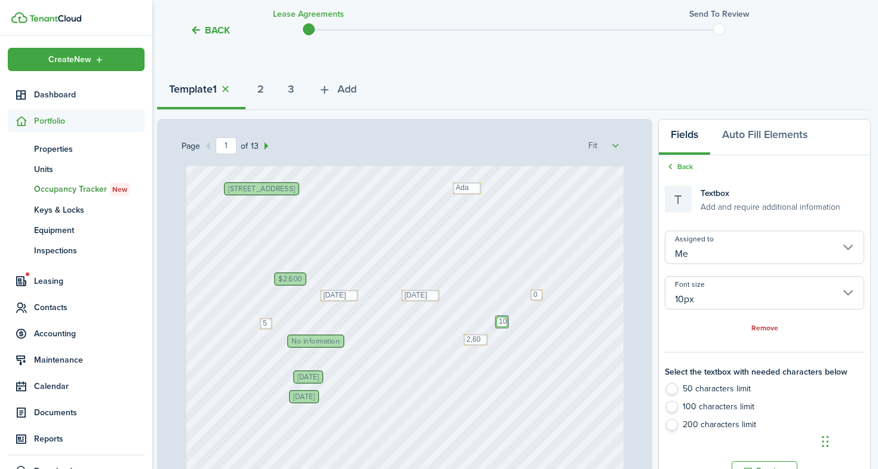
type textarea "1"
type textarea "6th"
click at [570, 366] on div "Micah Test [DATE] [PERSON_NAME] Text 0 No information Text [DATE] Text [DATE] […" at bounding box center [404, 188] width 437 height 577
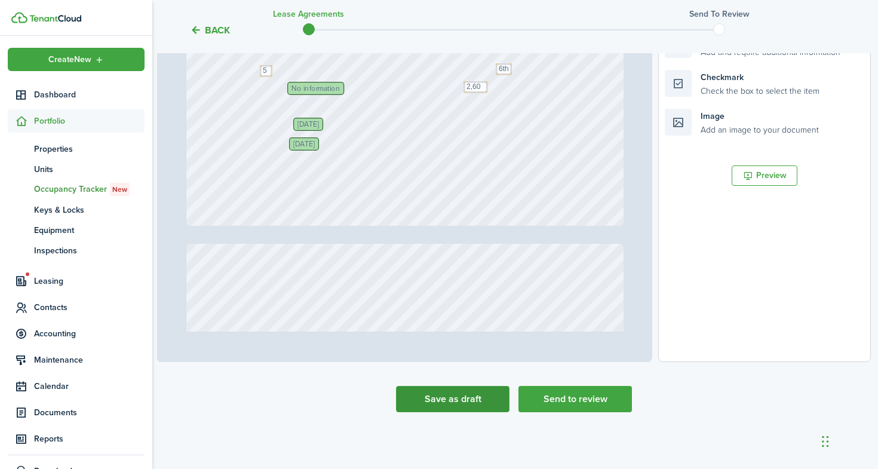
scroll to position [365, 1]
click at [473, 408] on button "Save as draft" at bounding box center [452, 399] width 113 height 26
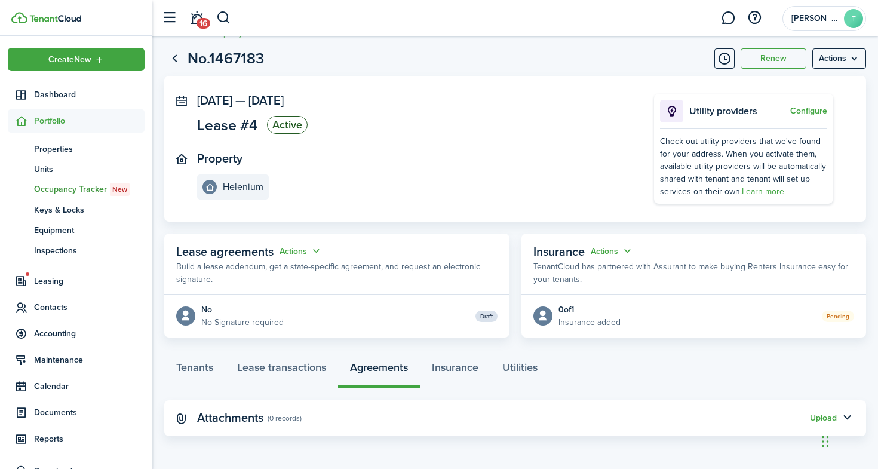
scroll to position [21, 0]
click at [276, 370] on link "Lease transactions" at bounding box center [281, 371] width 113 height 36
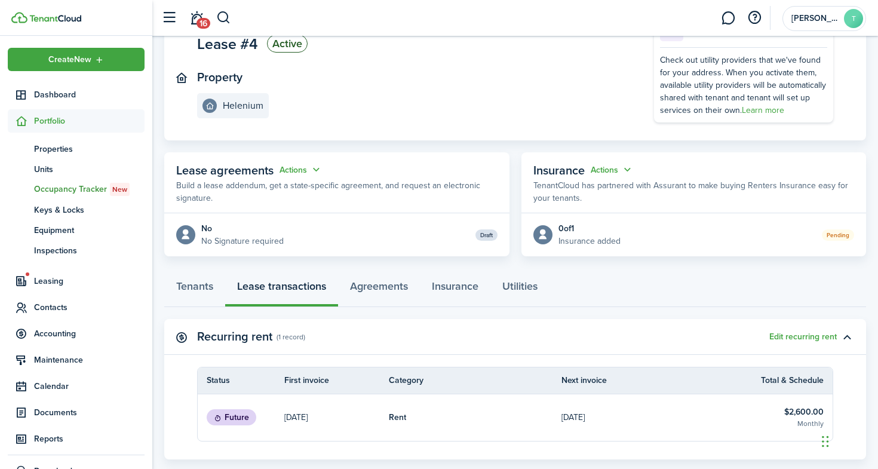
scroll to position [102, 0]
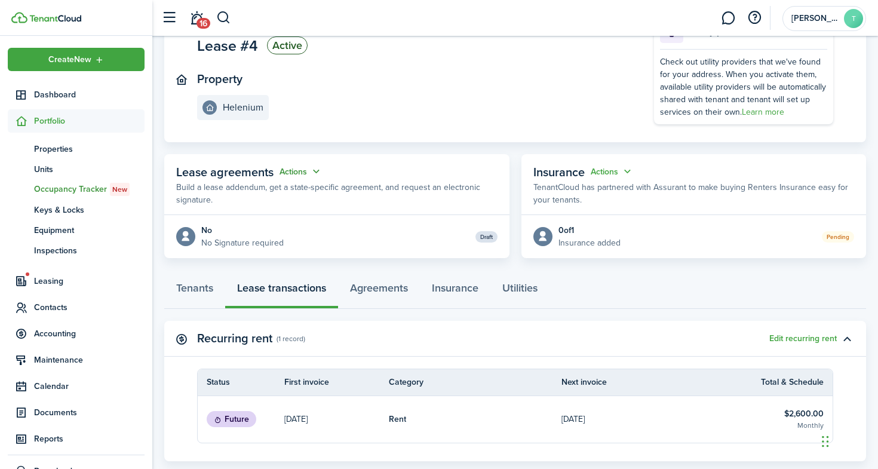
click at [297, 169] on button "Actions" at bounding box center [300, 172] width 43 height 14
click at [270, 198] on link "Edit" at bounding box center [271, 194] width 104 height 21
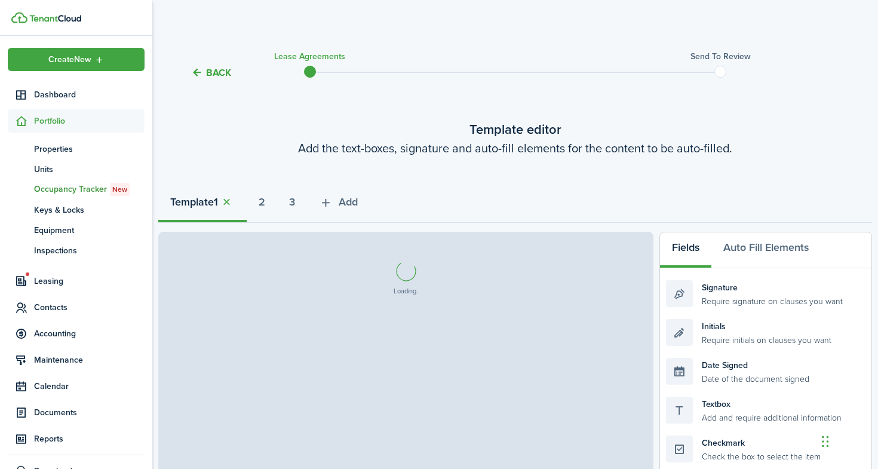
select select "fit"
